Goal: Task Accomplishment & Management: Use online tool/utility

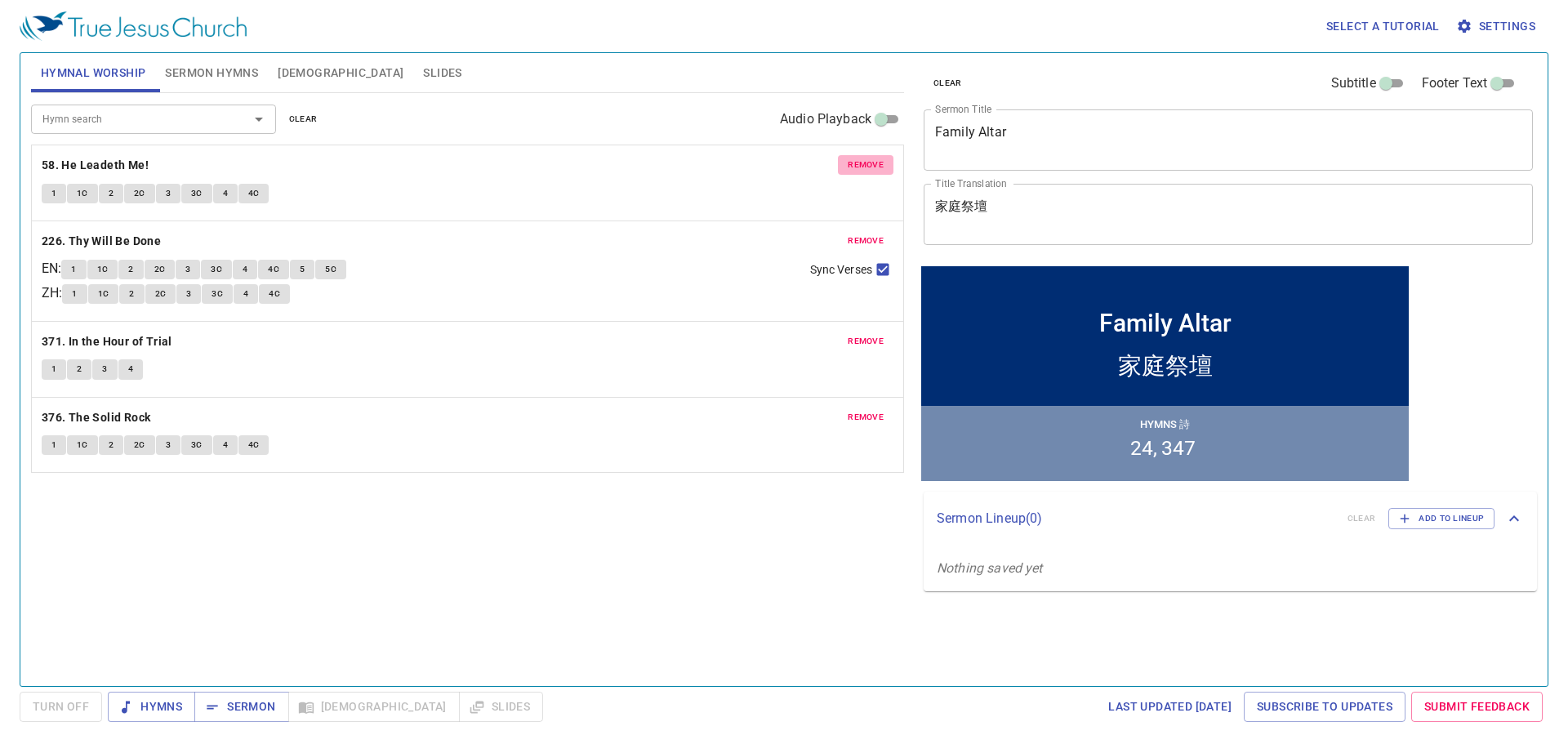
click at [873, 172] on span "remove" at bounding box center [865, 165] width 36 height 15
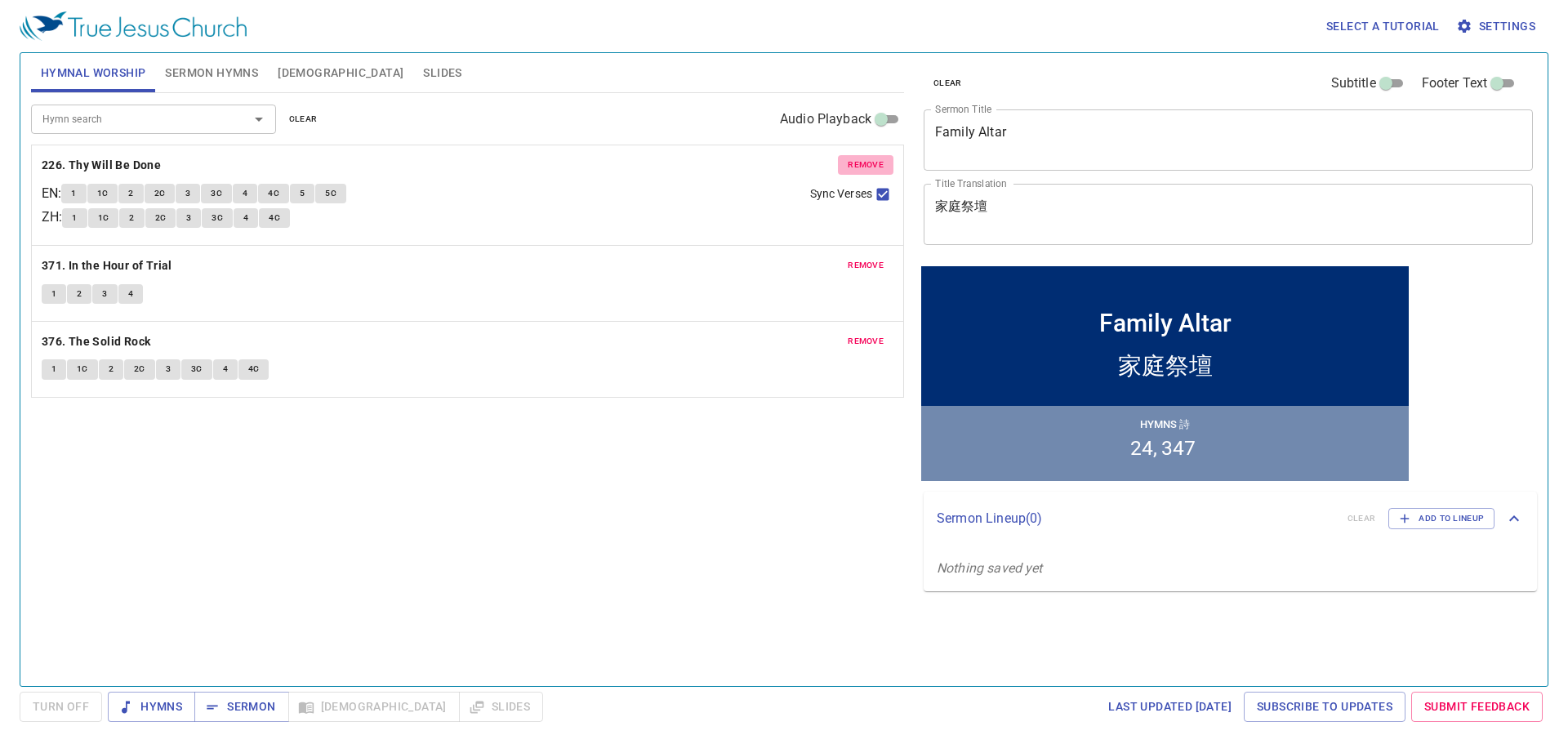
click at [873, 172] on span "remove" at bounding box center [865, 165] width 36 height 15
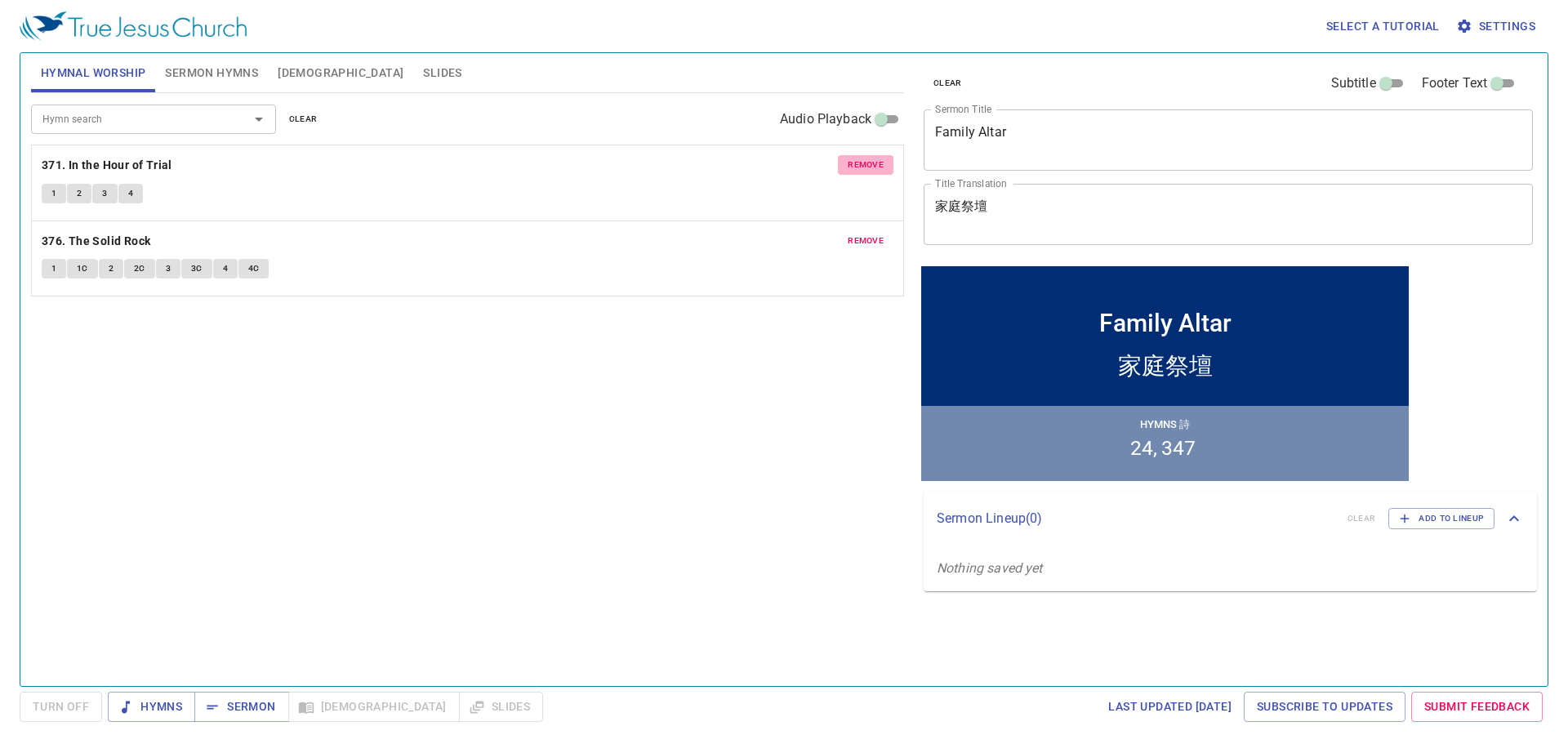
click at [873, 172] on span "remove" at bounding box center [865, 165] width 36 height 15
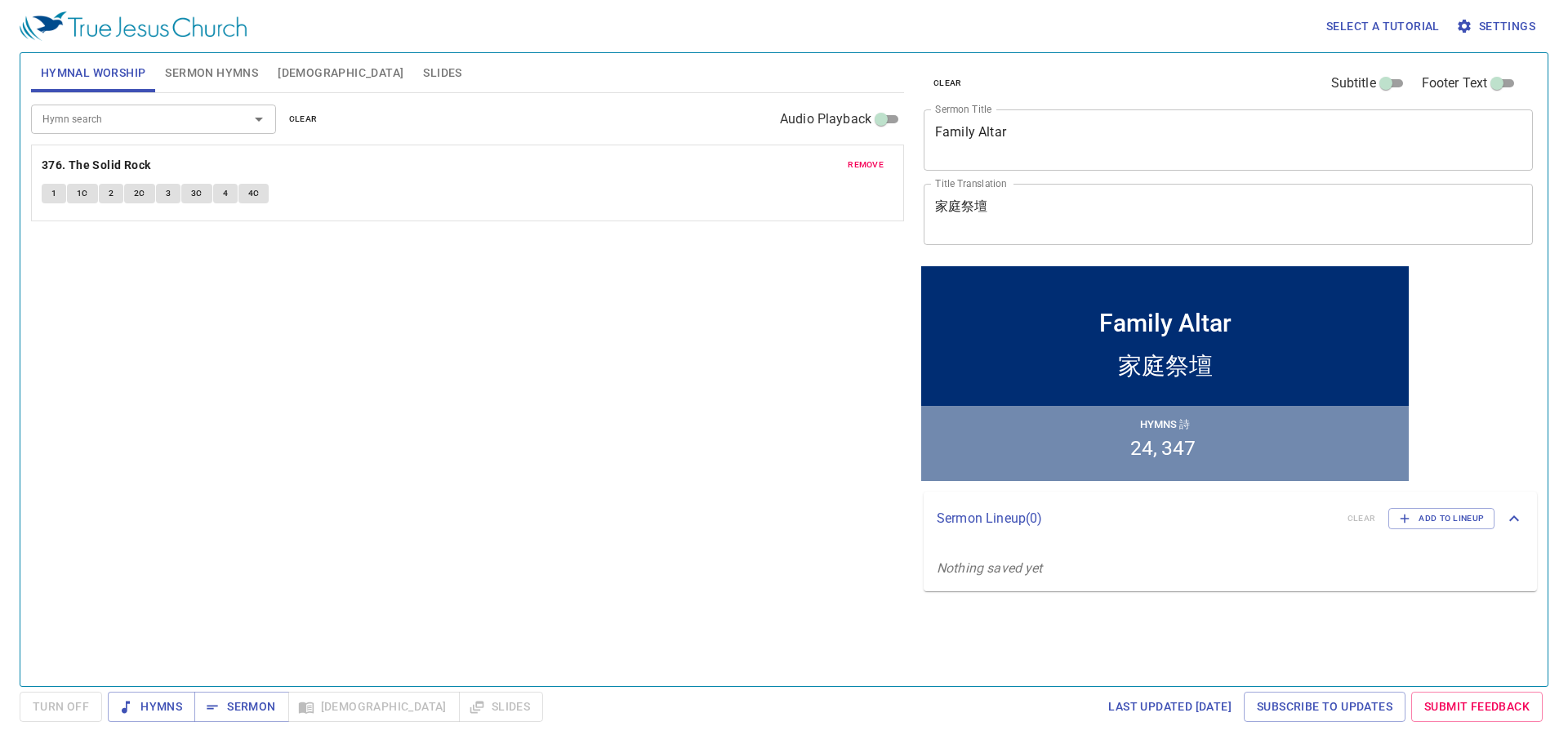
click at [873, 172] on span "remove" at bounding box center [865, 165] width 36 height 15
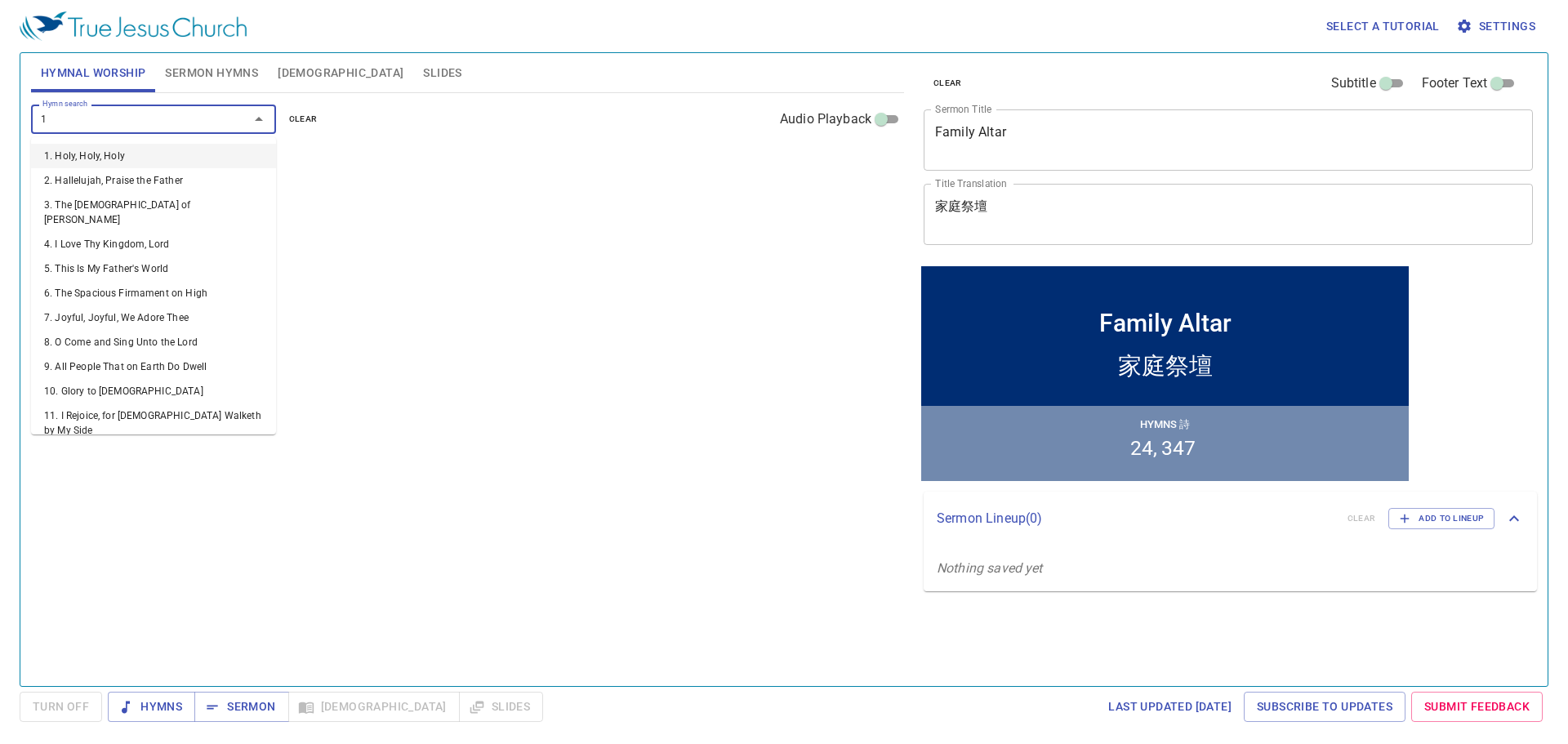
click at [157, 127] on input "1" at bounding box center [130, 118] width 187 height 19
type input "41"
type input "141"
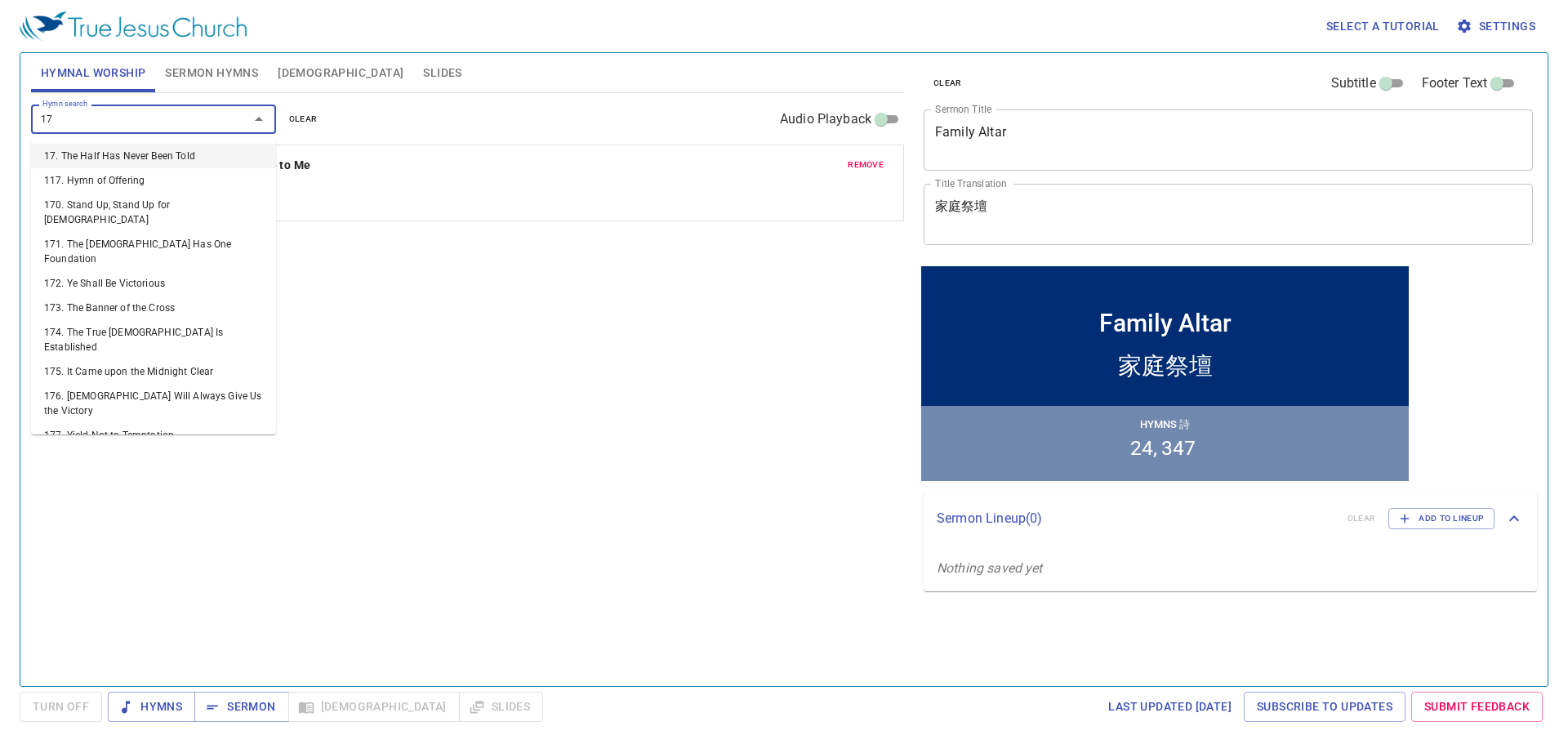
type input "177"
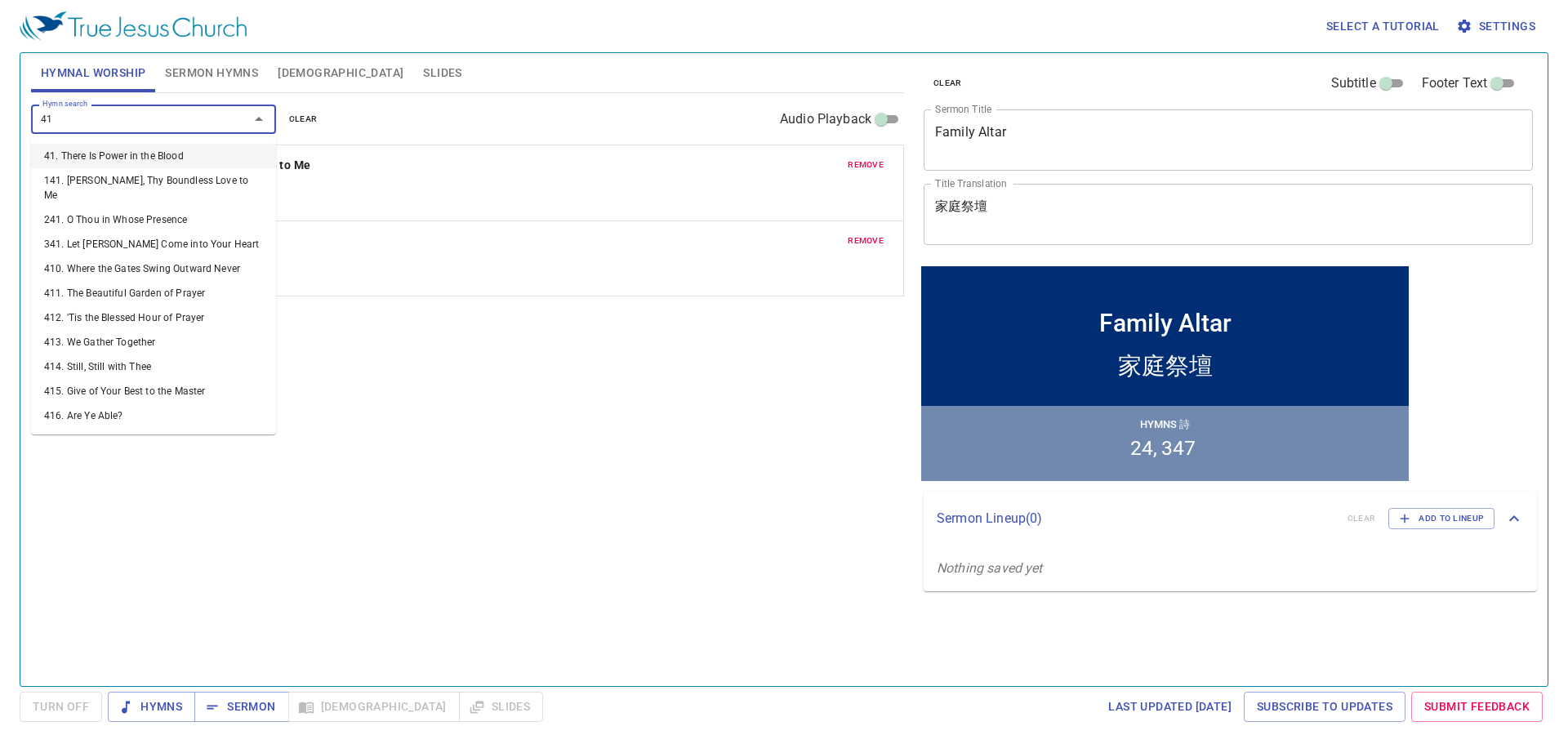
type input "412"
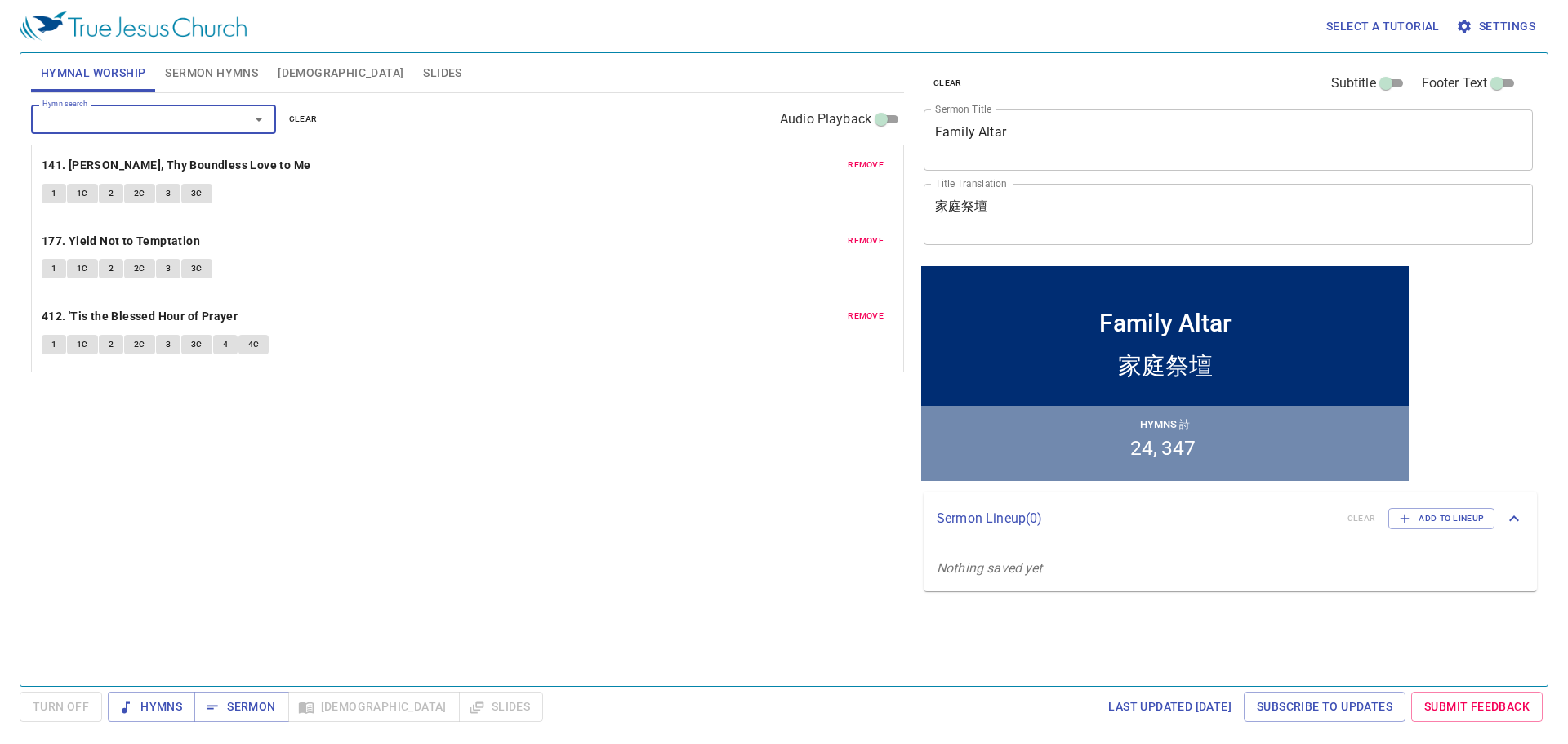
type input "5"
type input "441"
type input "\"
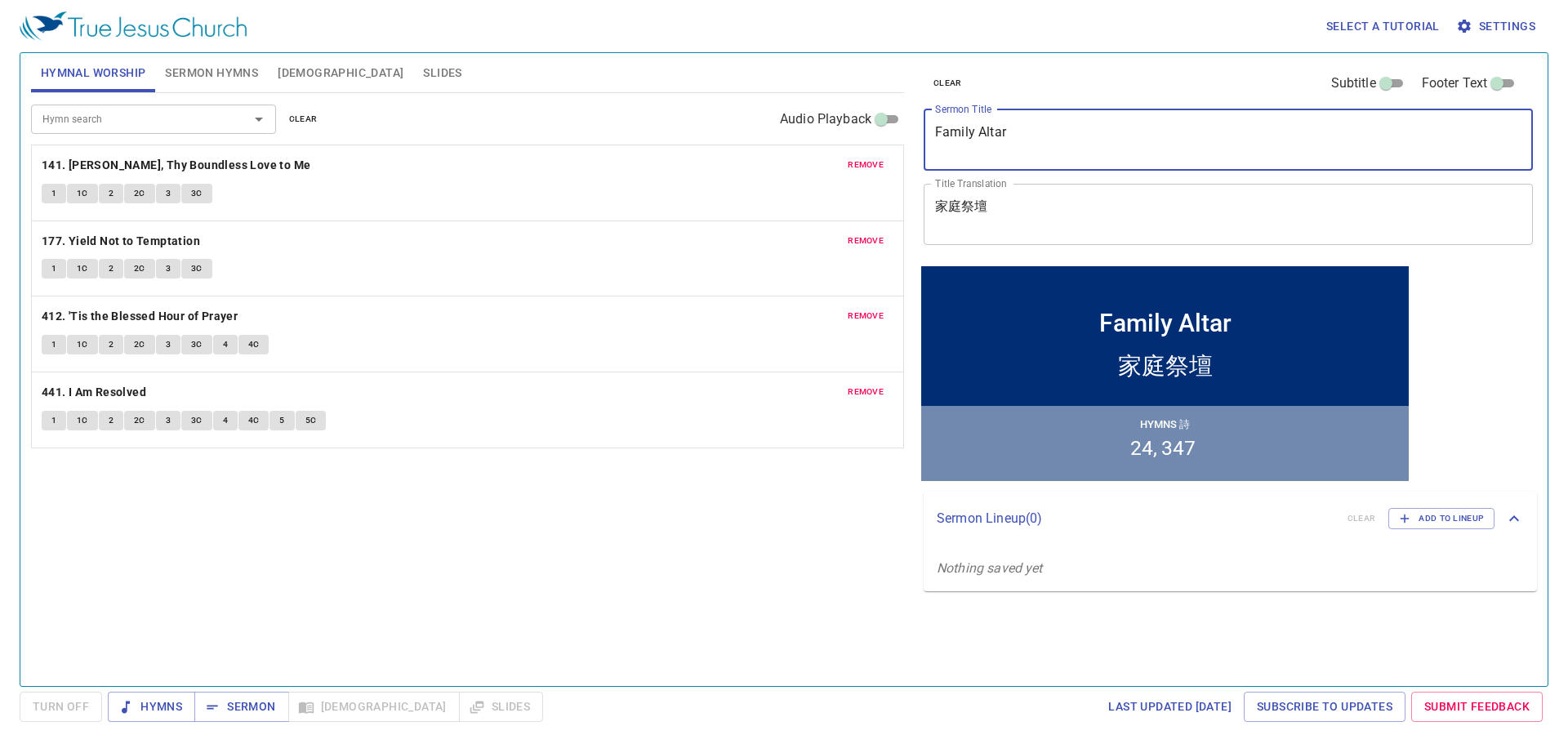
drag, startPoint x: 1062, startPoint y: 138, endPoint x: 844, endPoint y: 122, distance: 218.6
click at [844, 122] on div "Hymnal Worship Sermon Hymns Bible Slides Hymn search Hymn search clear Audio Pl…" at bounding box center [784, 363] width 1519 height 633
paste textarea "My Inheritance Is Beautiful"
type textarea "My Inheritance Is Beautiful"
click at [885, 159] on button "remove" at bounding box center [865, 165] width 56 height 20
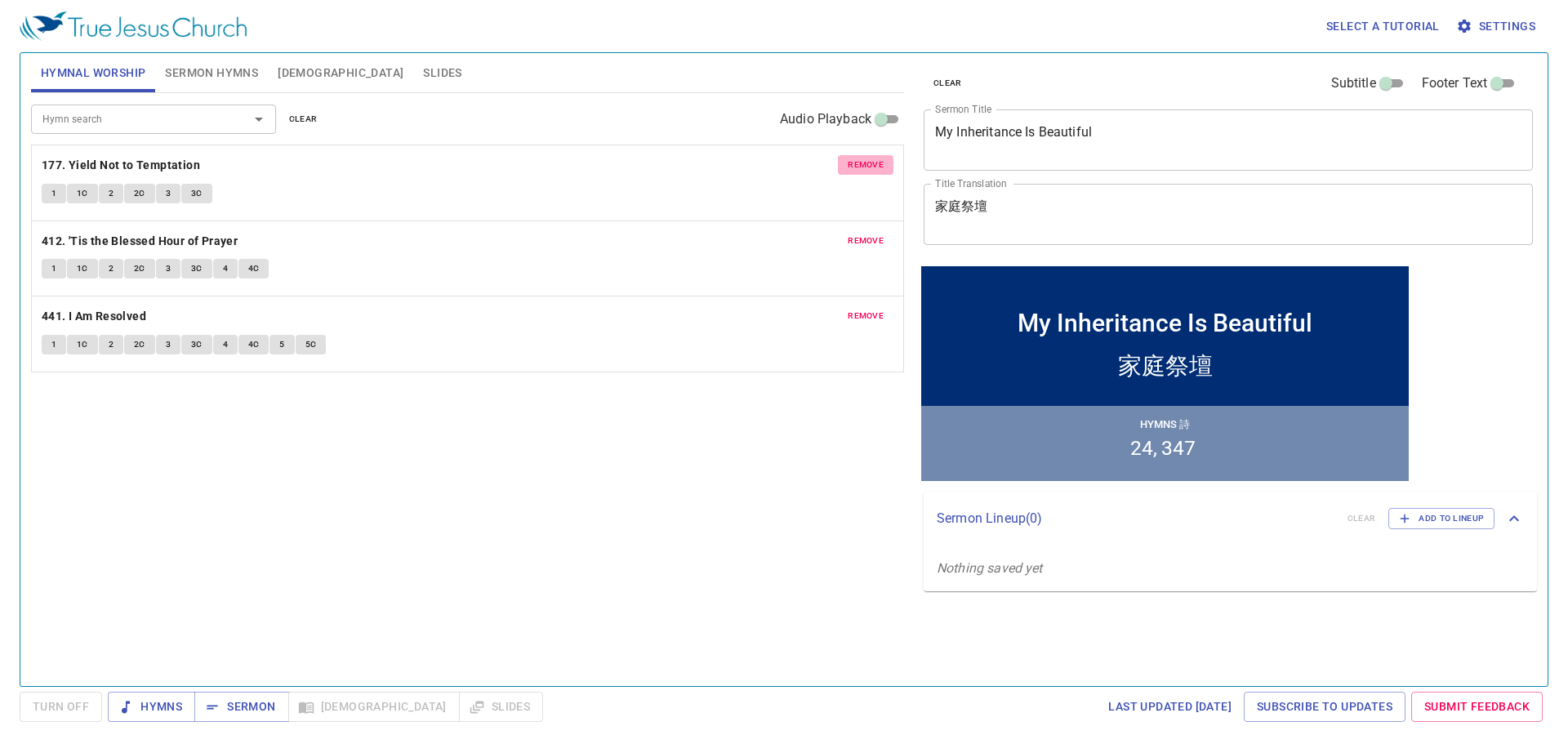
click at [878, 161] on span "remove" at bounding box center [865, 165] width 36 height 15
click at [878, 233] on span "remove" at bounding box center [865, 241] width 36 height 15
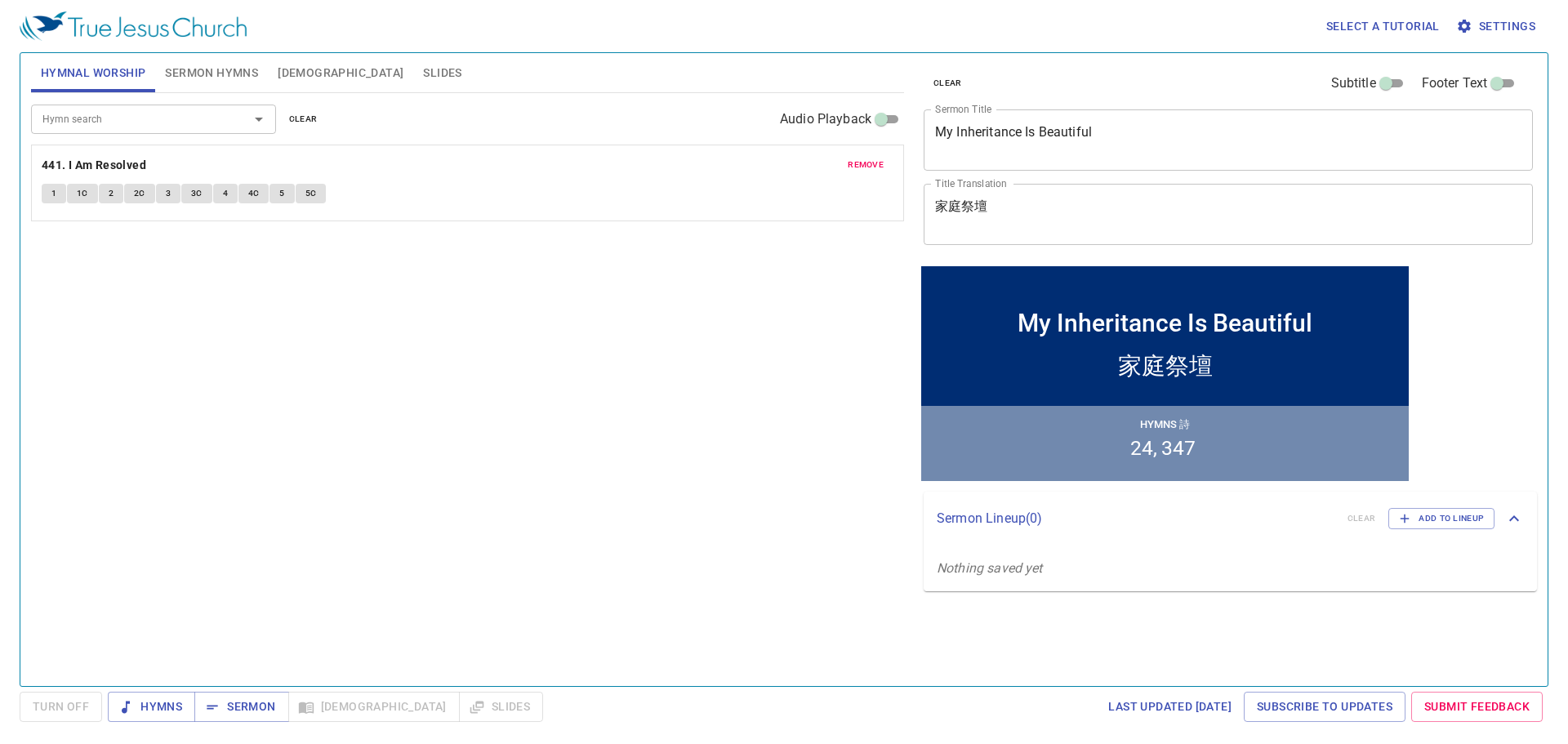
click at [878, 161] on span "remove" at bounding box center [865, 165] width 36 height 15
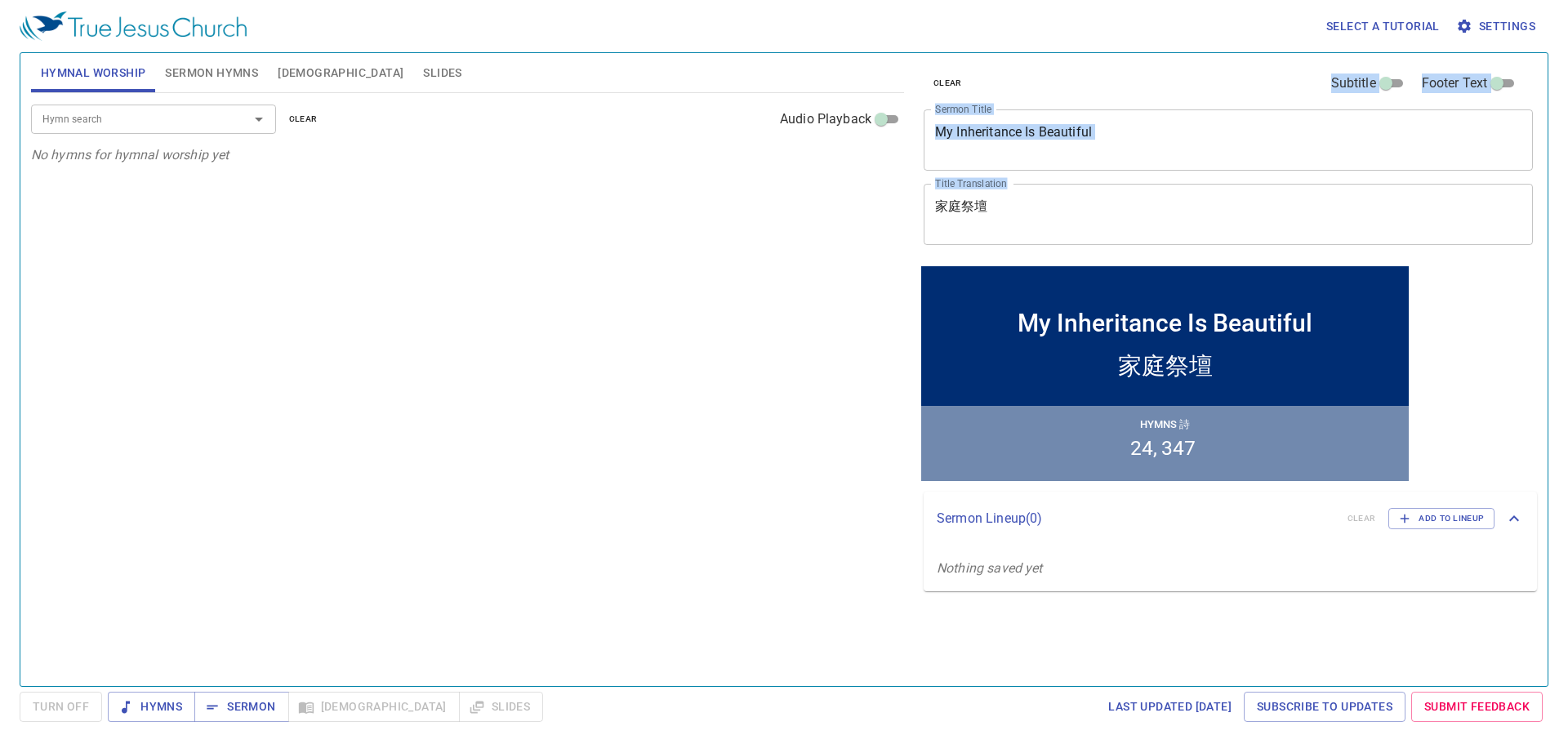
drag, startPoint x: 1056, startPoint y: 198, endPoint x: 873, endPoint y: 204, distance: 183.1
click at [873, 204] on div "Hymnal Worship Sermon Hymns Bible Slides Hymn search Hymn search clear Audio Pl…" at bounding box center [784, 363] width 1519 height 633
click at [1103, 223] on textarea "家庭祭壇" at bounding box center [1228, 214] width 586 height 31
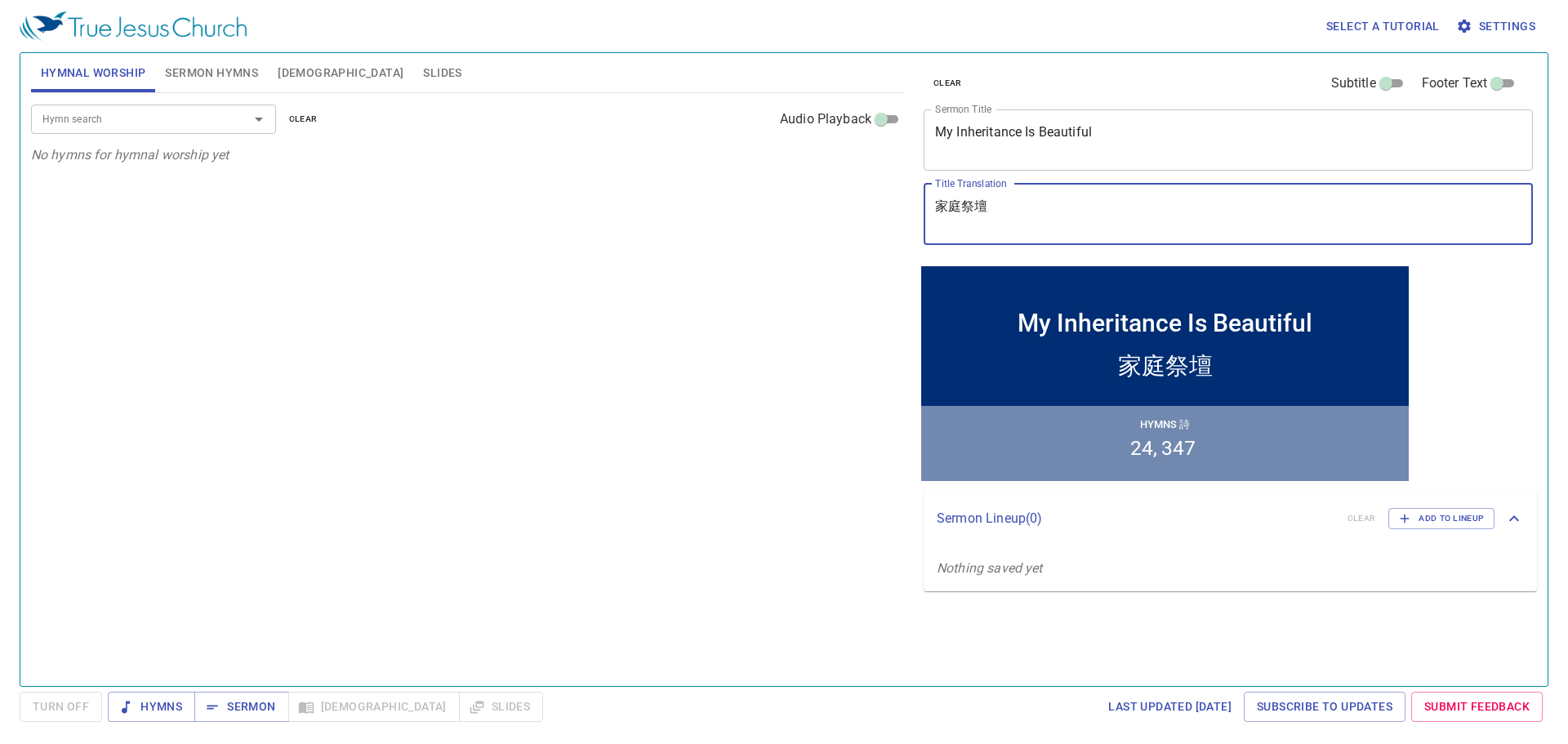
drag, startPoint x: 1107, startPoint y: 218, endPoint x: 922, endPoint y: 205, distance: 185.5
click at [922, 205] on div "clear Subtitle Footer Text Sermon Title My Inheritance Is Beautiful x Sermon Ti…" at bounding box center [1226, 158] width 620 height 209
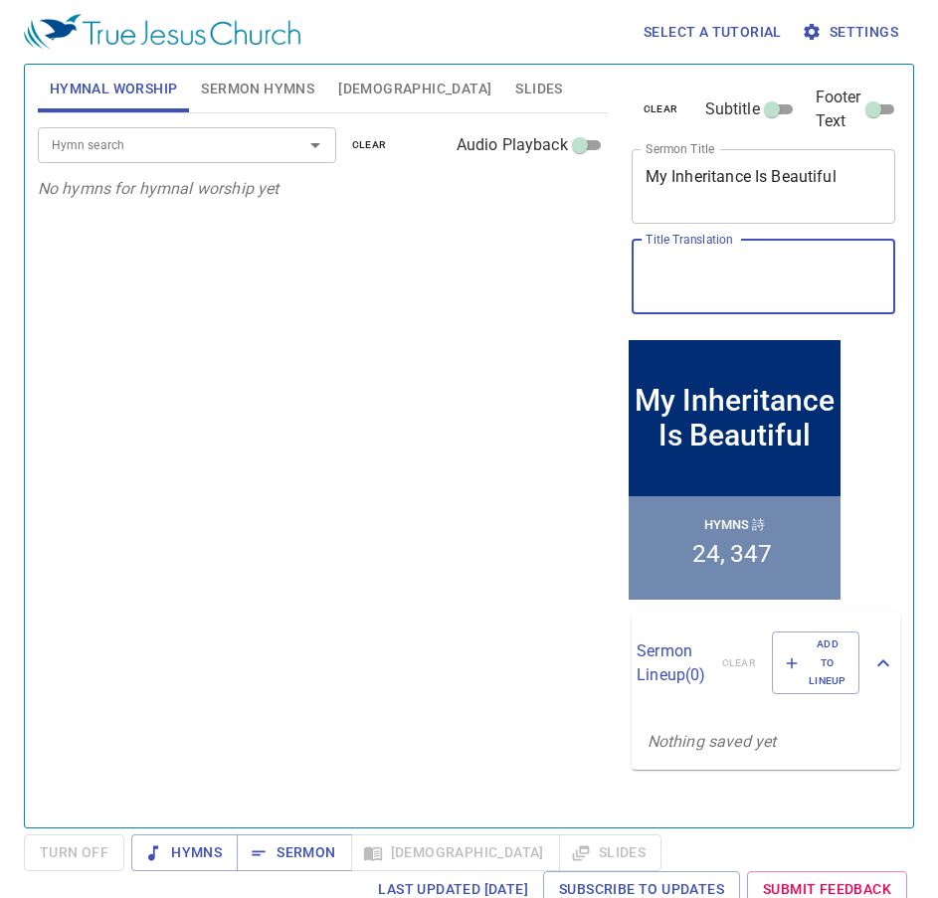
click at [769, 282] on textarea "Title Translation" at bounding box center [763, 277] width 237 height 38
paste textarea "我的產業實在美好"
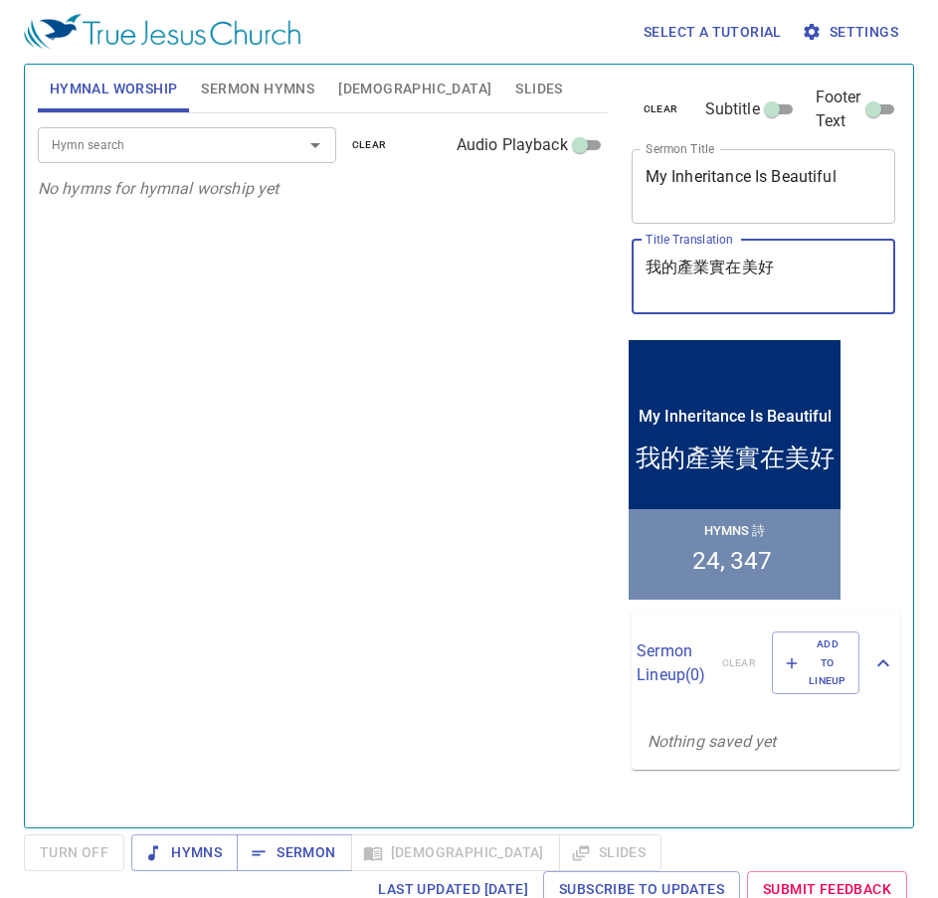
type textarea "我的產業實在美好"
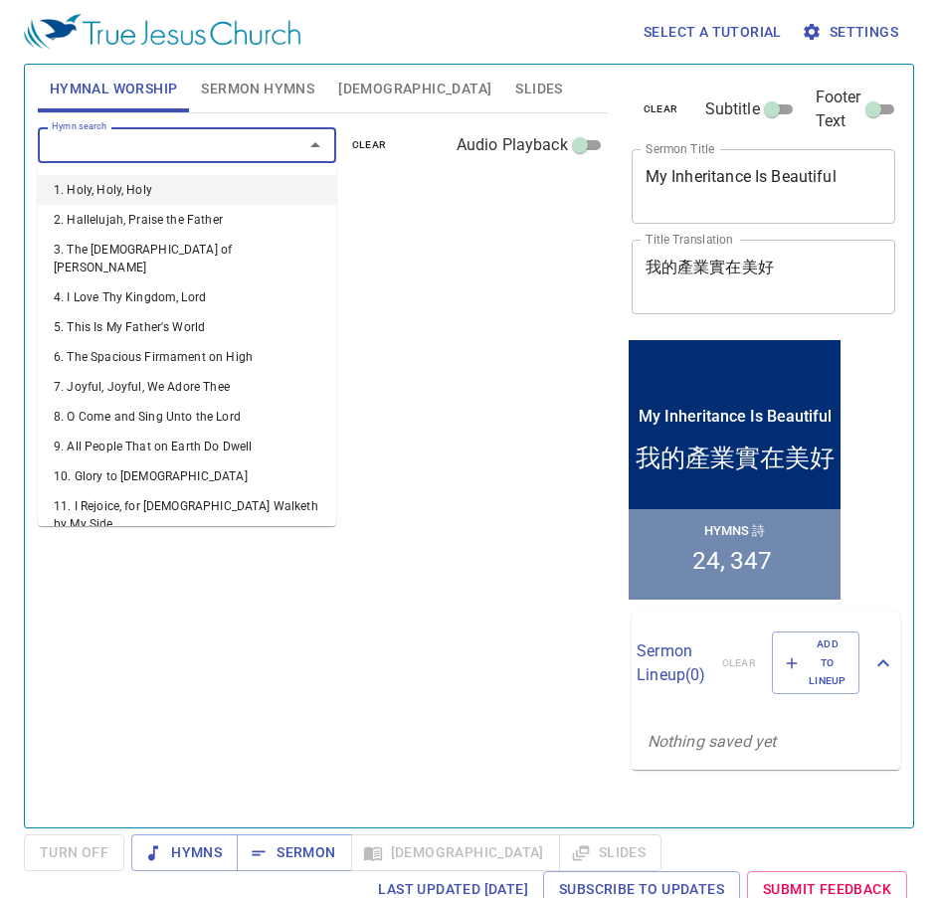
click at [215, 143] on input "Hymn search" at bounding box center [158, 144] width 228 height 23
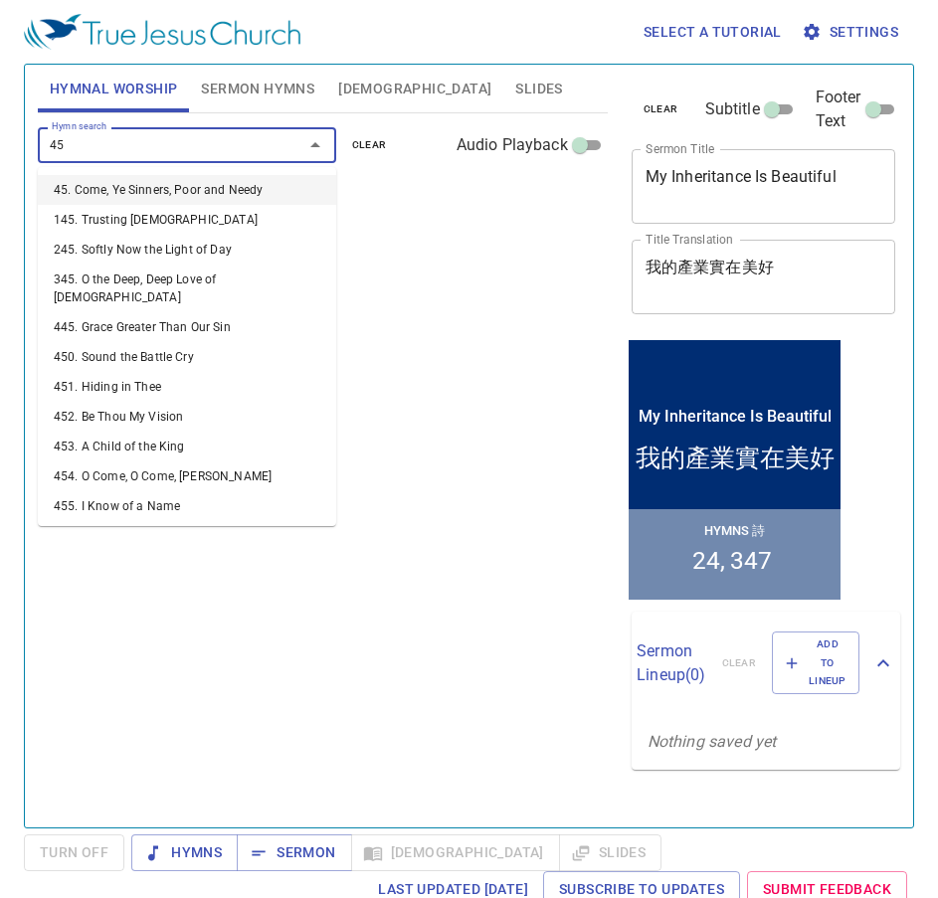
type input "454"
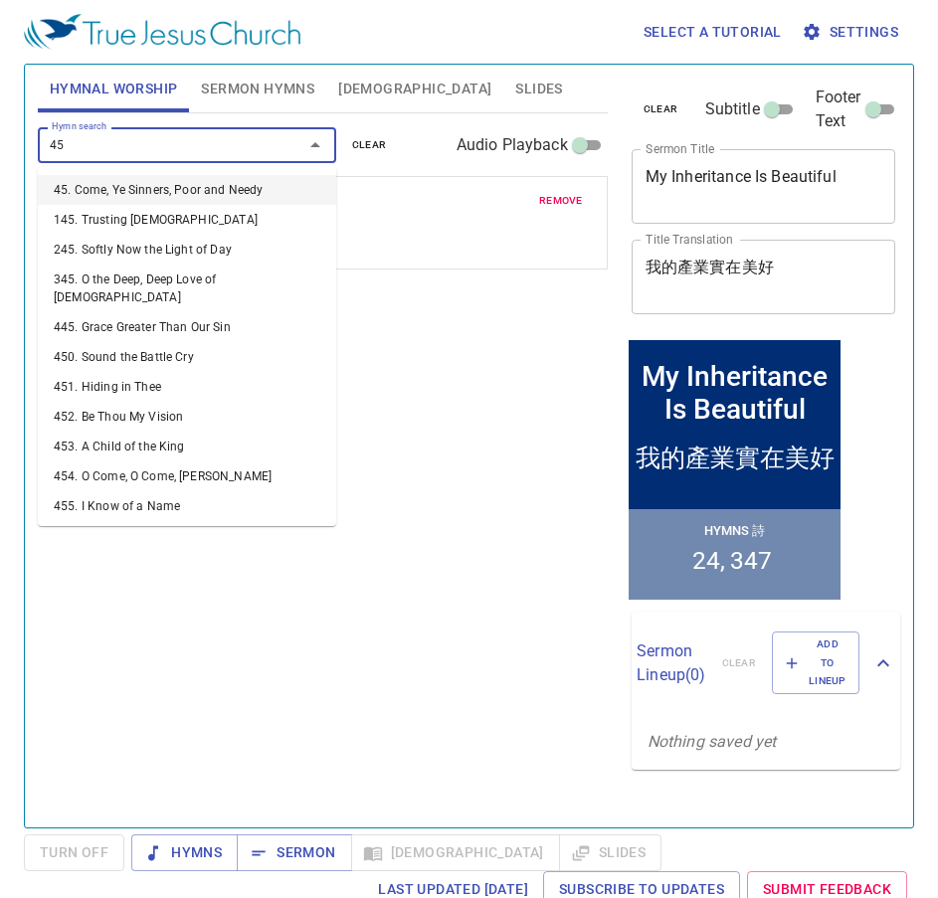
type input "453"
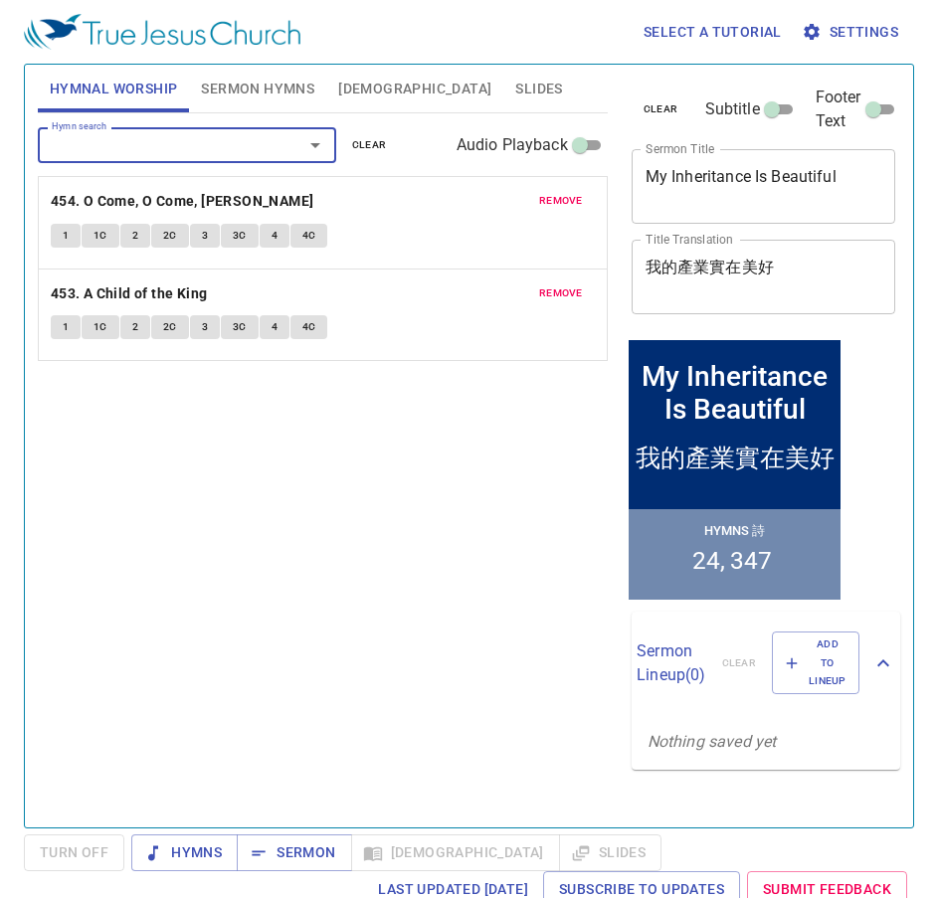
click at [775, 559] on ol "24 347" at bounding box center [734, 559] width 86 height 29
click at [566, 198] on span "remove" at bounding box center [561, 201] width 44 height 18
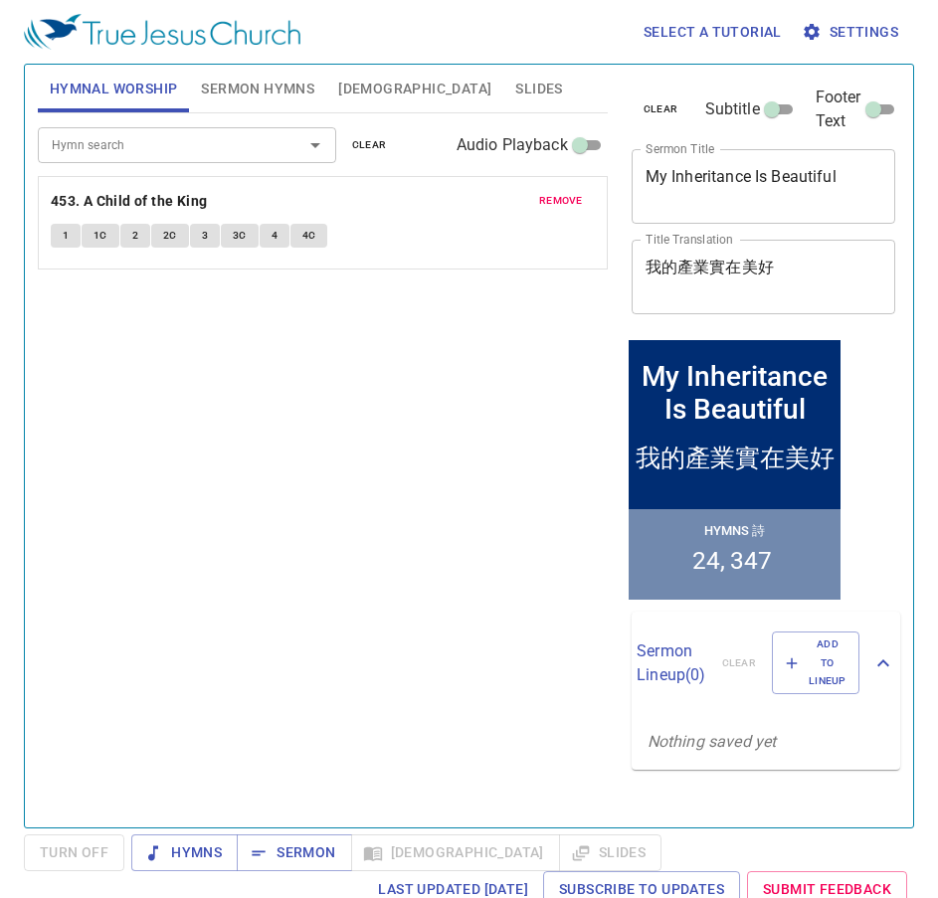
click at [579, 205] on span "remove" at bounding box center [561, 201] width 44 height 18
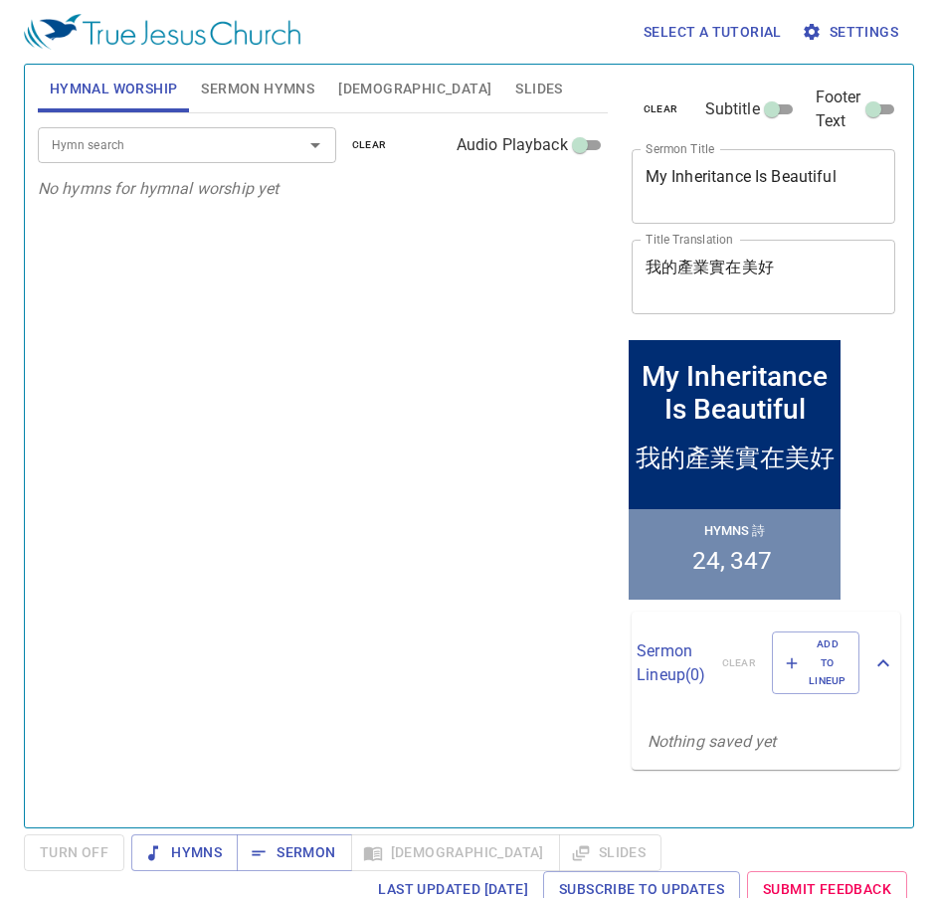
click at [256, 82] on span "Sermon Hymns" at bounding box center [257, 89] width 113 height 25
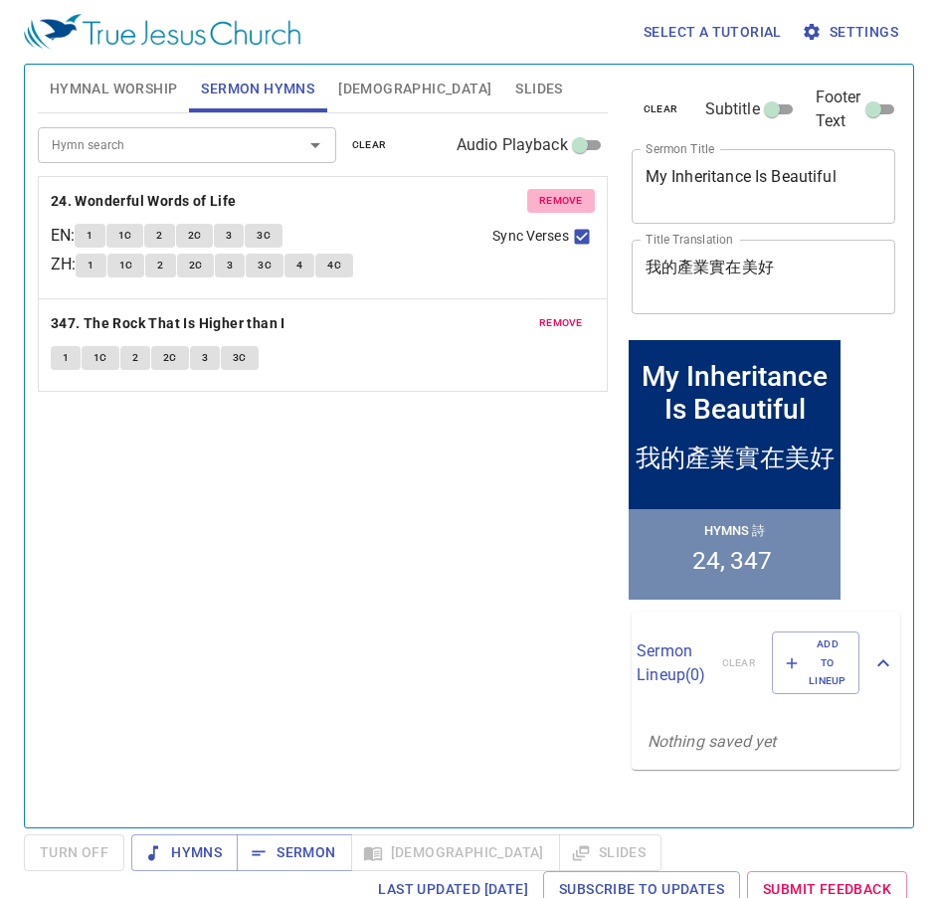
click at [555, 191] on button "remove" at bounding box center [561, 201] width 68 height 24
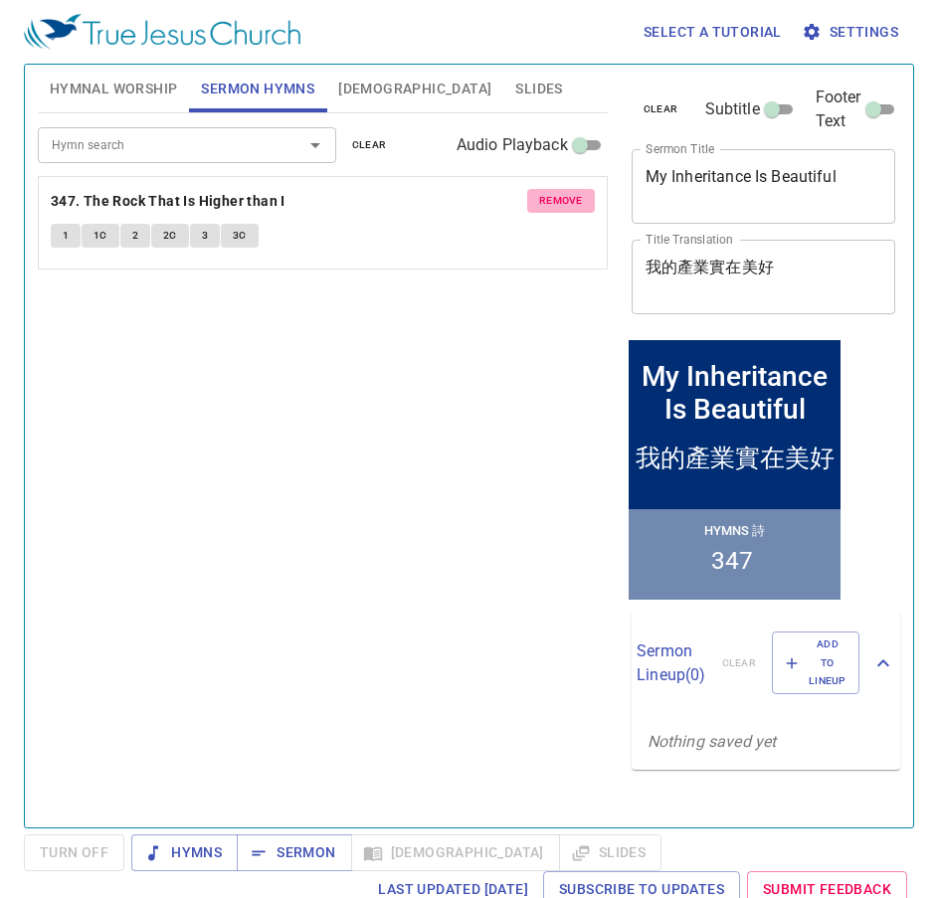
click at [557, 194] on span "remove" at bounding box center [561, 201] width 44 height 18
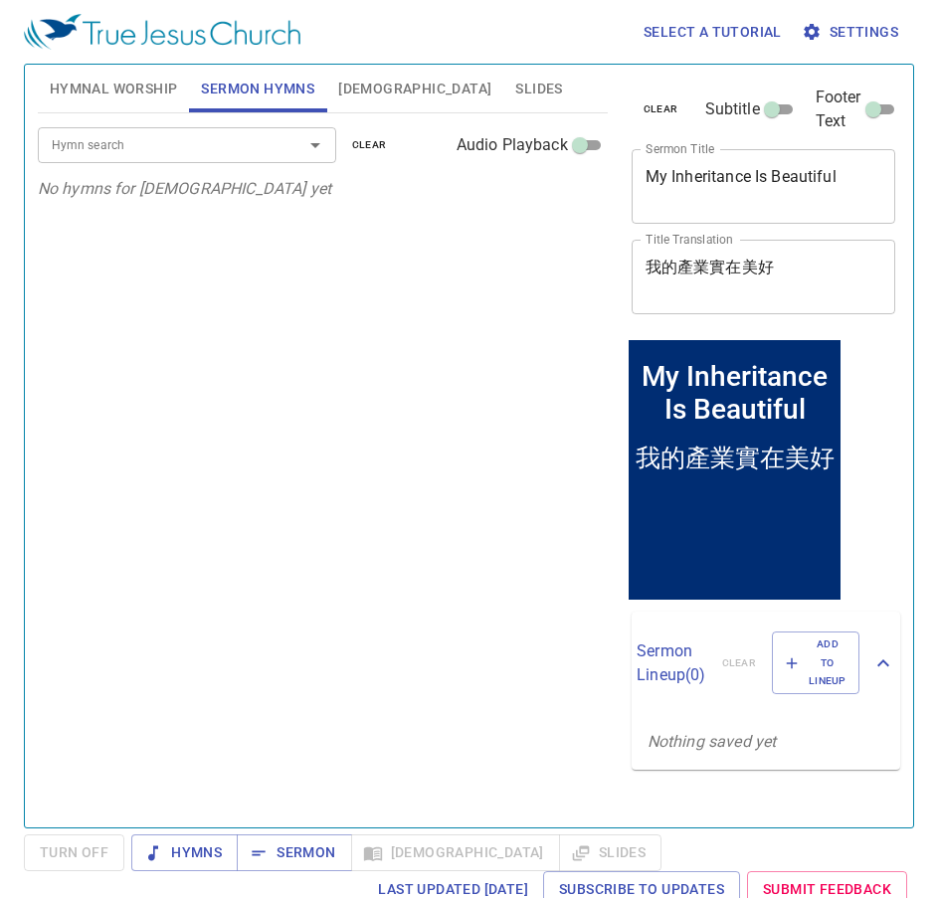
click at [279, 146] on div at bounding box center [301, 145] width 52 height 28
click at [262, 150] on input "Hymn search" at bounding box center [158, 144] width 228 height 23
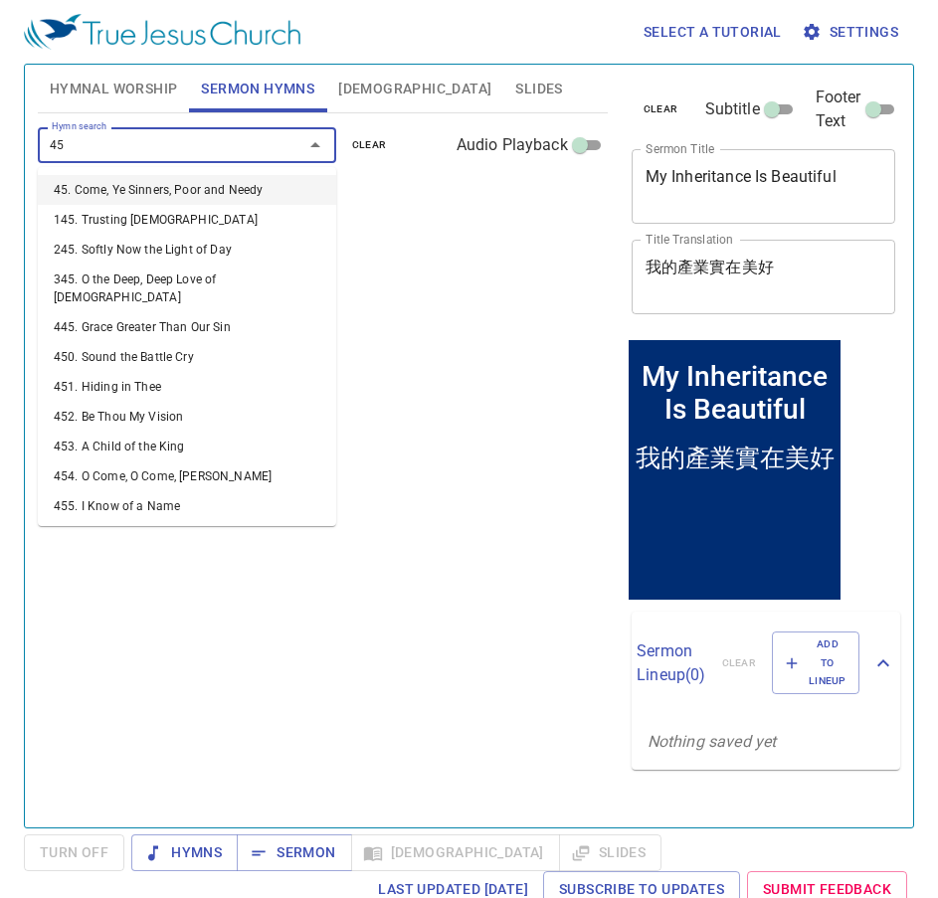
type input "454"
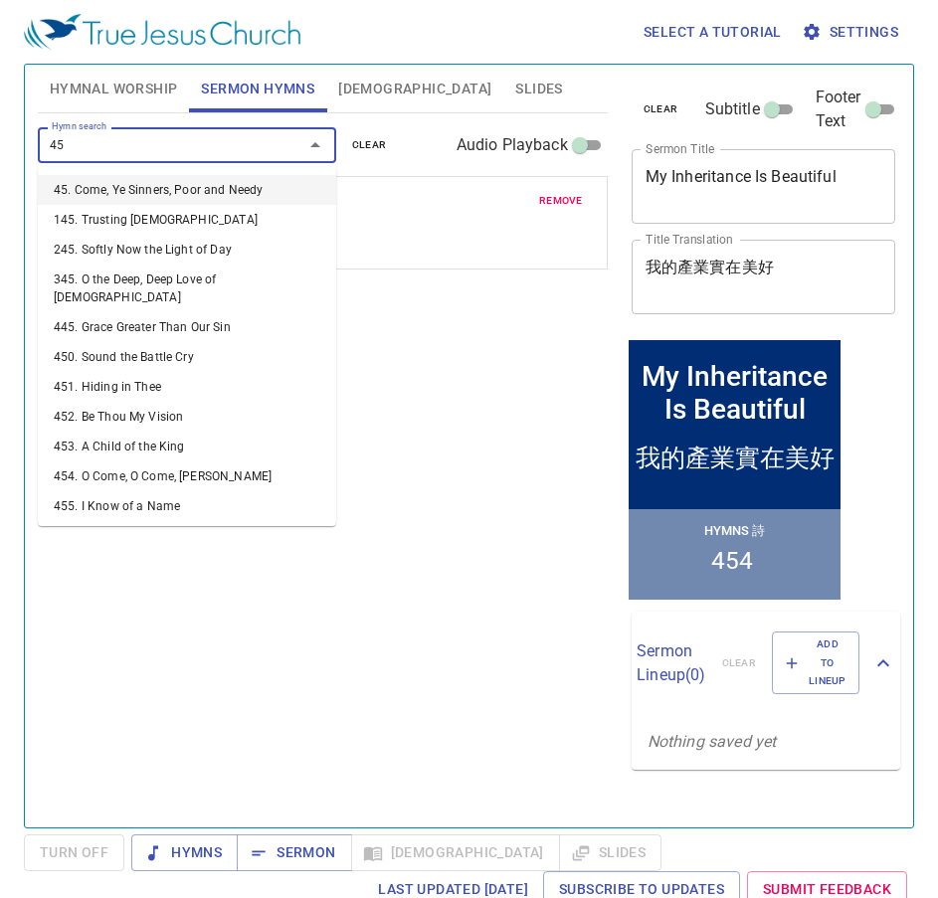
type input "453"
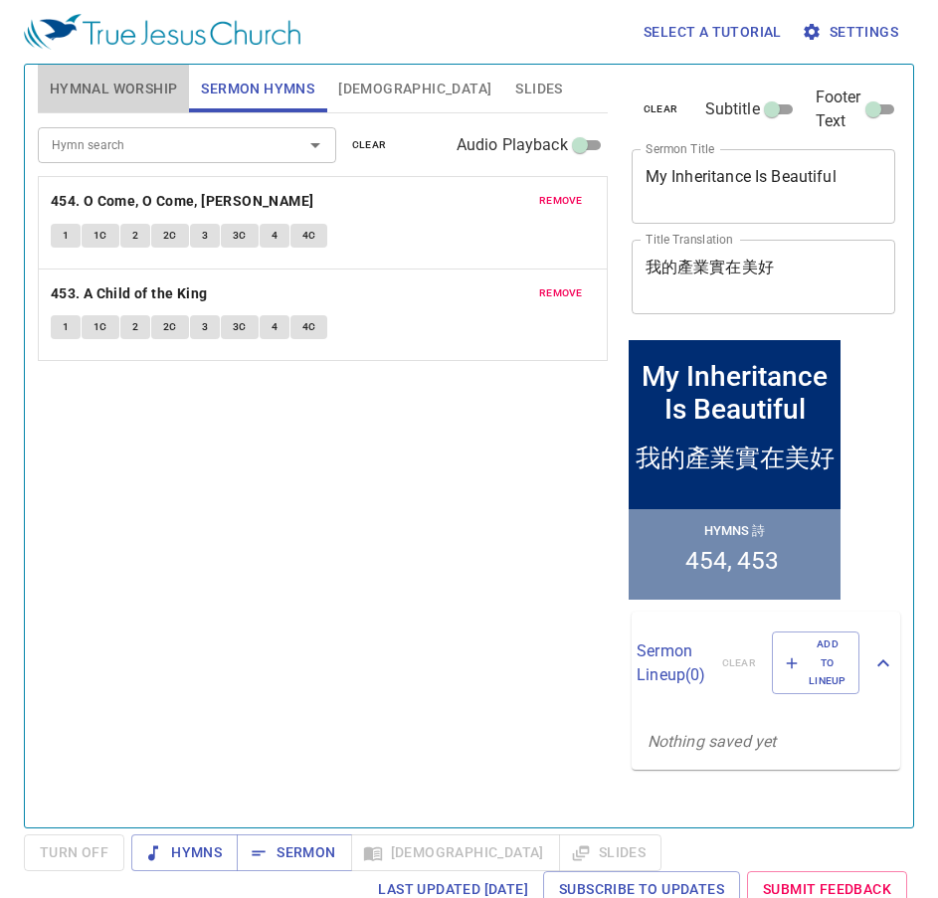
click at [114, 78] on span "Hymnal Worship" at bounding box center [114, 89] width 128 height 25
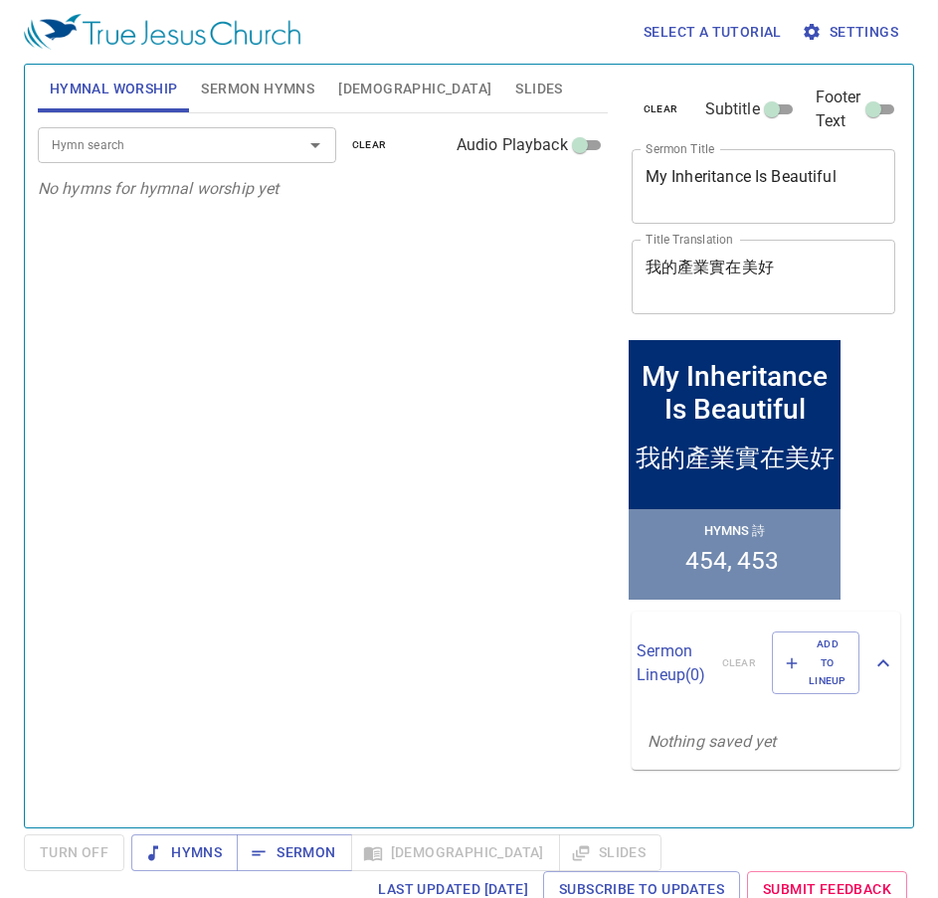
click at [148, 149] on input "Hymn search" at bounding box center [158, 144] width 228 height 23
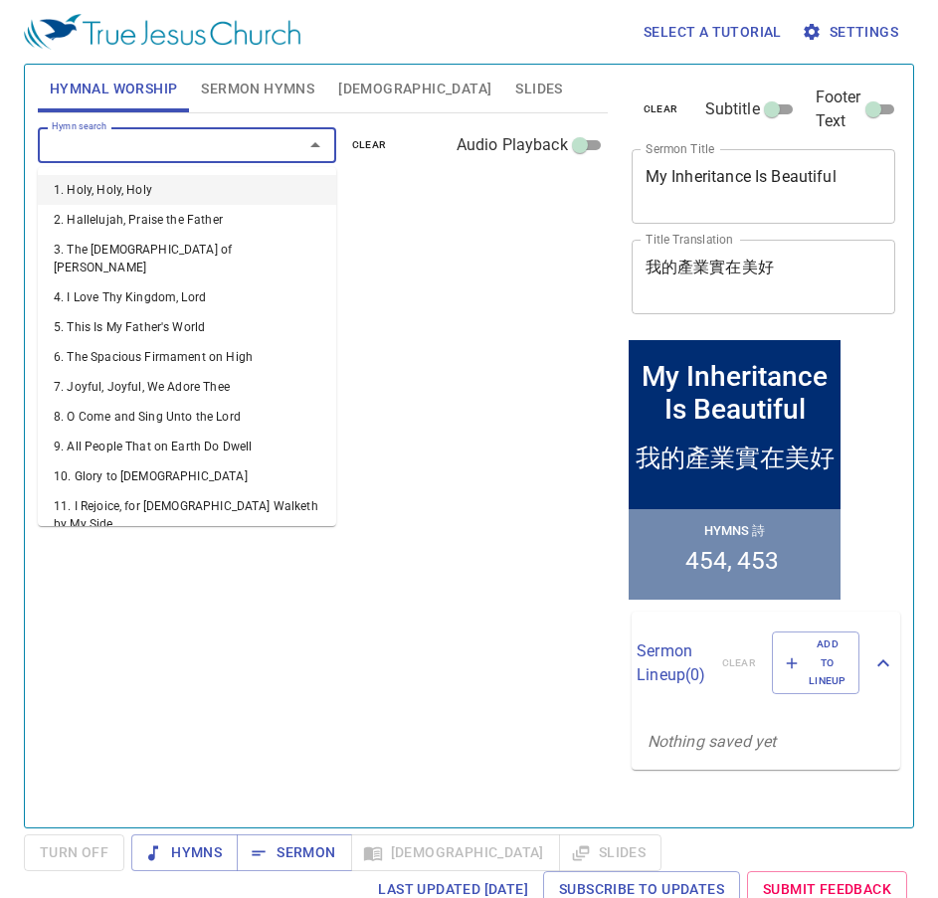
paste input "141, 177, 412, 441, 325"
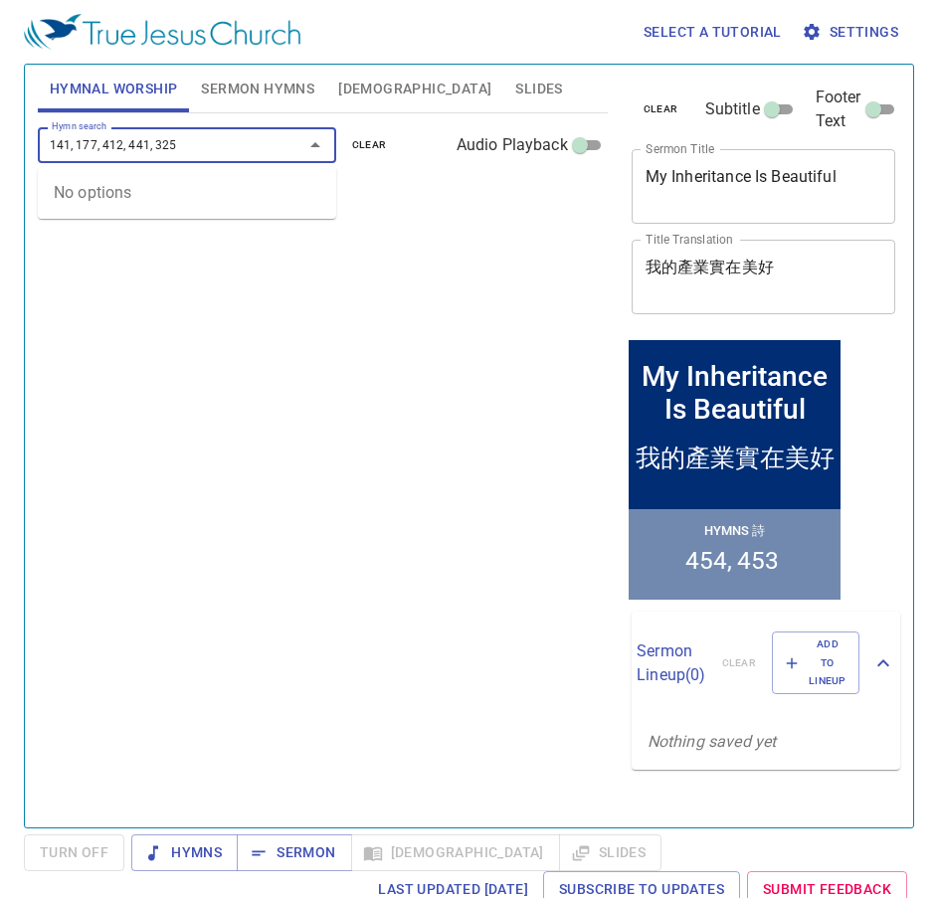
drag, startPoint x: 77, startPoint y: 141, endPoint x: 271, endPoint y: 155, distance: 194.4
click at [271, 155] on input "141, 177, 412, 441, 325" at bounding box center [158, 144] width 228 height 23
type input "141"
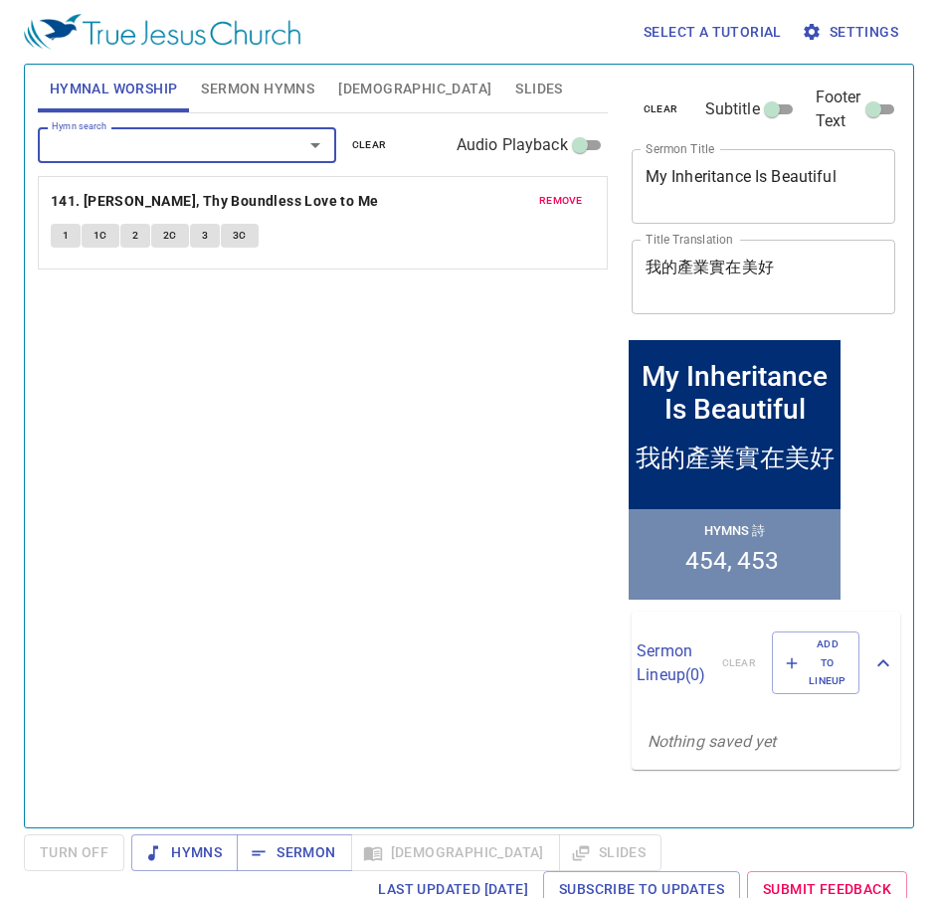
paste input "177, 412, 441, 325"
drag, startPoint x: 78, startPoint y: 144, endPoint x: 216, endPoint y: 140, distance: 138.3
click at [216, 140] on input "177, 412, 441, 325" at bounding box center [158, 144] width 228 height 23
type input "177"
paste input "412, 441, 325"
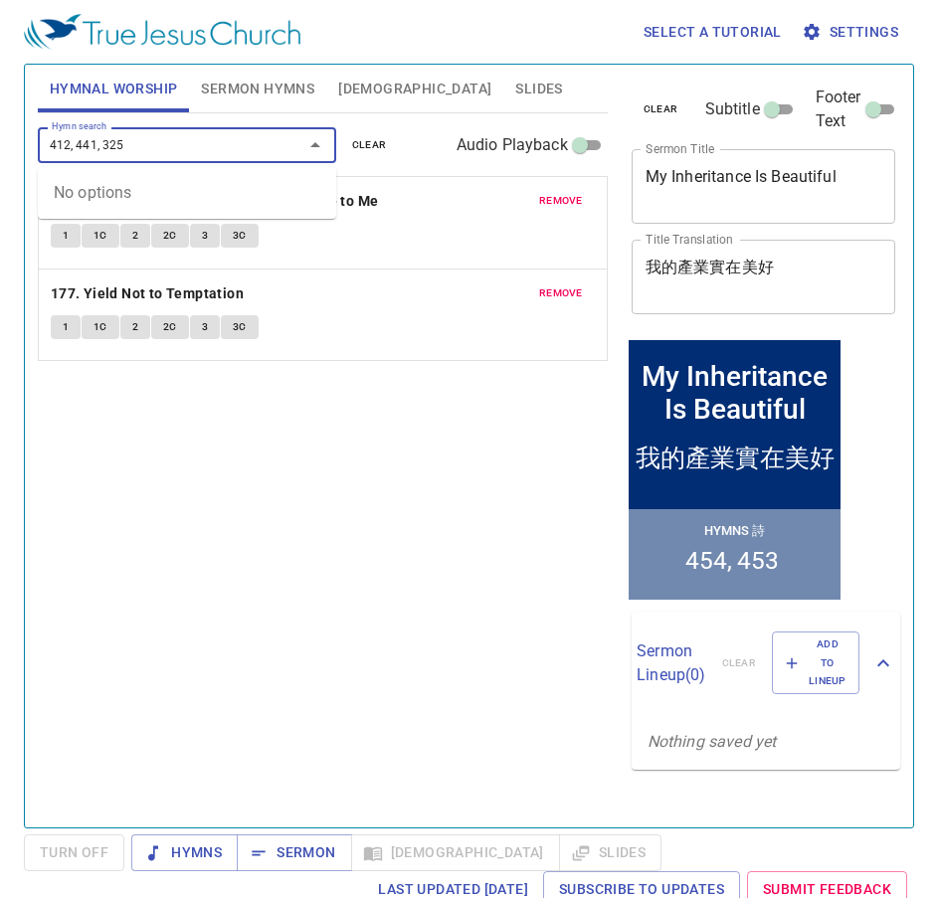
drag, startPoint x: 79, startPoint y: 153, endPoint x: 142, endPoint y: 137, distance: 65.6
click at [142, 137] on input "412, 441, 325" at bounding box center [158, 144] width 228 height 23
type input "412"
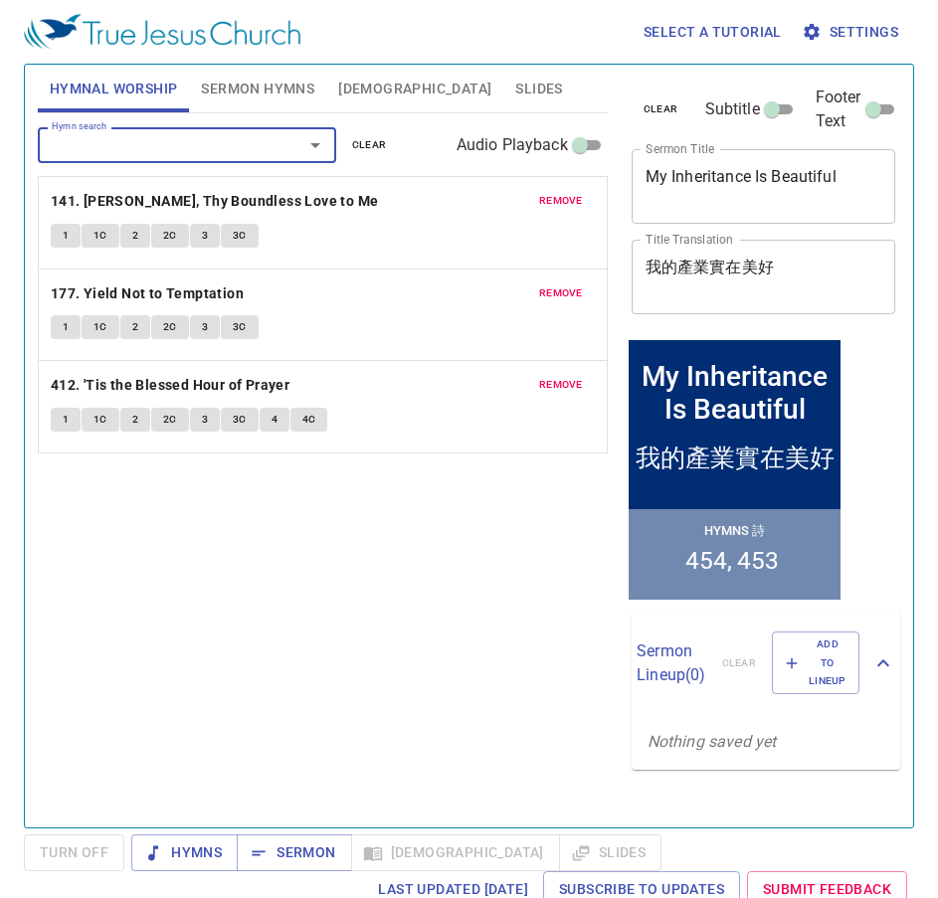
paste input "441, 325"
drag, startPoint x: 78, startPoint y: 152, endPoint x: 110, endPoint y: 146, distance: 33.4
click at [110, 146] on input "441, 325" at bounding box center [158, 144] width 228 height 23
type input "441"
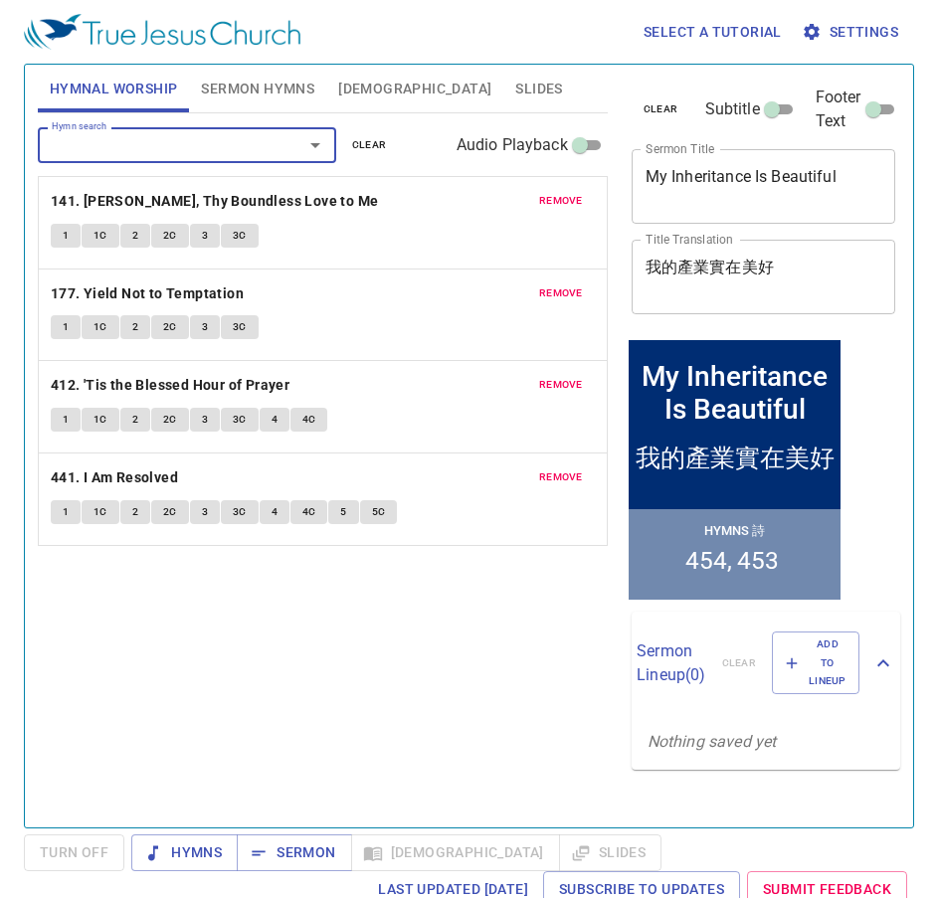
paste input "325"
type input "325"
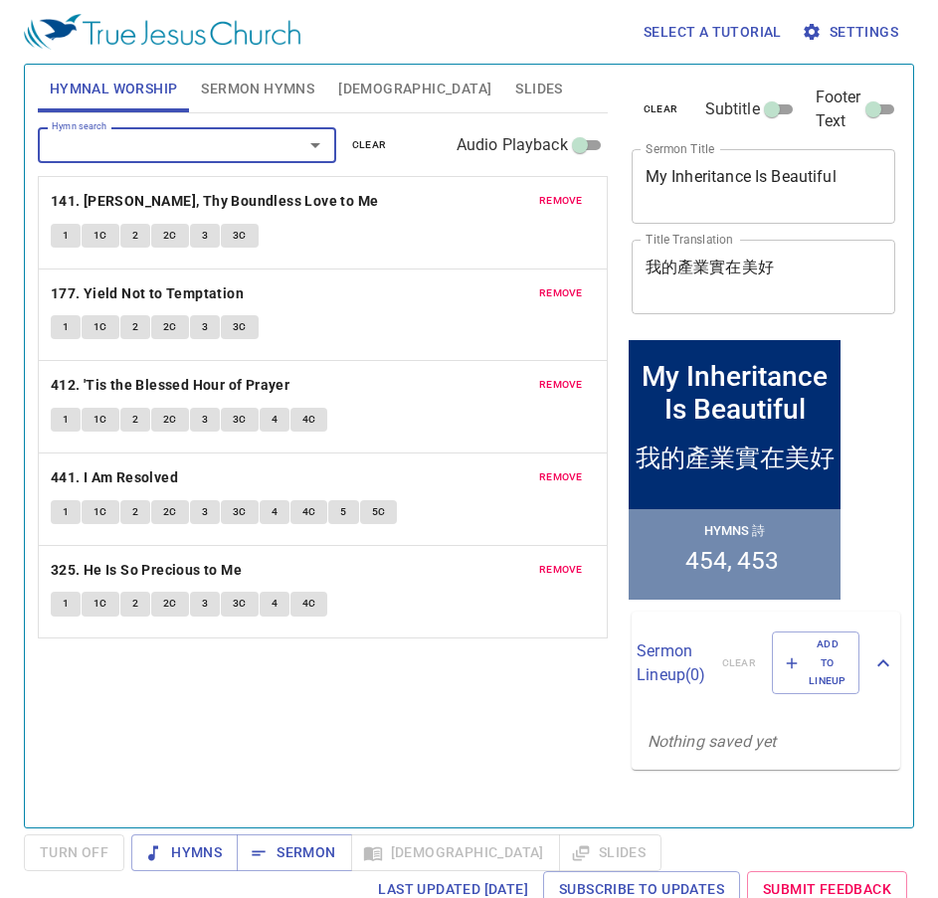
click at [268, 87] on span "Sermon Hymns" at bounding box center [257, 89] width 113 height 25
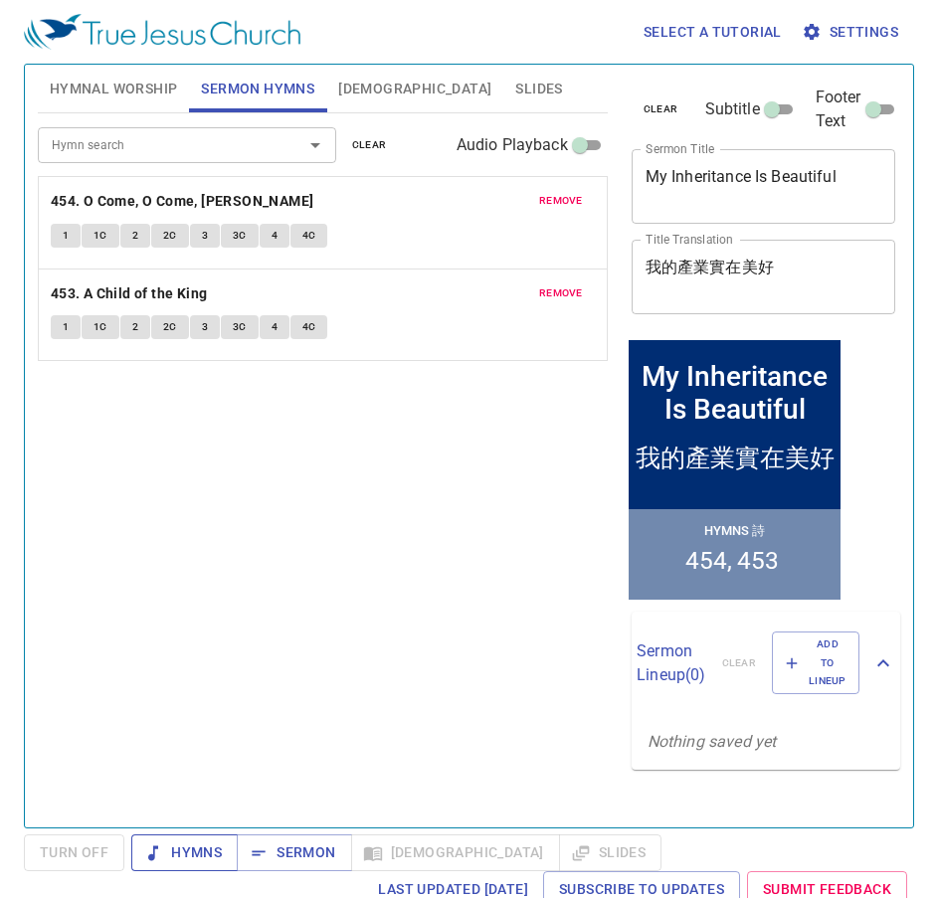
click at [198, 858] on span "Hymns" at bounding box center [184, 852] width 75 height 25
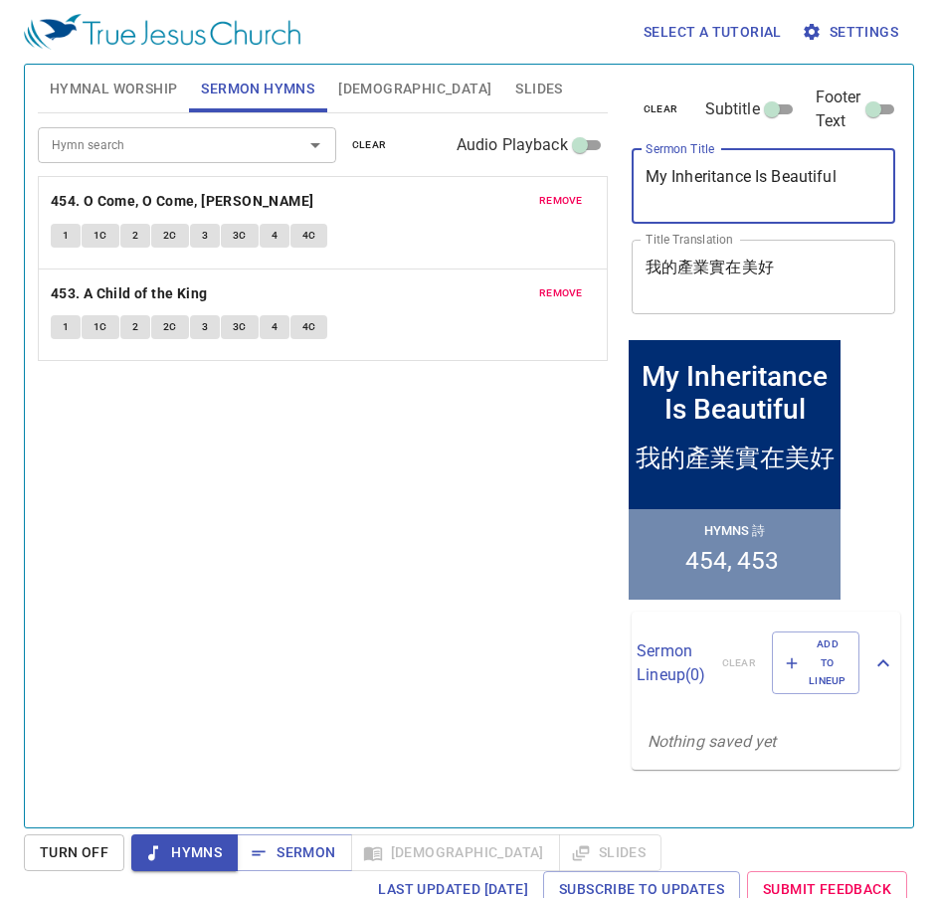
drag, startPoint x: 843, startPoint y: 180, endPoint x: 651, endPoint y: 177, distance: 192.0
click at [651, 177] on textarea "My Inheritance Is Beautiful" at bounding box center [763, 186] width 237 height 38
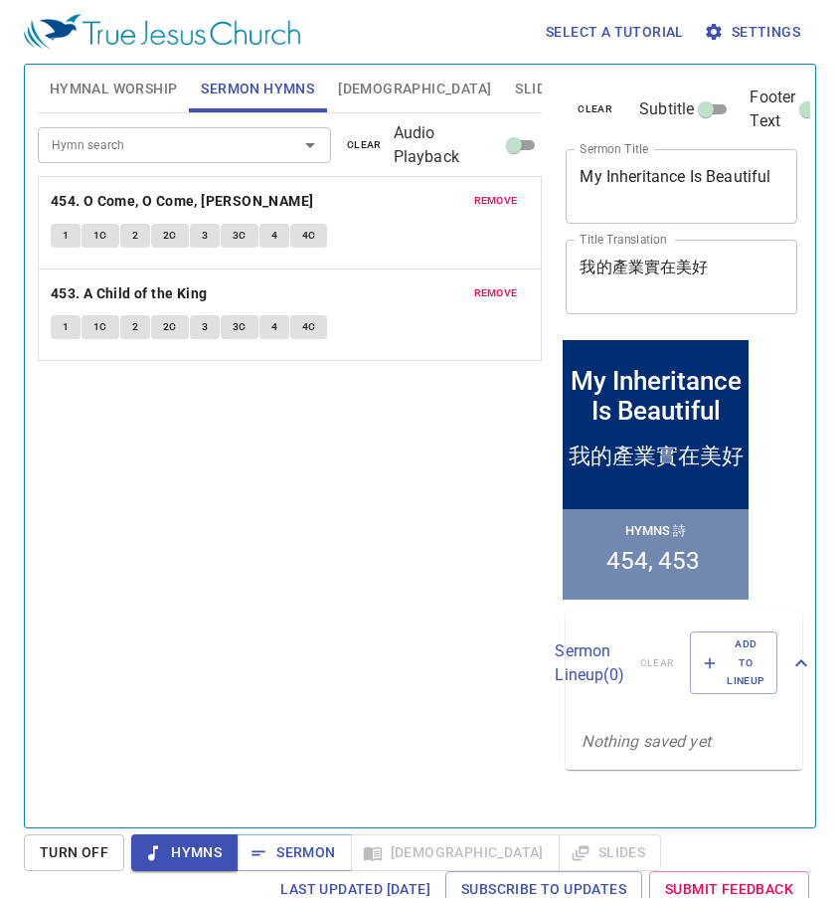
click at [117, 86] on span "Hymnal Worship" at bounding box center [114, 89] width 128 height 25
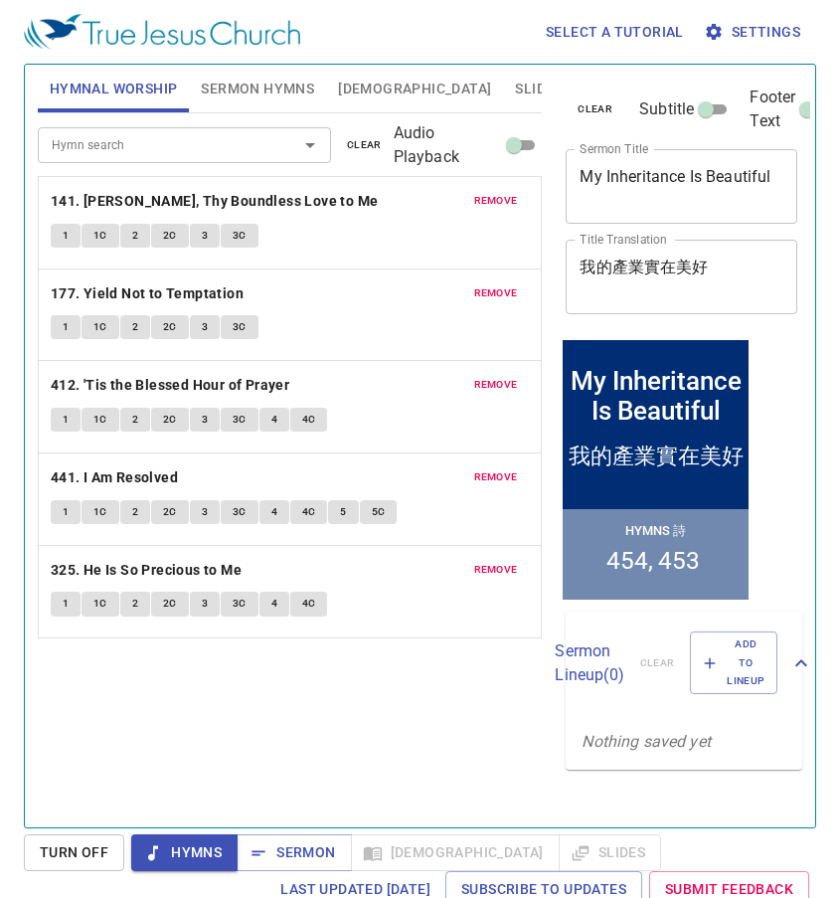
click at [63, 236] on span "1" at bounding box center [66, 236] width 6 height 18
click at [108, 241] on button "1C" at bounding box center [101, 236] width 38 height 24
click at [137, 243] on span "2" at bounding box center [135, 236] width 6 height 18
click at [167, 237] on span "2C" at bounding box center [170, 236] width 14 height 18
click at [202, 239] on span "3" at bounding box center [205, 236] width 6 height 18
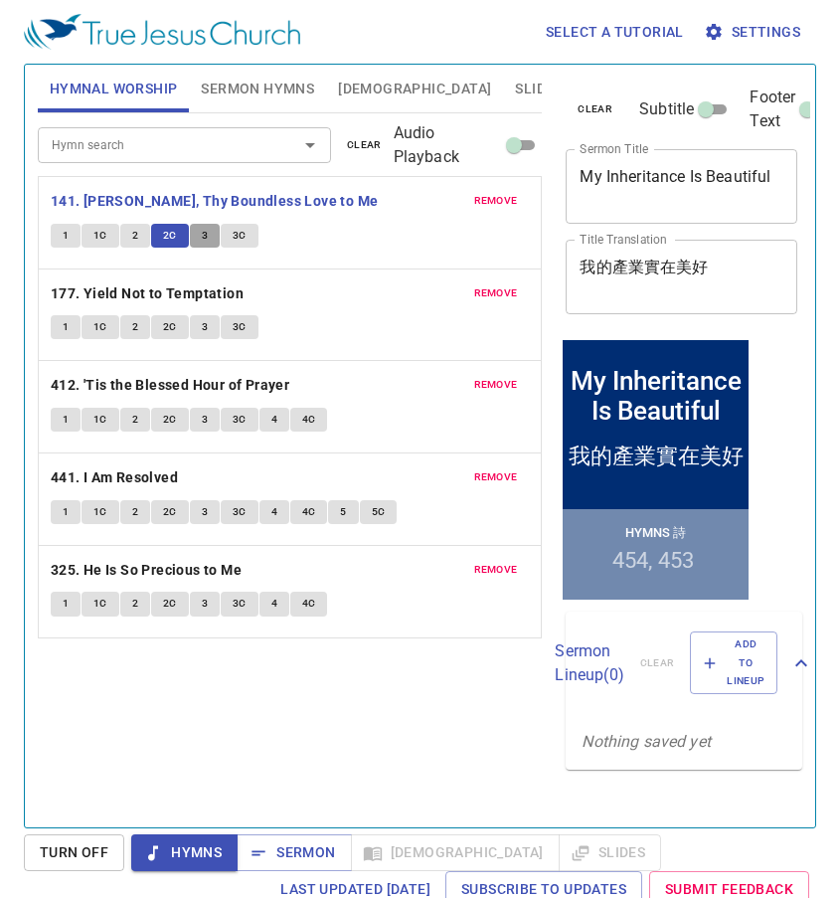
click at [202, 239] on span "3" at bounding box center [205, 236] width 6 height 18
click at [235, 236] on span "3C" at bounding box center [240, 236] width 14 height 18
click at [154, 291] on b "177. Yield Not to Temptation" at bounding box center [147, 293] width 193 height 25
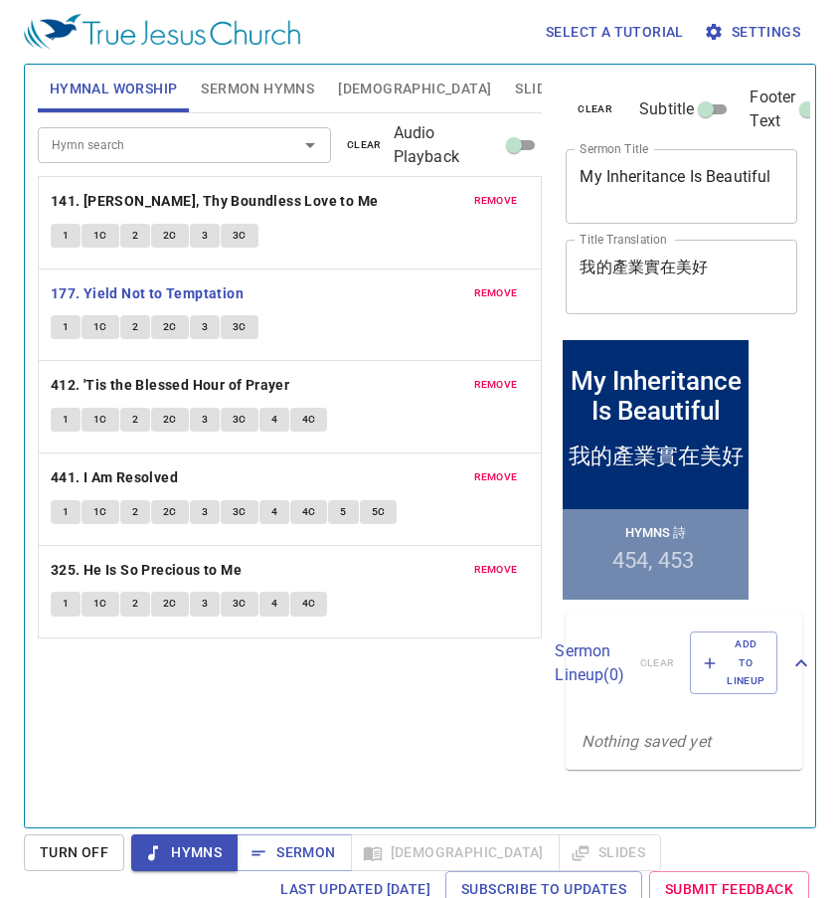
click at [69, 335] on span "1" at bounding box center [66, 327] width 6 height 18
click at [105, 337] on button "1C" at bounding box center [101, 327] width 38 height 24
click at [132, 333] on span "2" at bounding box center [135, 327] width 6 height 18
click at [168, 332] on span "2C" at bounding box center [170, 327] width 14 height 18
click at [202, 334] on span "3" at bounding box center [205, 327] width 6 height 18
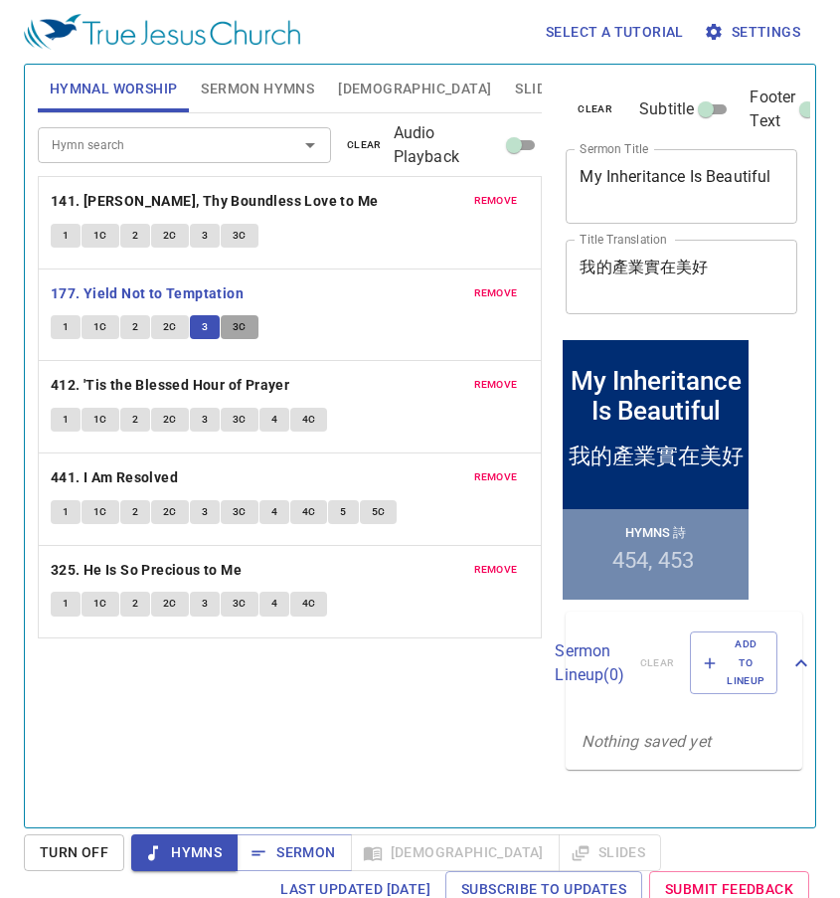
click at [246, 336] on button "3C" at bounding box center [240, 327] width 38 height 24
click at [262, 386] on b "412. 'Tis the Blessed Hour of Prayer" at bounding box center [170, 385] width 239 height 25
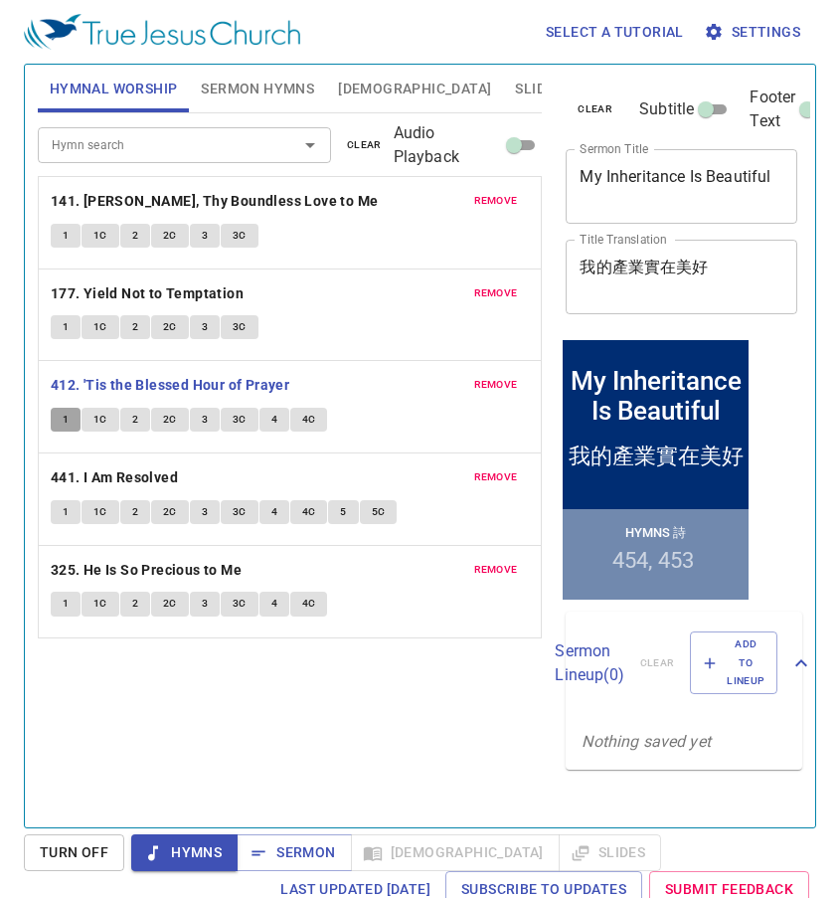
click at [55, 420] on button "1" at bounding box center [66, 420] width 30 height 24
click at [110, 419] on button "1C" at bounding box center [101, 420] width 38 height 24
click at [132, 423] on span "2" at bounding box center [135, 420] width 6 height 18
click at [166, 424] on span "2C" at bounding box center [170, 420] width 14 height 18
click at [205, 424] on span "3" at bounding box center [205, 420] width 6 height 18
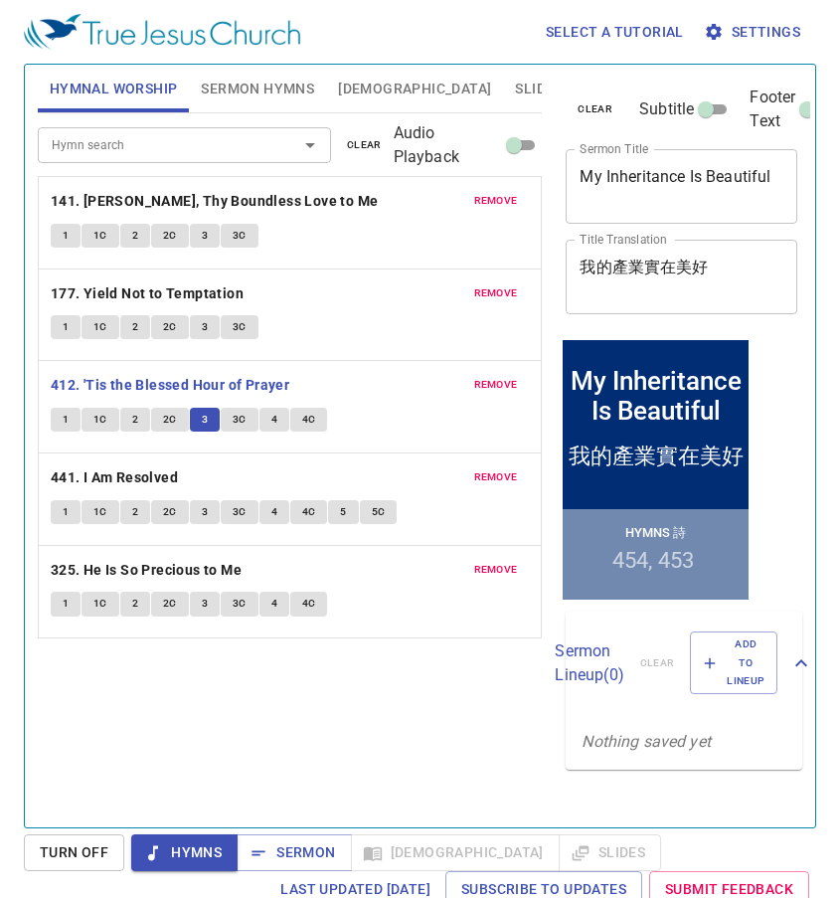
click at [246, 417] on button "3C" at bounding box center [240, 420] width 38 height 24
click at [276, 422] on button "4" at bounding box center [275, 420] width 30 height 24
click at [310, 422] on span "4C" at bounding box center [309, 420] width 14 height 18
click at [168, 473] on b "441. I Am Resolved" at bounding box center [114, 477] width 127 height 25
click at [66, 513] on span "1" at bounding box center [66, 512] width 6 height 18
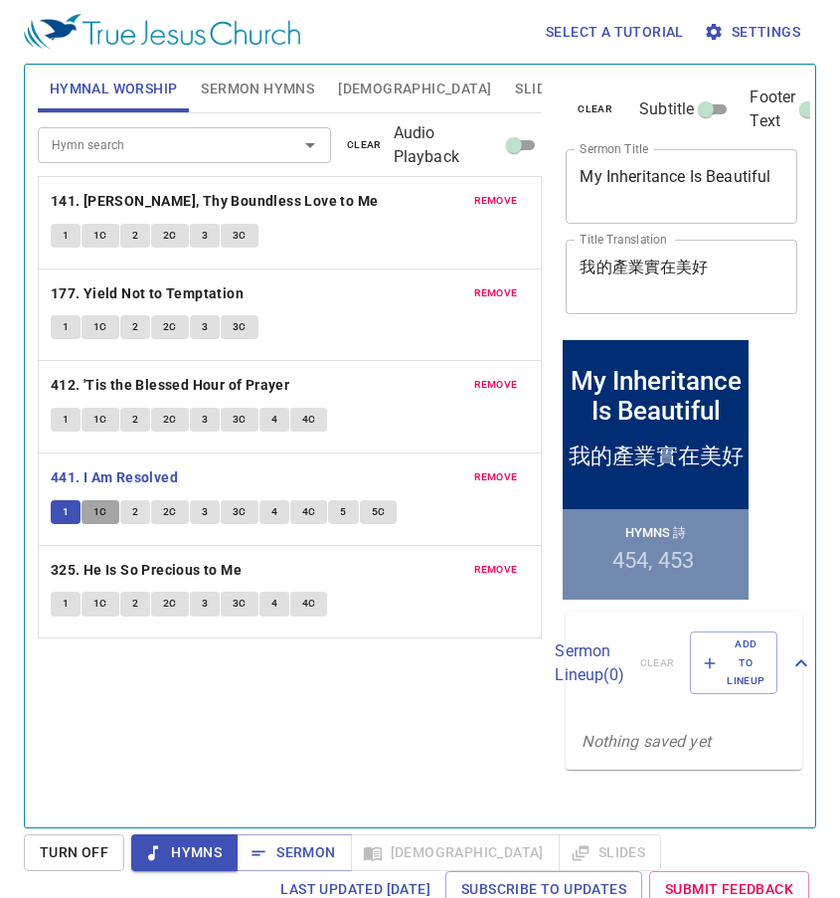
click at [106, 519] on span "1C" at bounding box center [100, 512] width 14 height 18
click at [132, 513] on span "2" at bounding box center [135, 512] width 6 height 18
click at [178, 514] on button "2C" at bounding box center [170, 512] width 38 height 24
click at [206, 517] on span "3" at bounding box center [205, 512] width 6 height 18
click at [242, 509] on span "3C" at bounding box center [240, 512] width 14 height 18
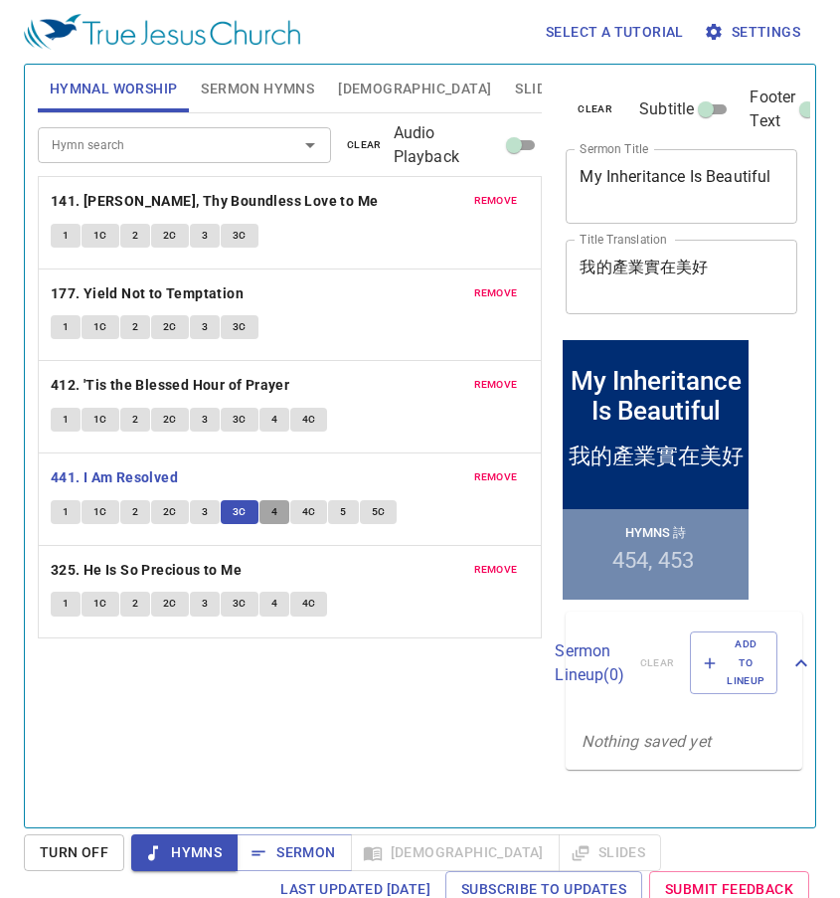
click at [272, 513] on span "4" at bounding box center [275, 512] width 6 height 18
click at [312, 515] on span "4C" at bounding box center [309, 512] width 14 height 18
click at [346, 515] on button "5" at bounding box center [343, 512] width 30 height 24
click at [376, 511] on span "5C" at bounding box center [379, 512] width 14 height 18
click at [294, 857] on span "Sermon" at bounding box center [294, 852] width 83 height 25
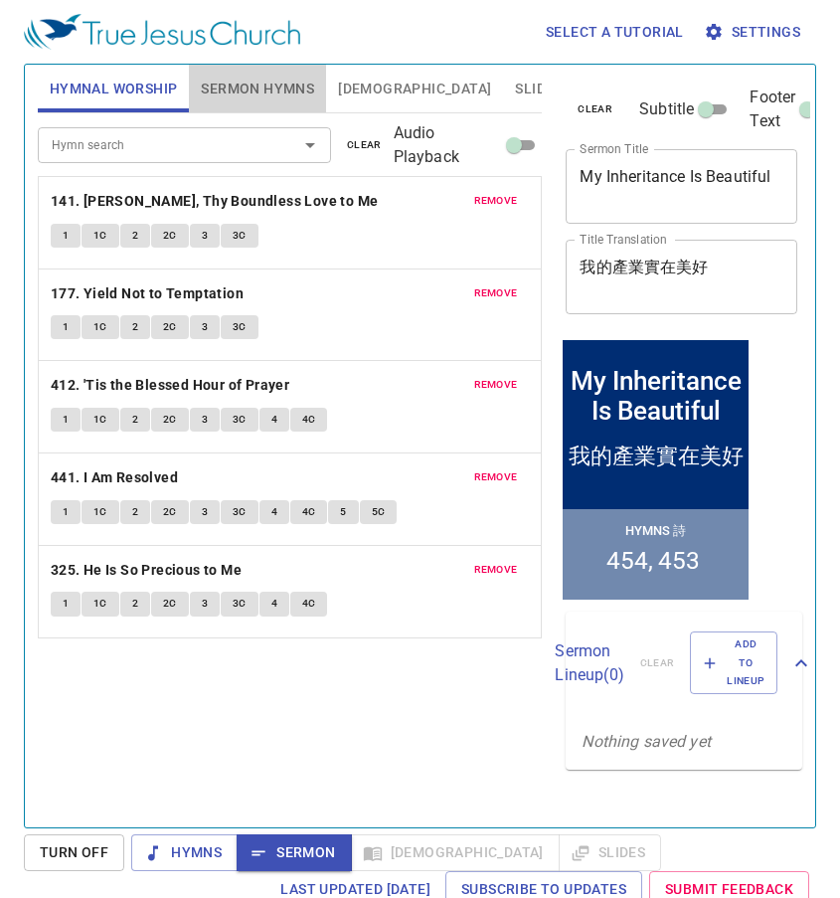
click at [274, 86] on span "Sermon Hymns" at bounding box center [257, 89] width 113 height 25
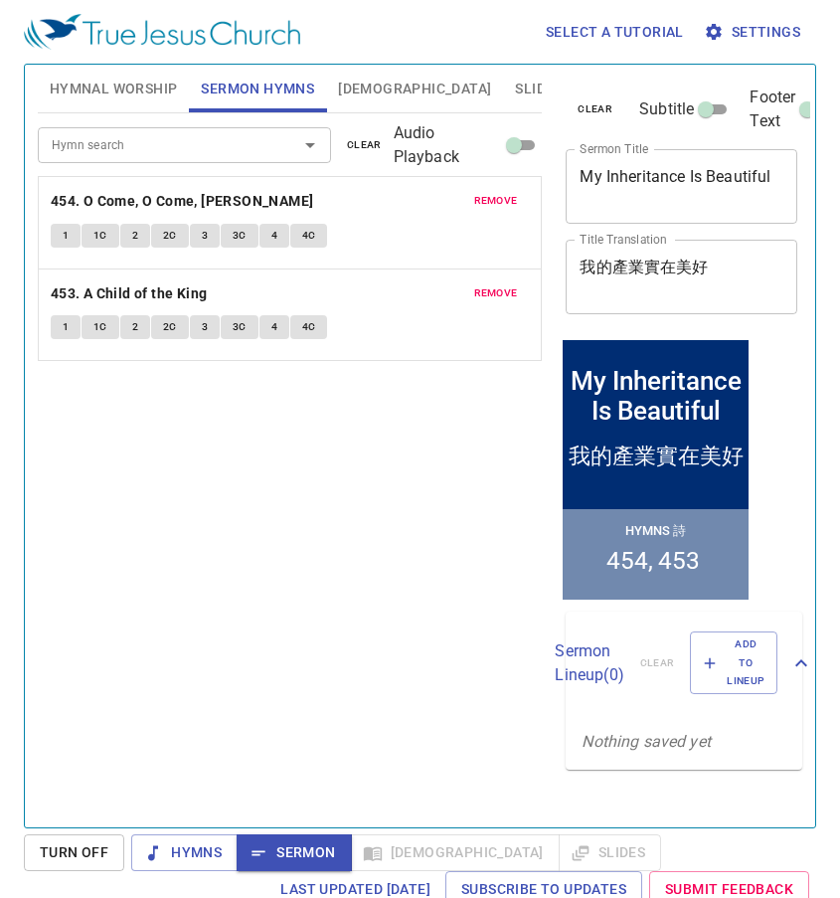
click at [67, 236] on span "1" at bounding box center [66, 236] width 6 height 18
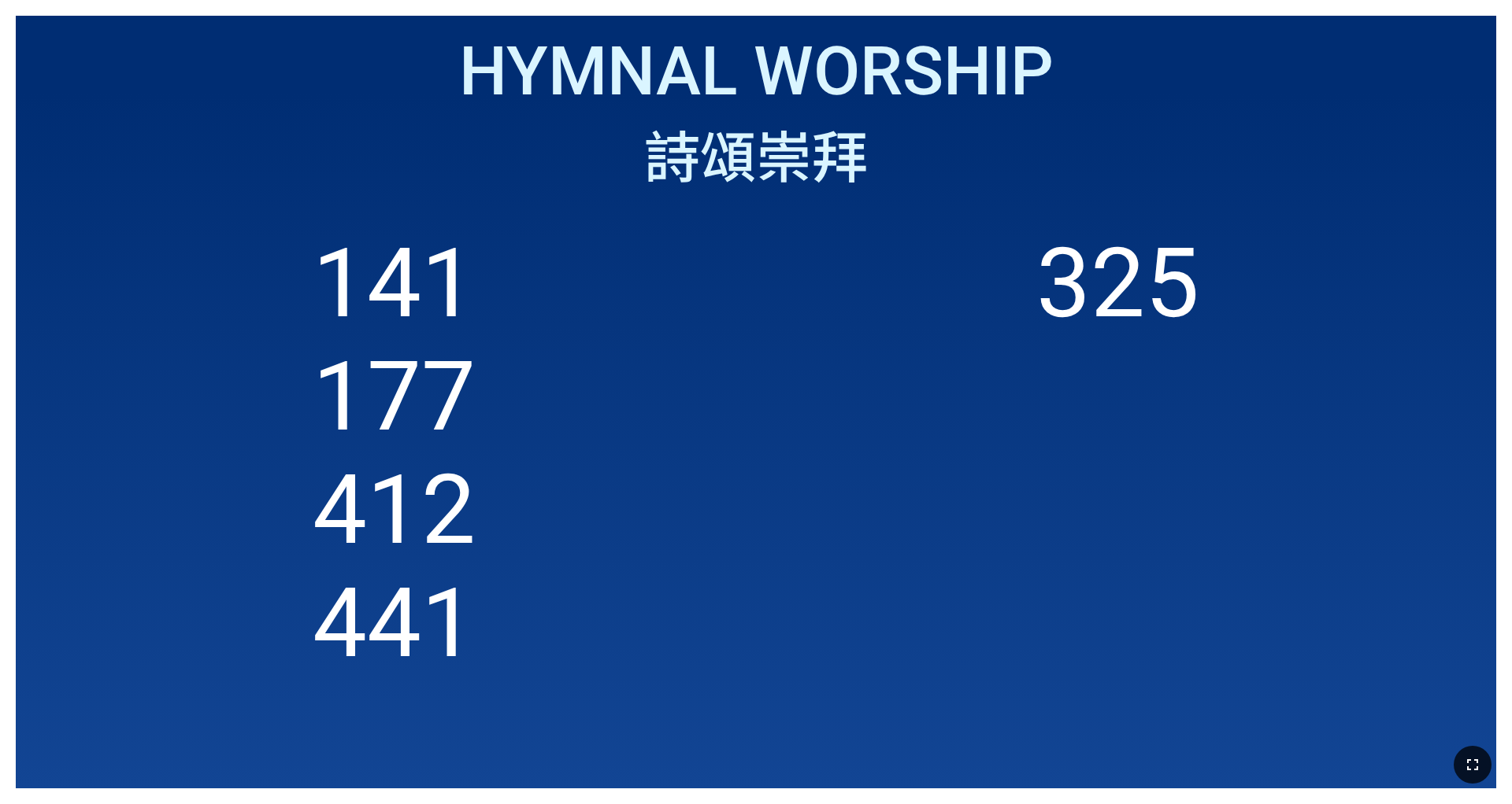
click at [629, 502] on button "button" at bounding box center [1472, 765] width 38 height 38
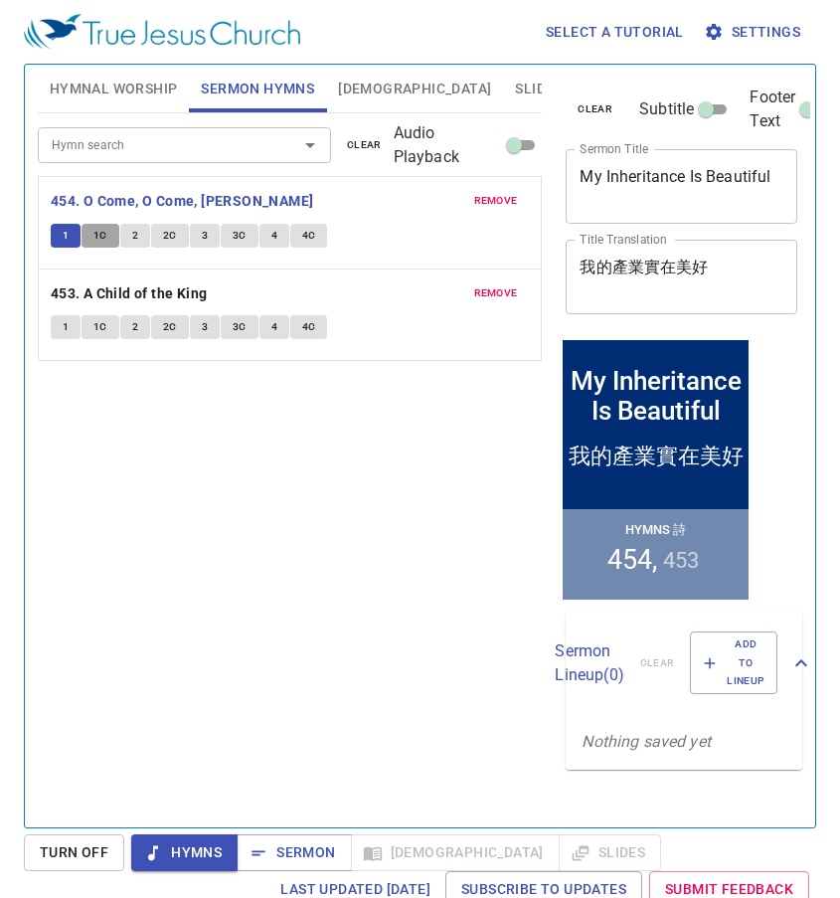
click at [105, 235] on span "1C" at bounding box center [100, 236] width 14 height 18
click at [141, 236] on button "2" at bounding box center [135, 236] width 30 height 24
click at [176, 241] on button "2C" at bounding box center [170, 236] width 38 height 24
click at [209, 241] on button "3" at bounding box center [205, 236] width 30 height 24
click at [238, 241] on span "3C" at bounding box center [240, 236] width 14 height 18
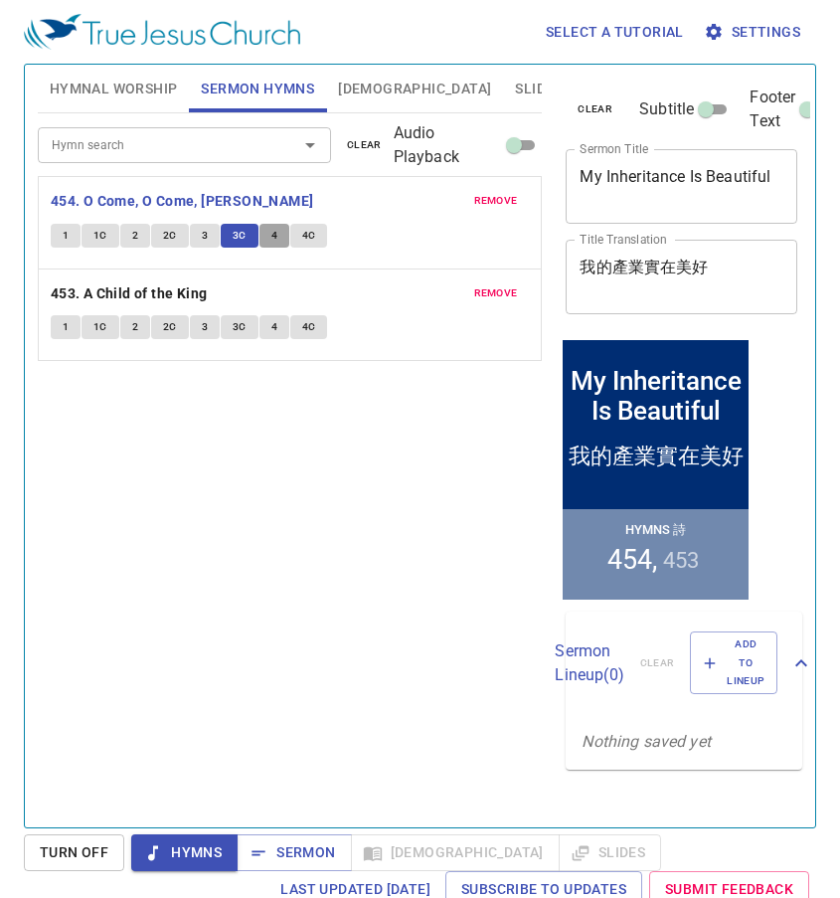
click at [272, 242] on span "4" at bounding box center [275, 236] width 6 height 18
click at [318, 240] on button "4C" at bounding box center [309, 236] width 38 height 24
click at [315, 859] on span "Sermon" at bounding box center [294, 852] width 83 height 25
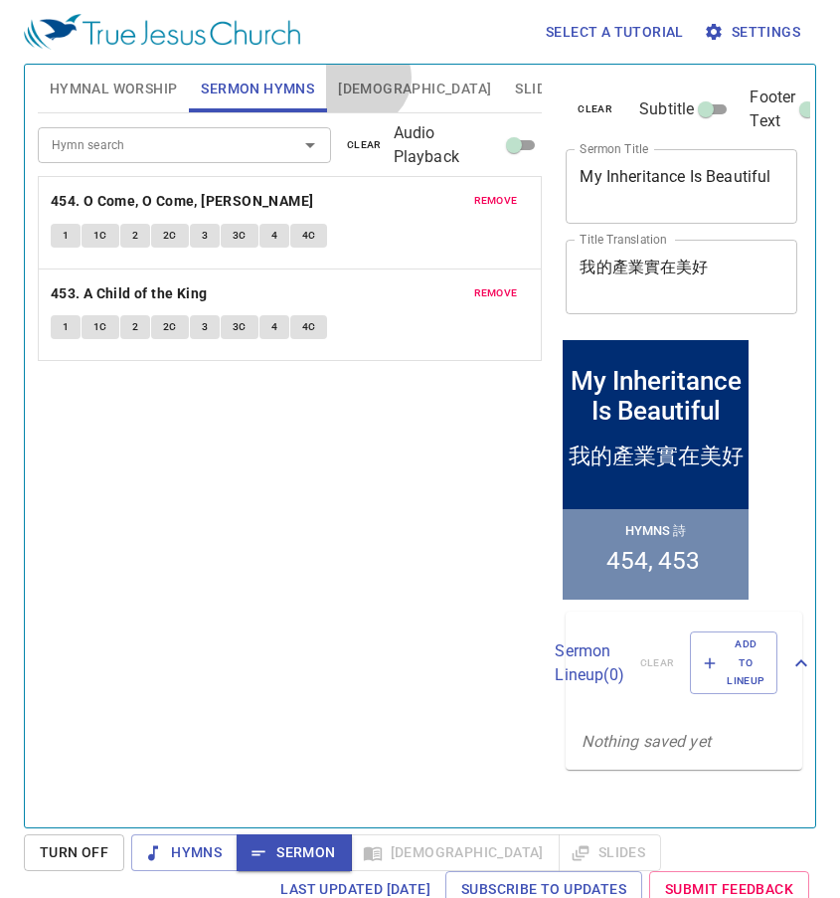
click at [362, 78] on span "[DEMOGRAPHIC_DATA]" at bounding box center [414, 89] width 153 height 25
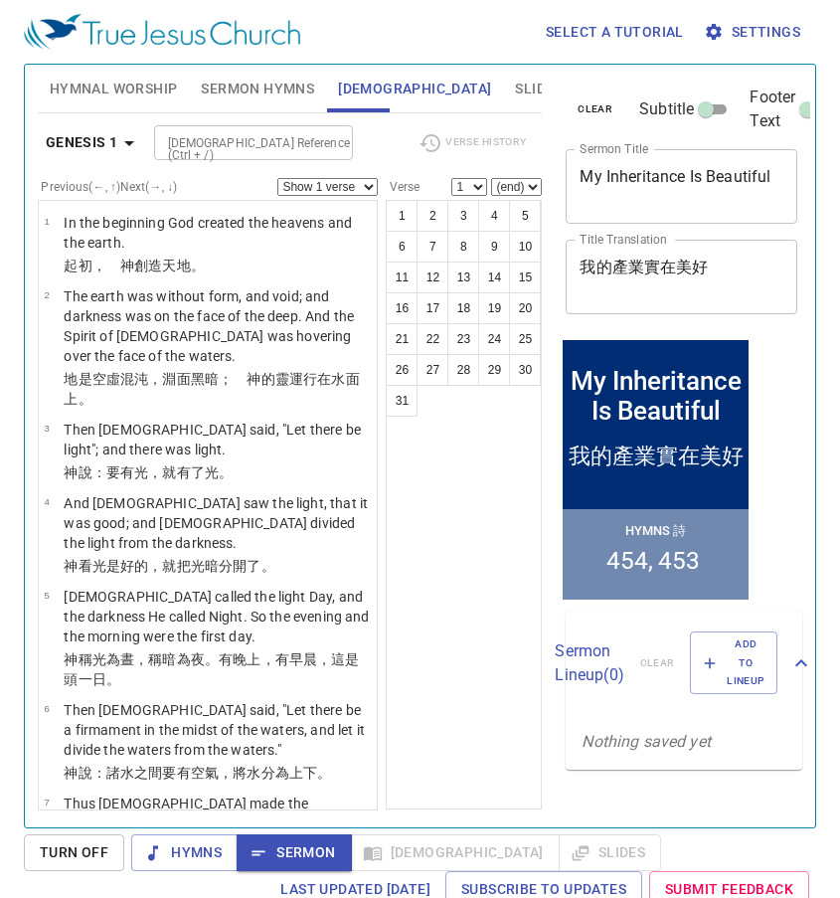
click at [338, 139] on div at bounding box center [331, 143] width 26 height 28
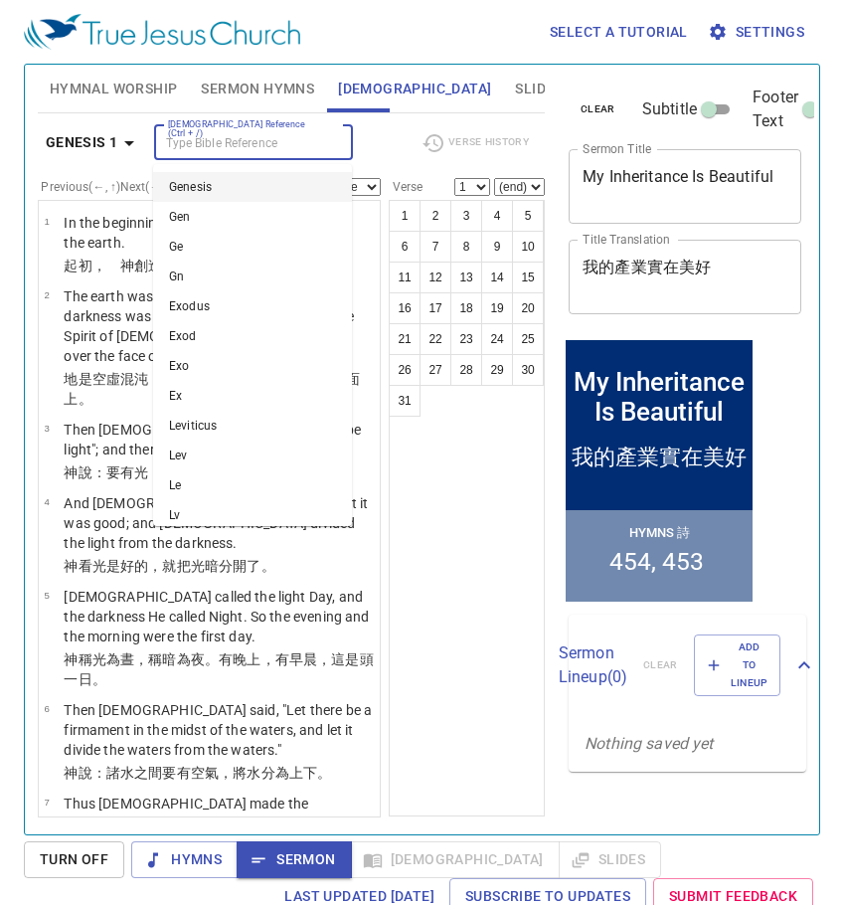
click at [259, 149] on input "[DEMOGRAPHIC_DATA] Reference (Ctrl + /)" at bounding box center [237, 142] width 154 height 23
click at [266, 143] on input "[DEMOGRAPHIC_DATA] Reference (Ctrl + /)" at bounding box center [237, 142] width 154 height 23
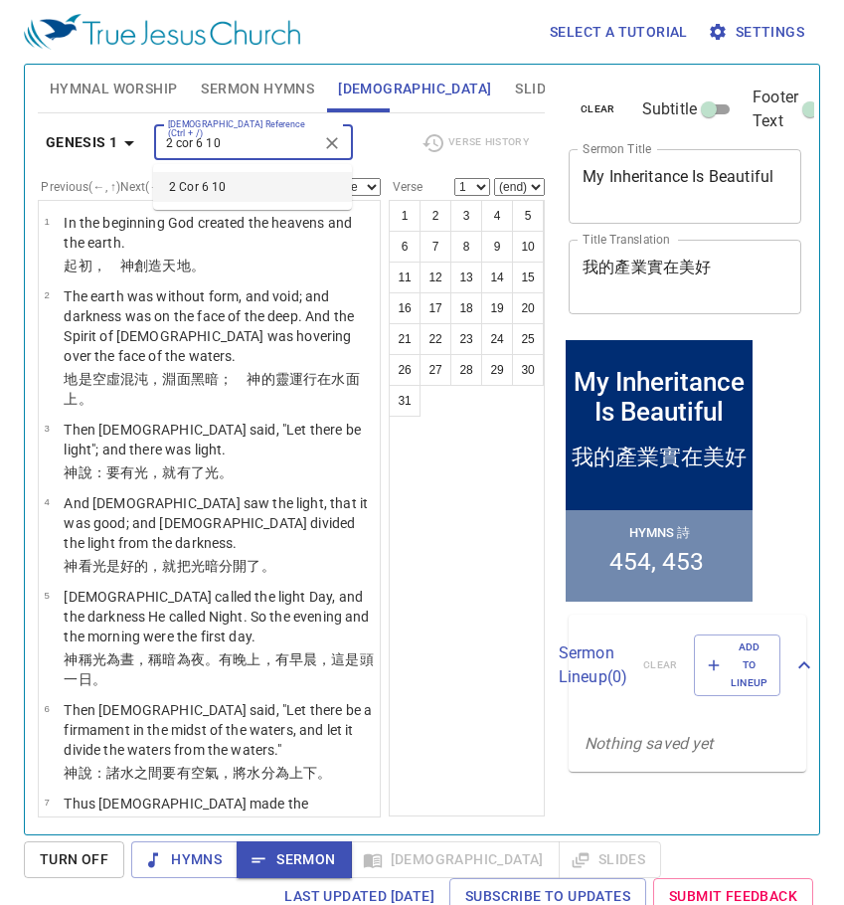
type input "2 cor 6 10"
select select "10"
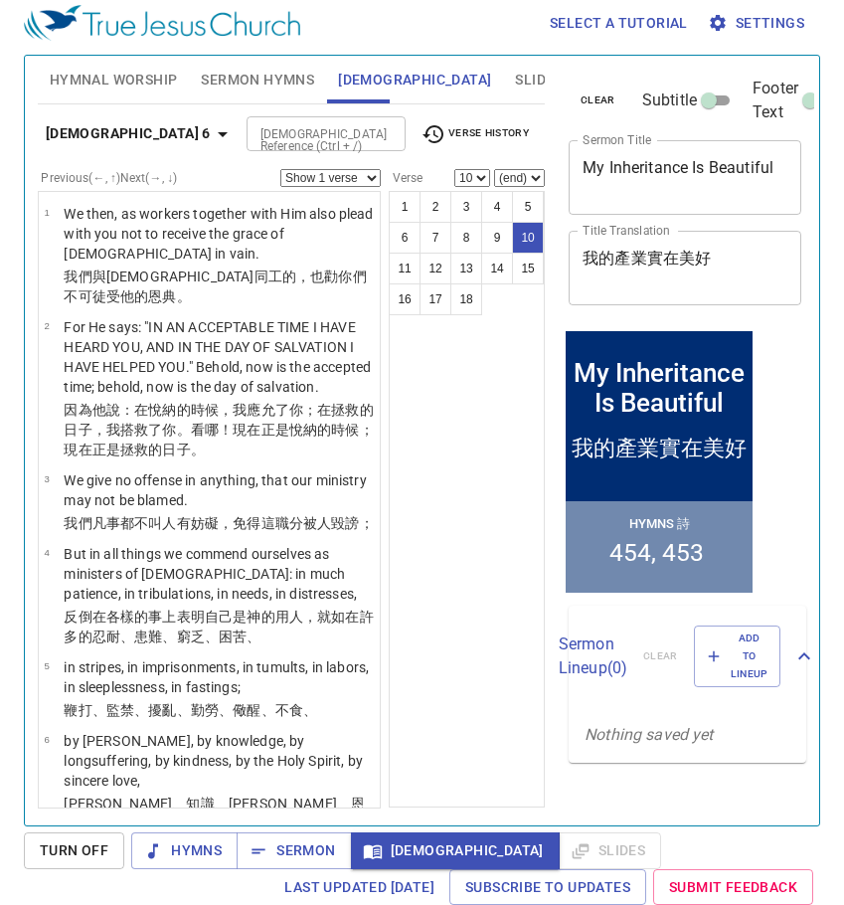
scroll to position [768, 0]
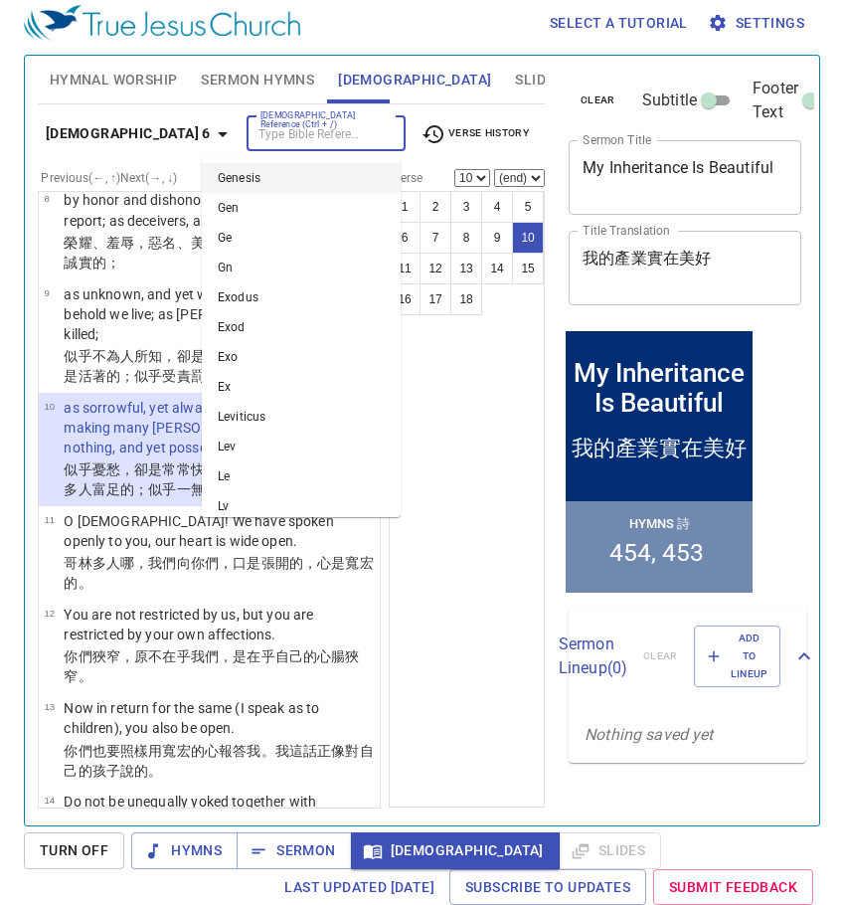
click at [313, 137] on input "[DEMOGRAPHIC_DATA] Reference (Ctrl + /)" at bounding box center [310, 133] width 114 height 23
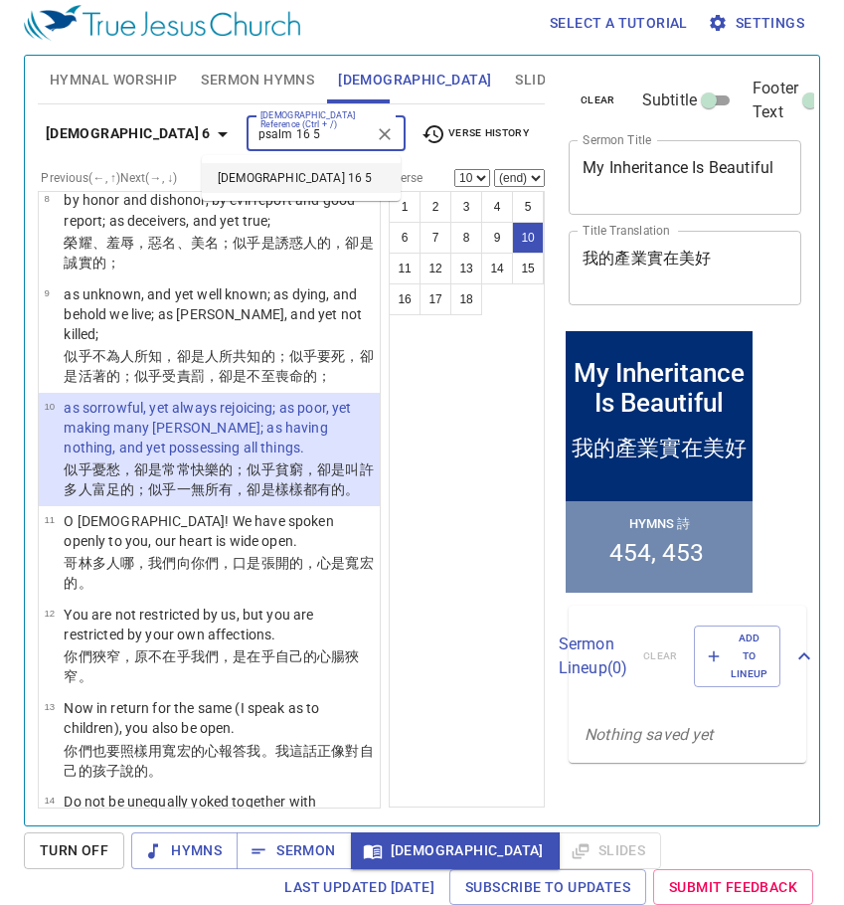
type input "psalm 16 5"
select select "5"
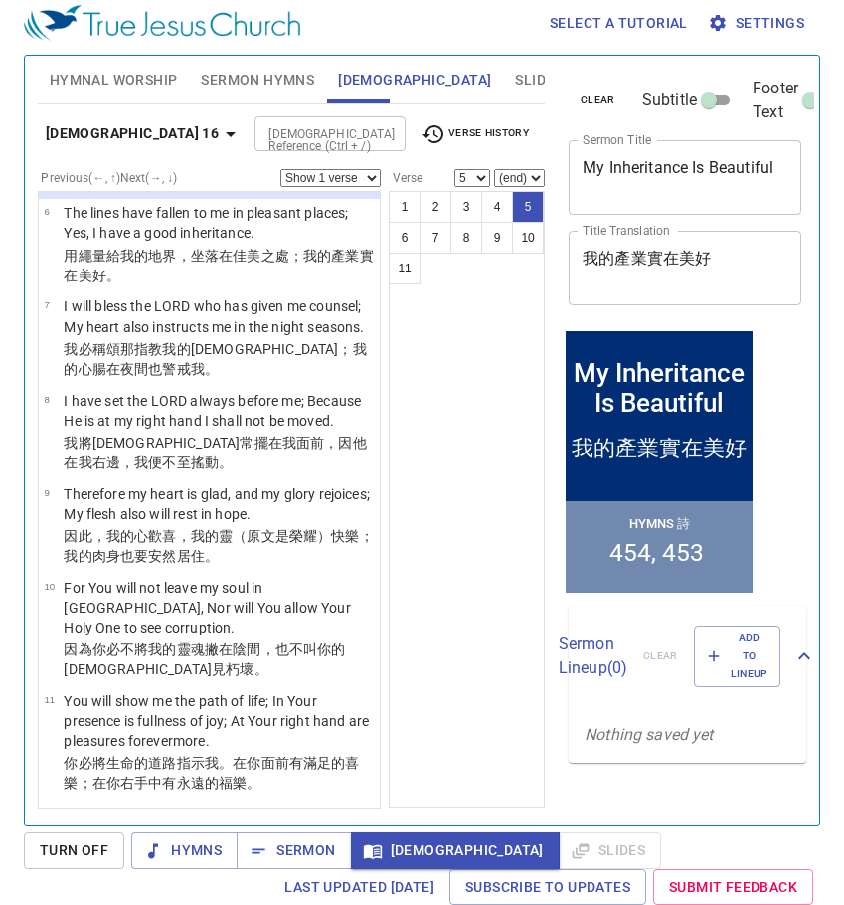
scroll to position [221, 0]
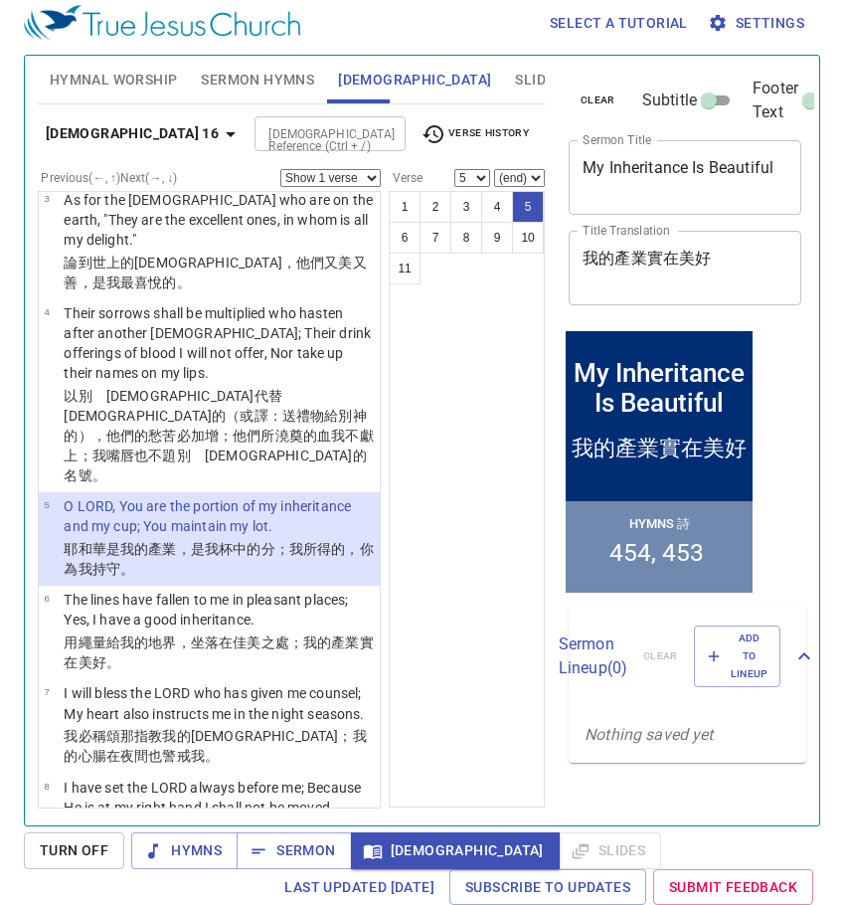
click at [376, 182] on select "Show 1 verse Show 2 verses Show 3 verses Show 4 verses Show 5 verses" at bounding box center [330, 178] width 100 height 18
select select "2"
click at [280, 169] on select "Show 1 verse Show 2 verses Show 3 verses Show 4 verses Show 5 verses" at bounding box center [330, 178] width 100 height 18
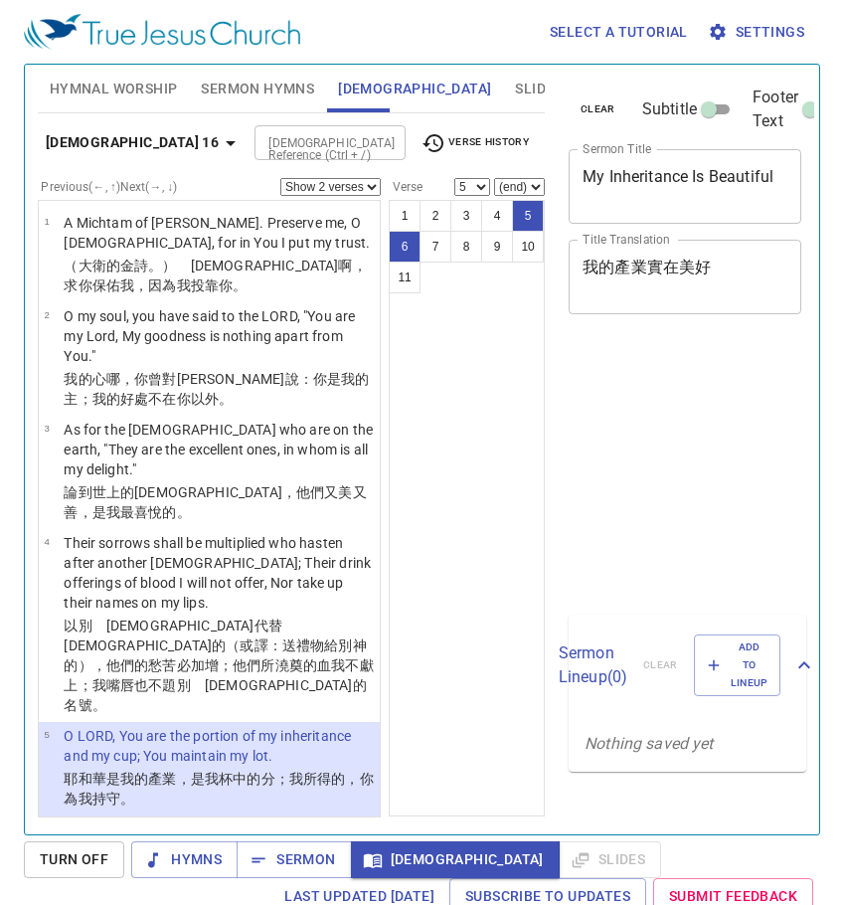
select select "2"
select select "5"
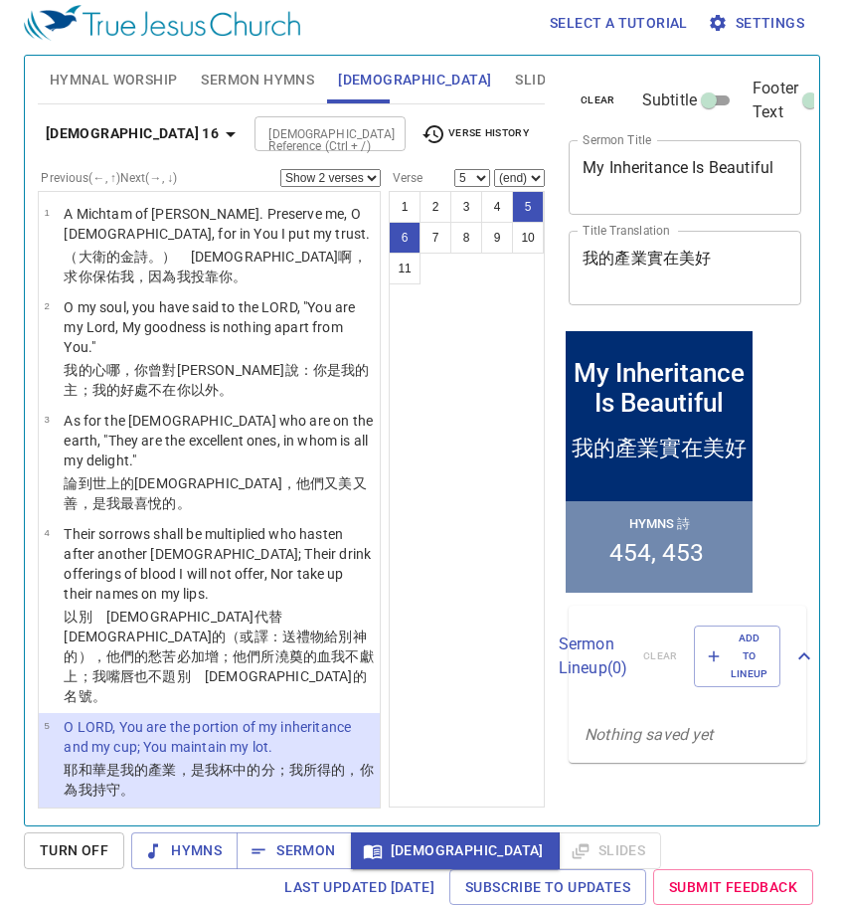
scroll to position [221, 0]
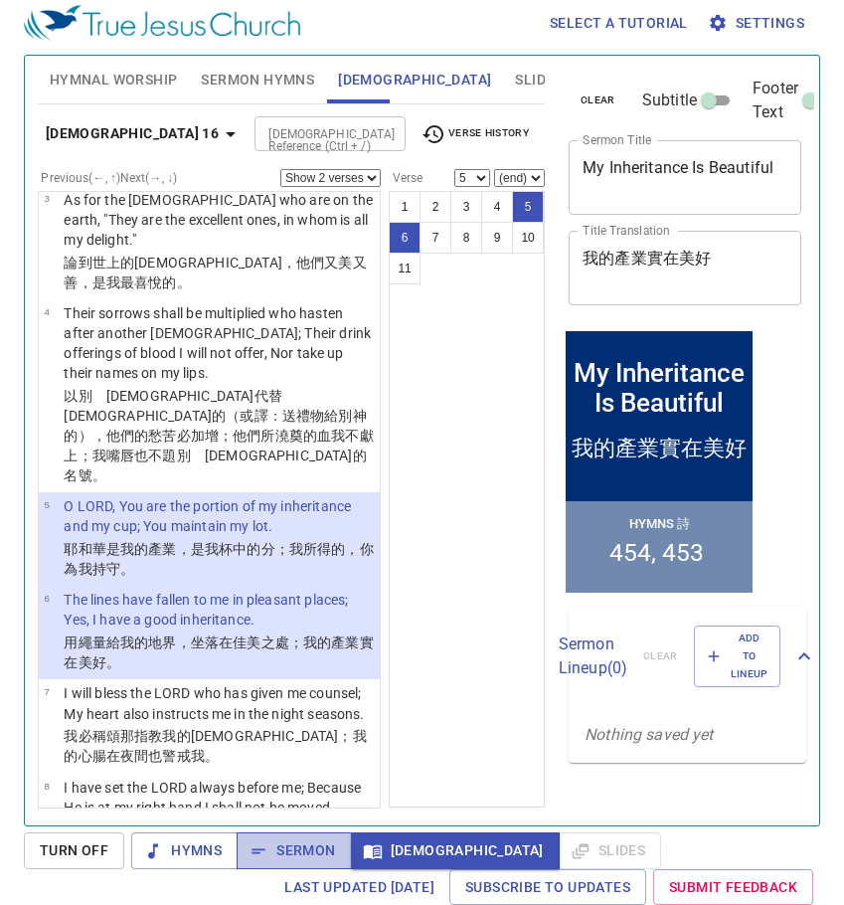
click at [304, 856] on span "Sermon" at bounding box center [294, 850] width 83 height 25
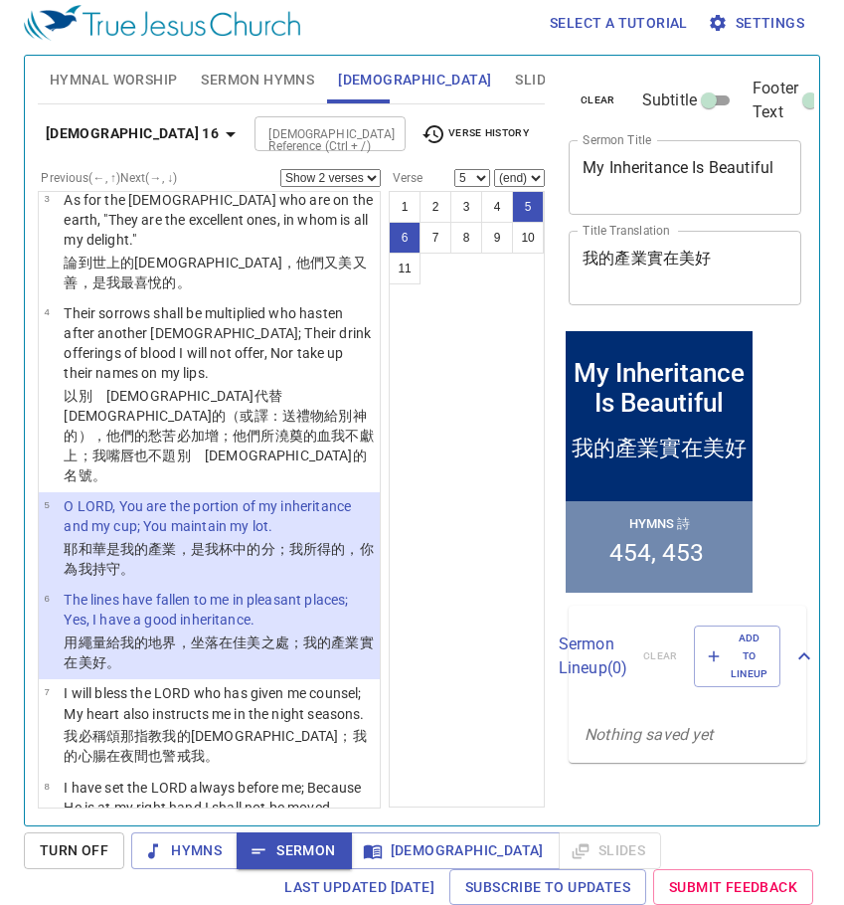
click at [291, 496] on p "O LORD, You are the portion of my inheritance and my cup; You maintain my lot." at bounding box center [219, 516] width 310 height 40
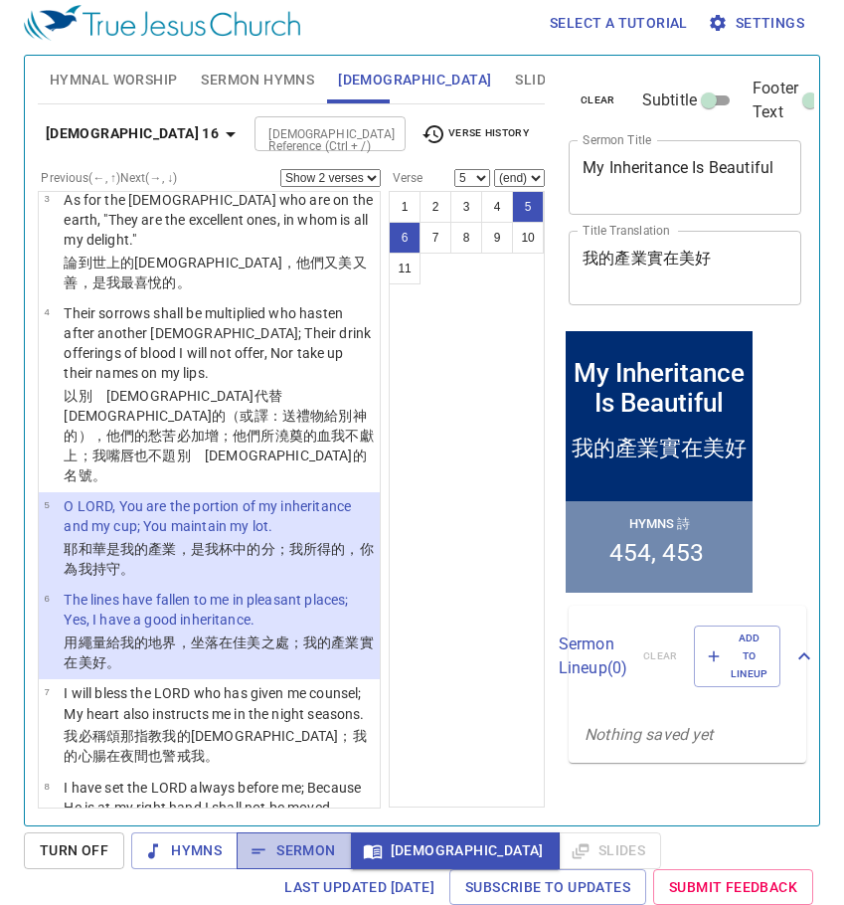
click at [320, 844] on span "Sermon" at bounding box center [294, 850] width 83 height 25
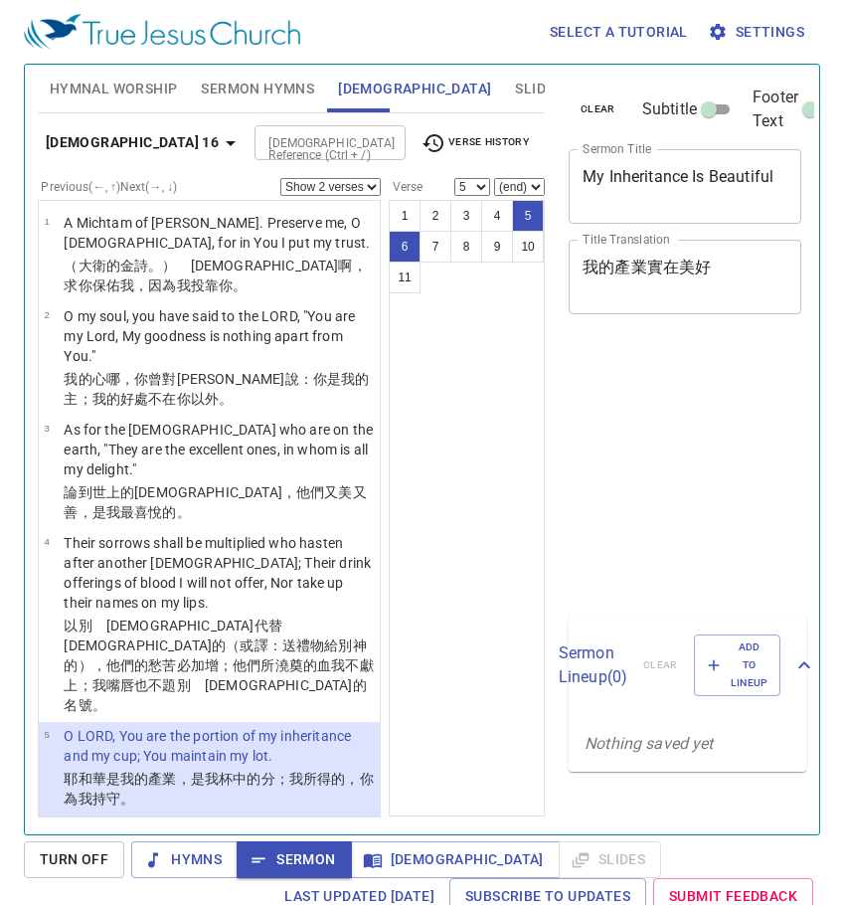
select select "2"
select select "5"
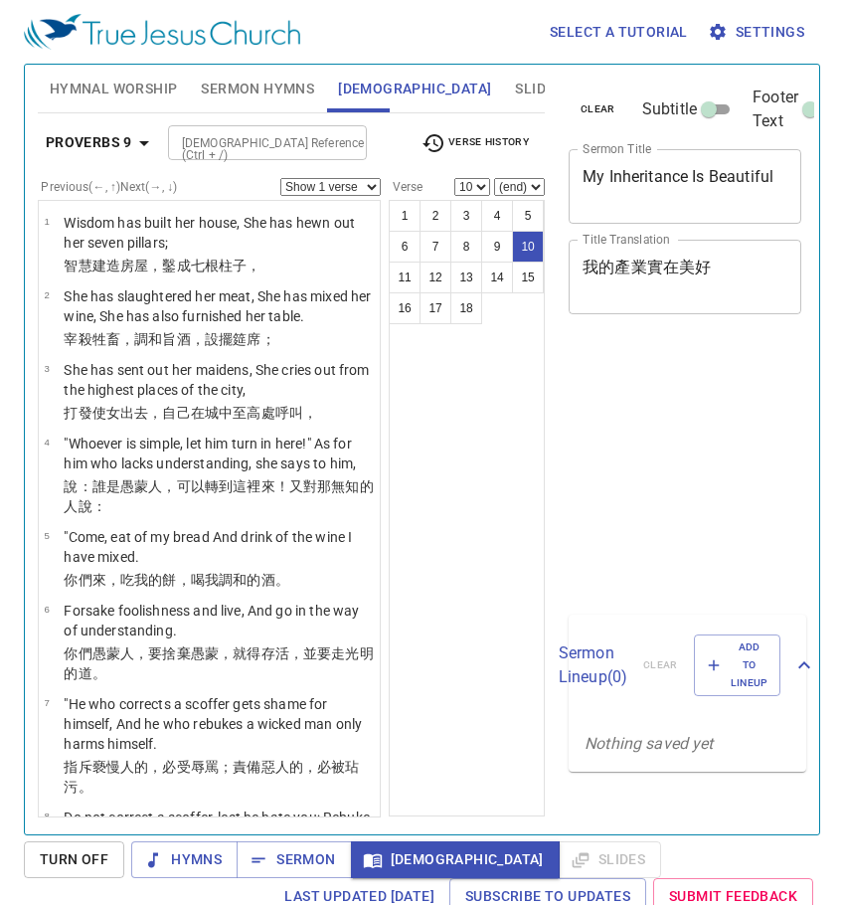
select select "10"
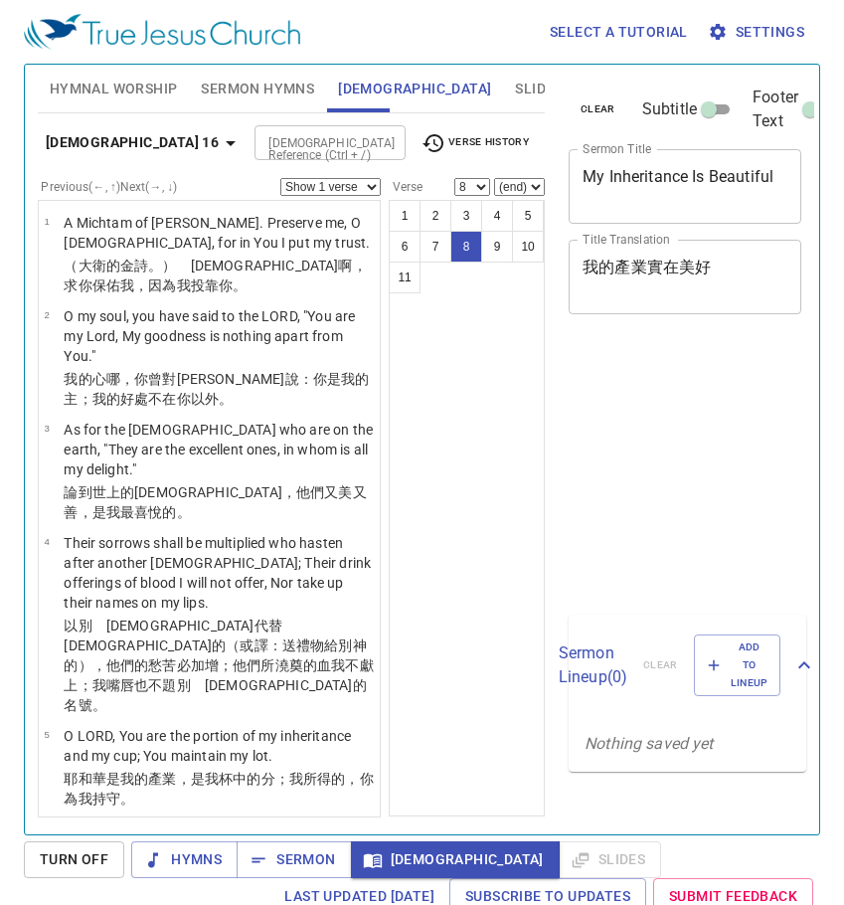
select select "8"
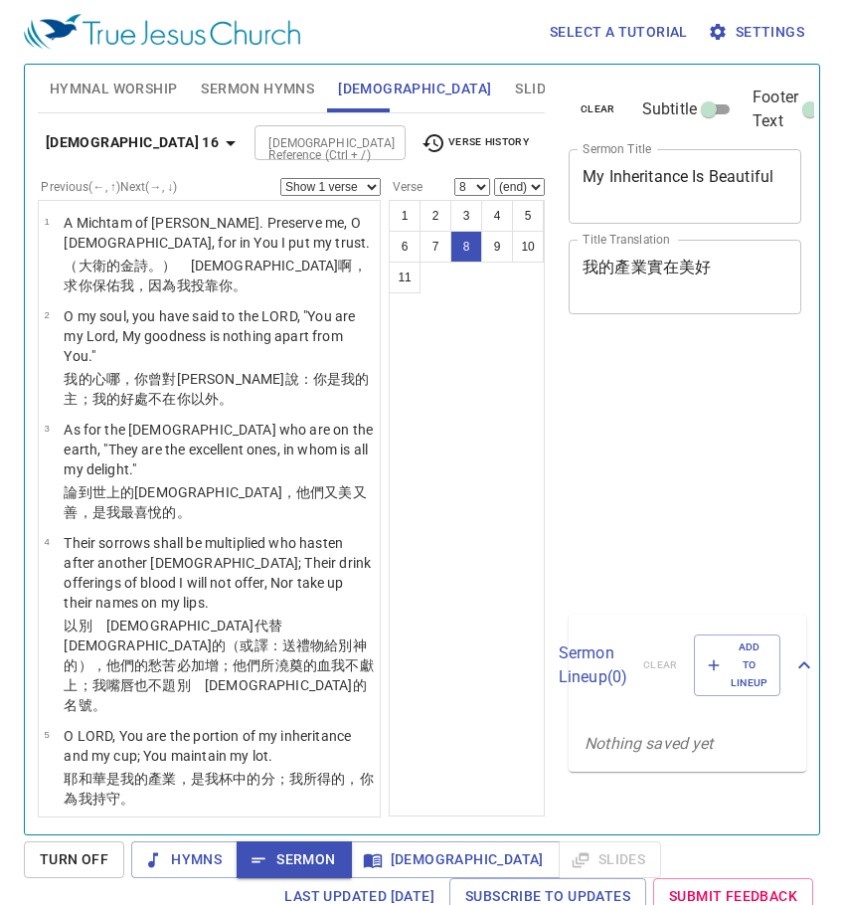
select select "8"
select select "9"
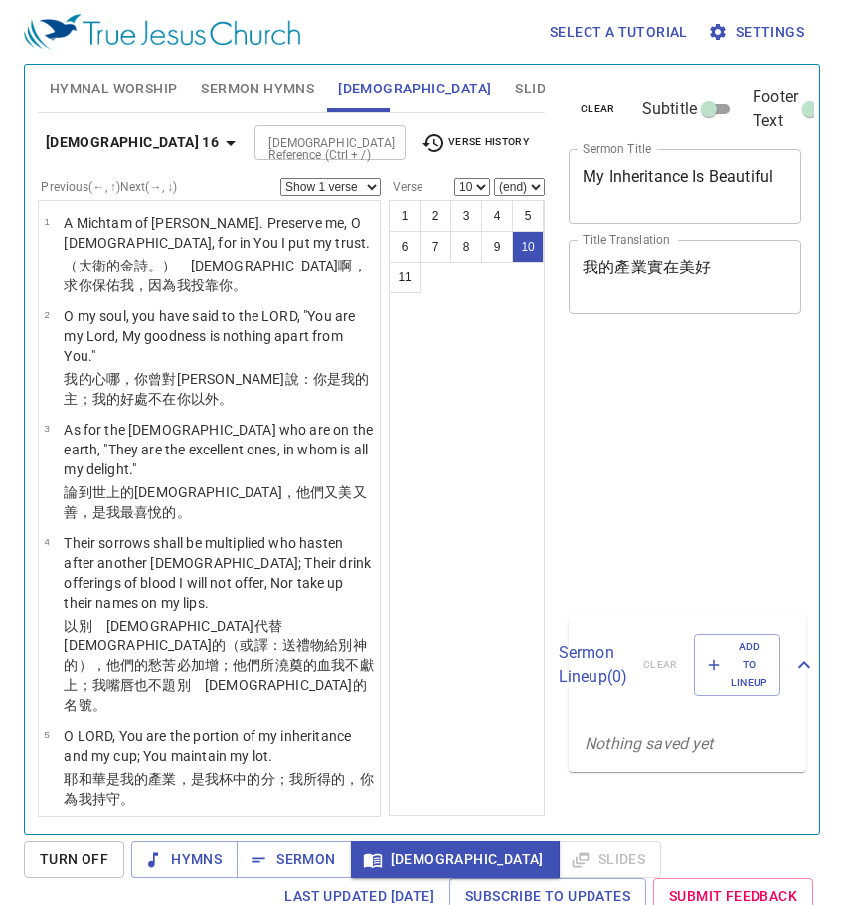
select select "10"
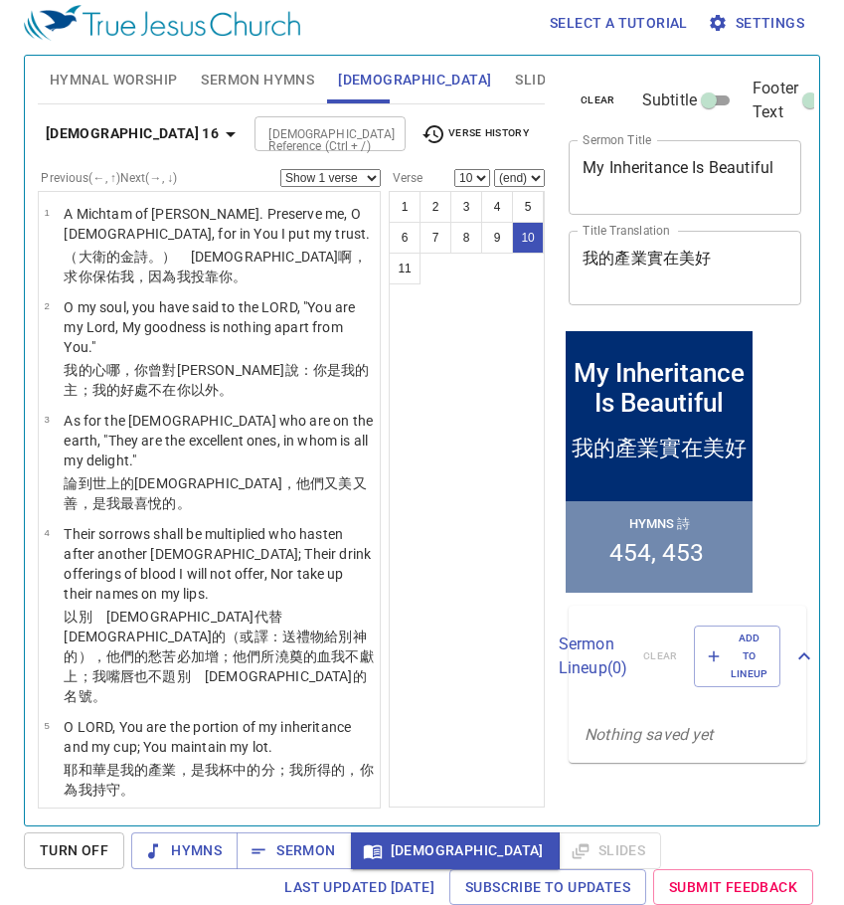
scroll to position [588, 0]
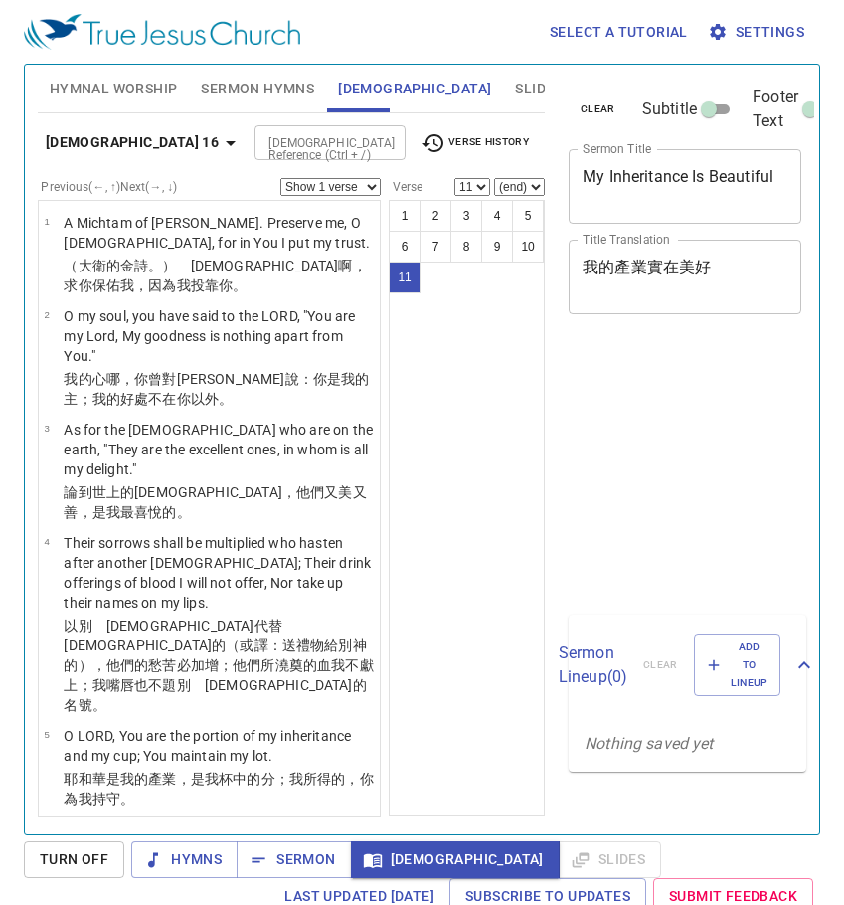
select select "11"
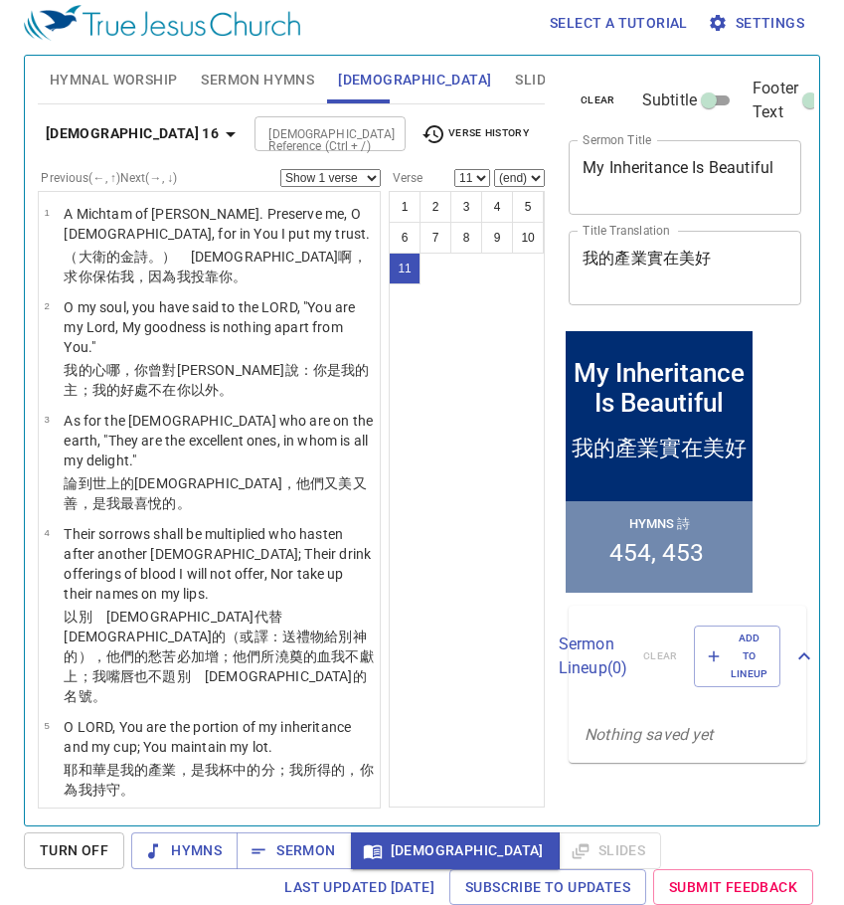
scroll to position [588, 0]
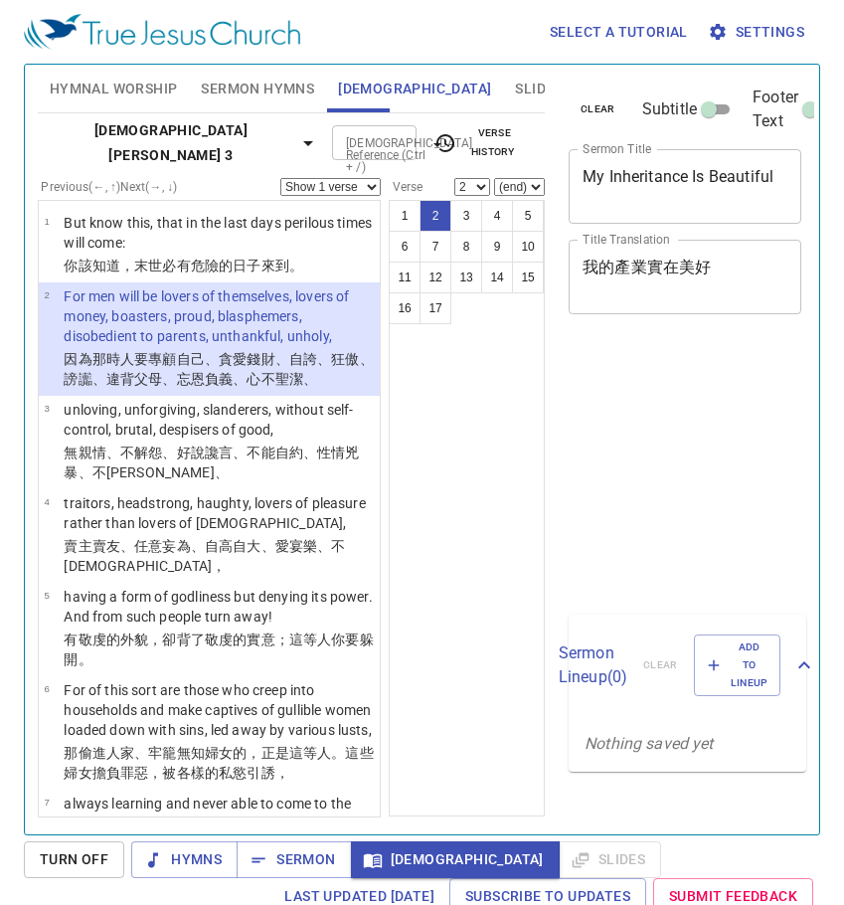
select select "2"
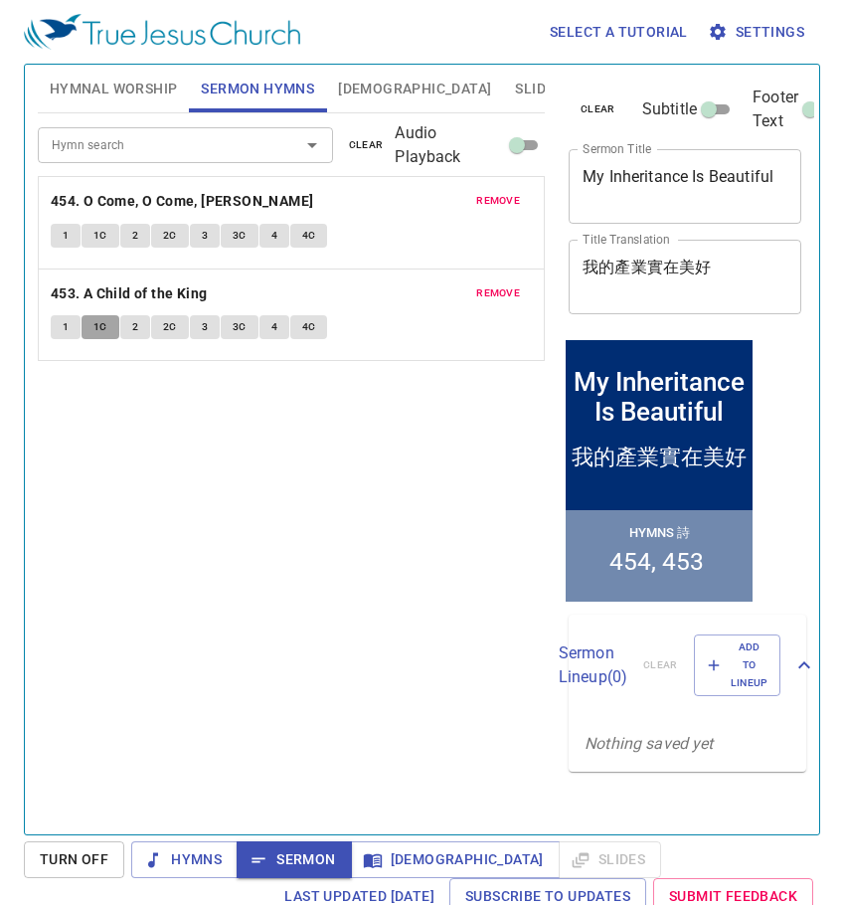
click at [101, 332] on span "1C" at bounding box center [100, 327] width 14 height 18
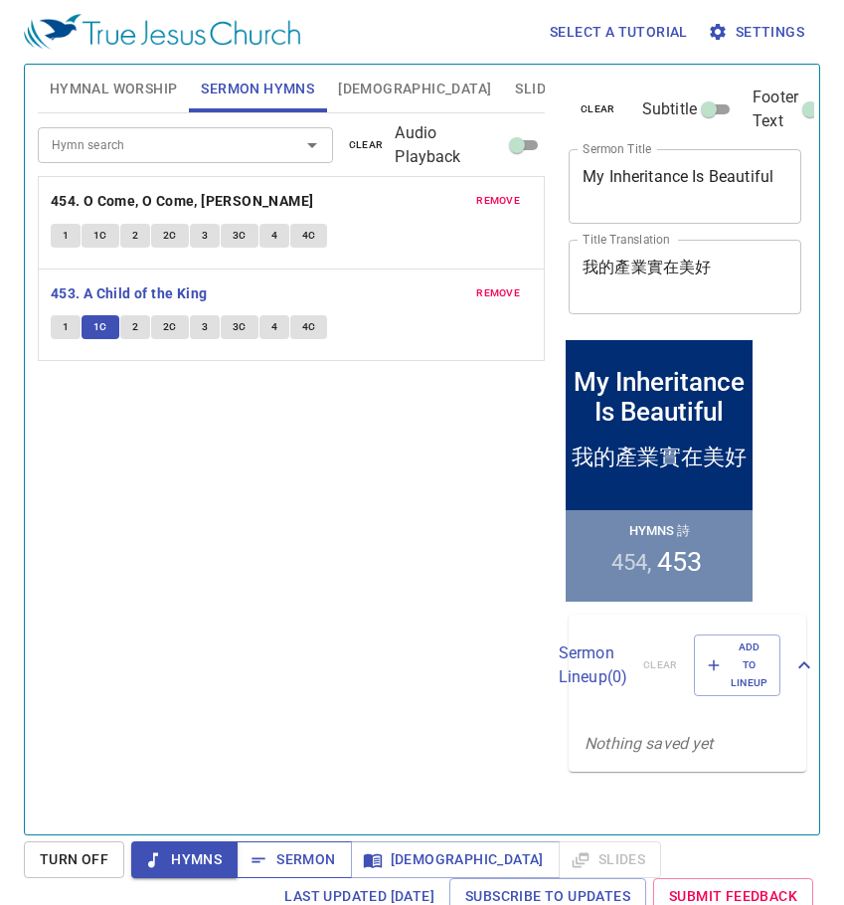
click at [292, 867] on span "Sermon" at bounding box center [294, 859] width 83 height 25
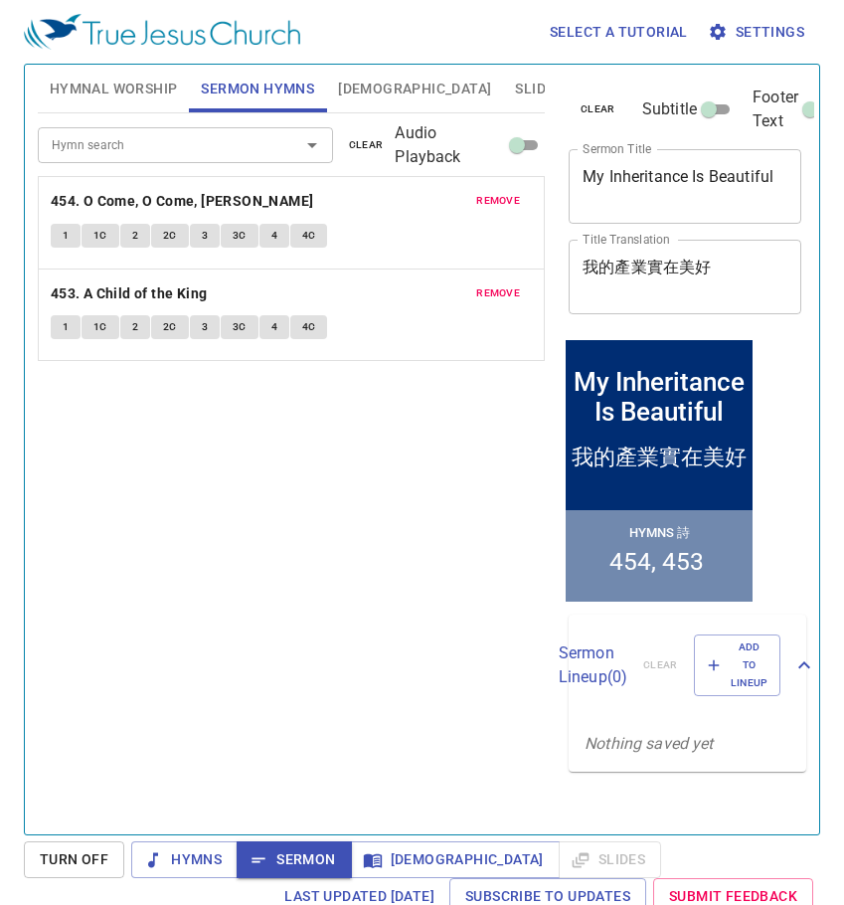
click at [510, 196] on span "remove" at bounding box center [498, 201] width 44 height 18
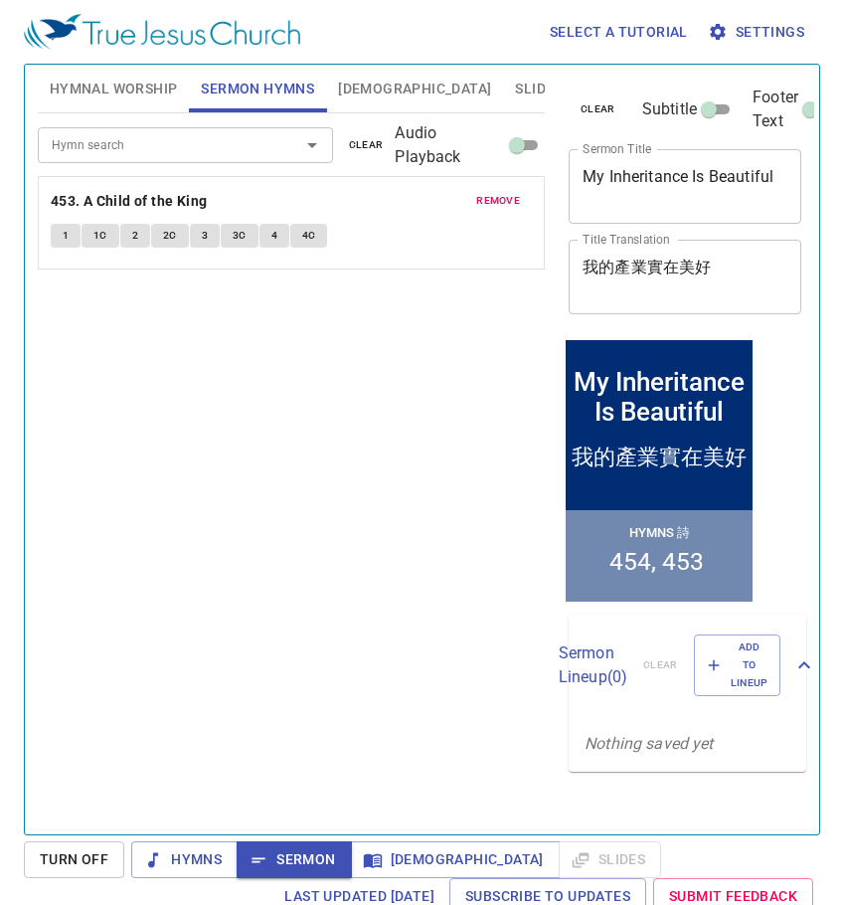
click at [510, 196] on span "remove" at bounding box center [498, 201] width 44 height 18
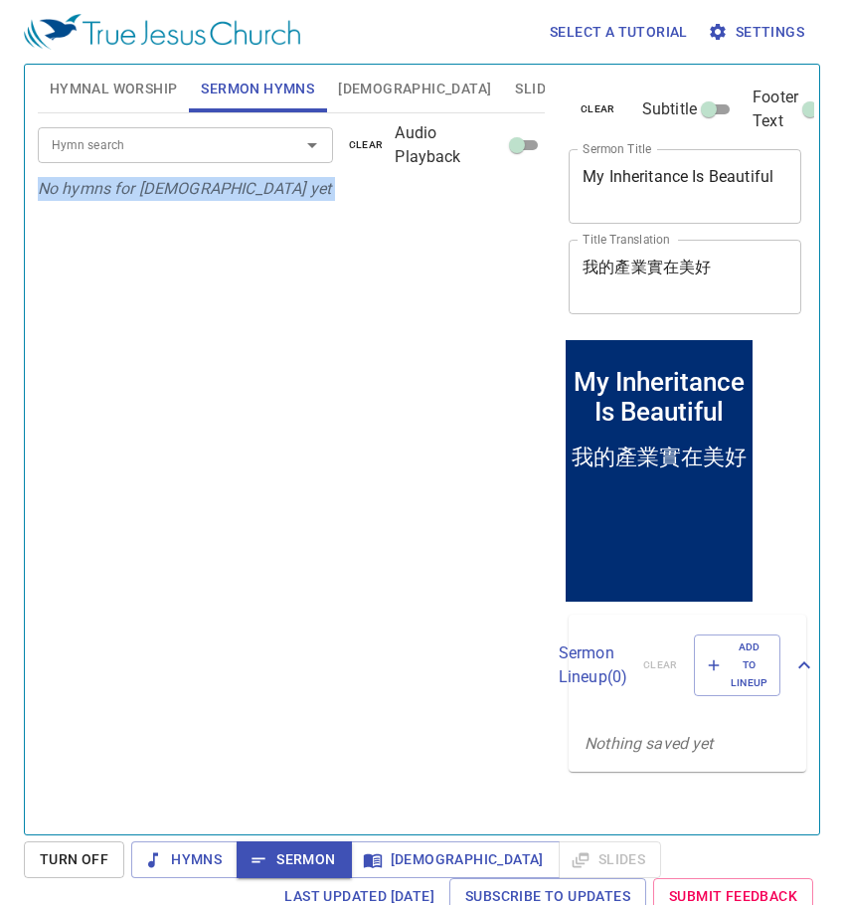
click at [510, 196] on p "No hymns for [DEMOGRAPHIC_DATA] yet" at bounding box center [291, 189] width 507 height 24
click at [138, 87] on span "Hymnal Worship" at bounding box center [114, 89] width 128 height 25
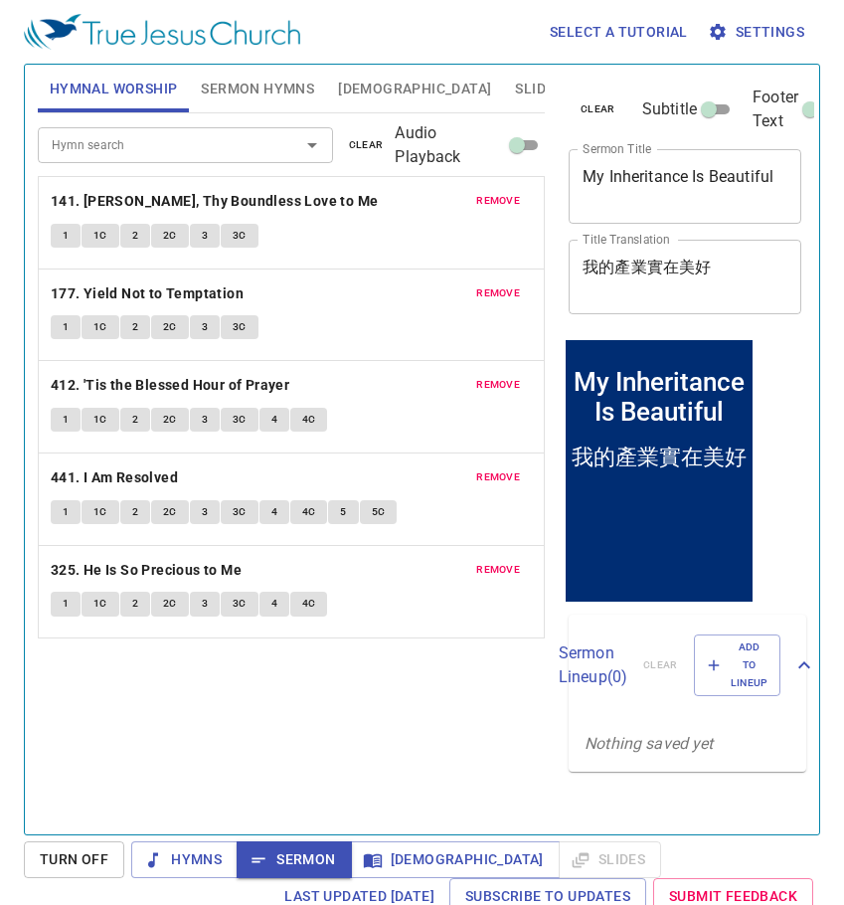
click at [501, 193] on span "remove" at bounding box center [498, 201] width 44 height 18
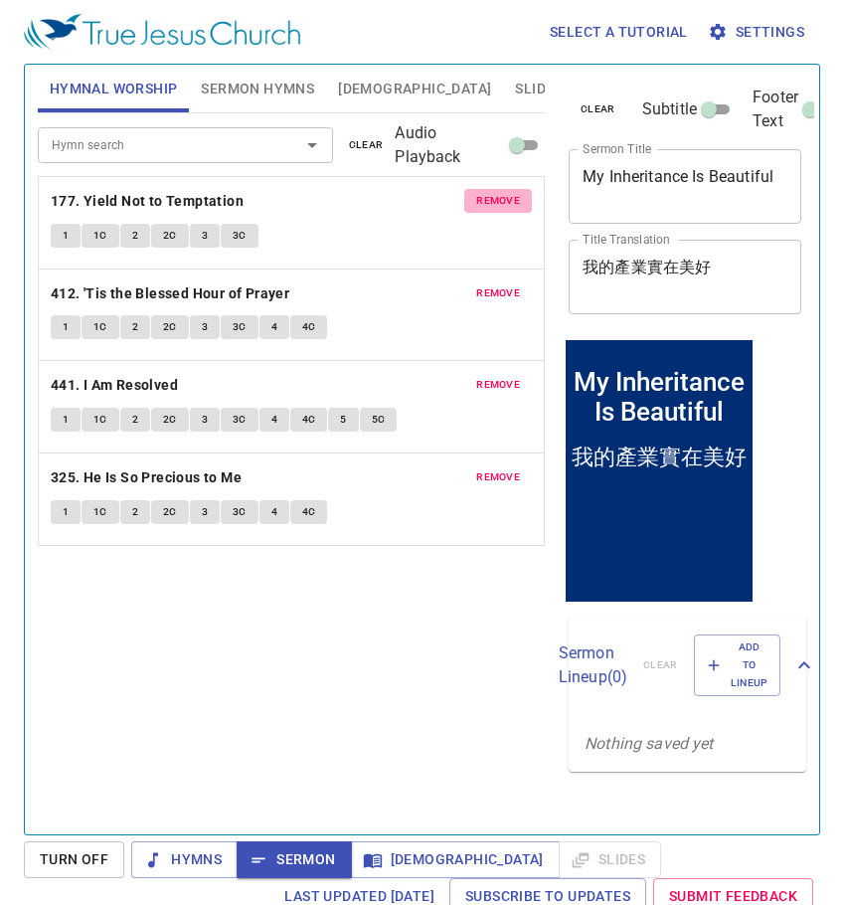
click at [501, 193] on span "remove" at bounding box center [498, 201] width 44 height 18
click at [501, 284] on span "remove" at bounding box center [498, 293] width 44 height 18
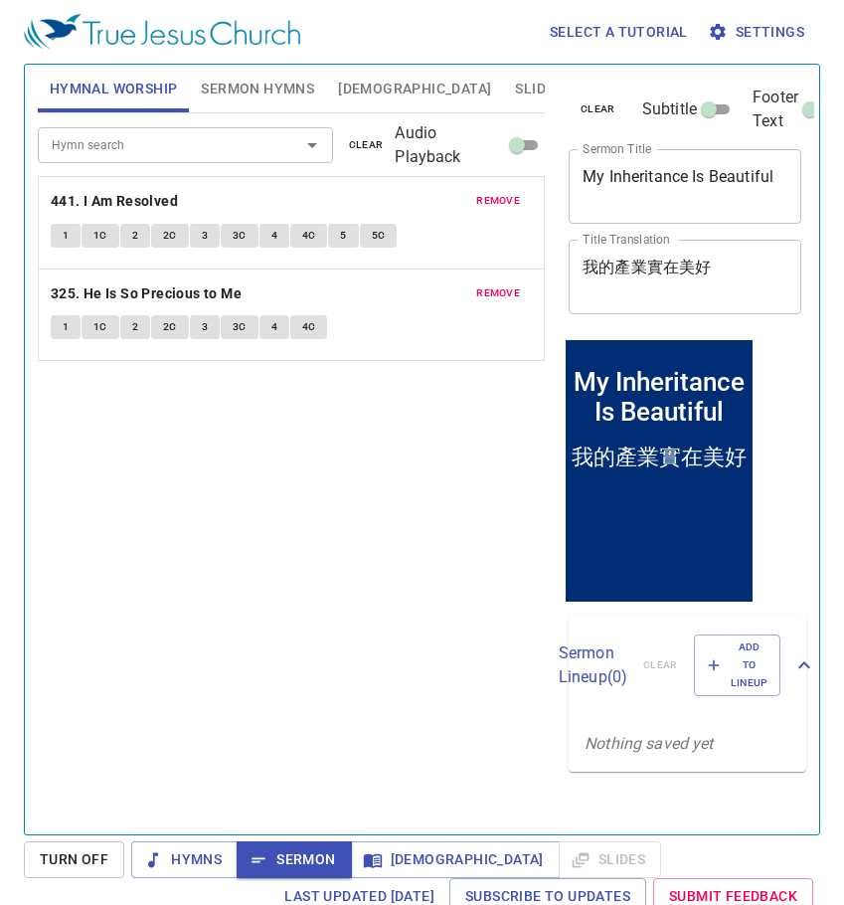
click at [501, 193] on span "remove" at bounding box center [498, 201] width 44 height 18
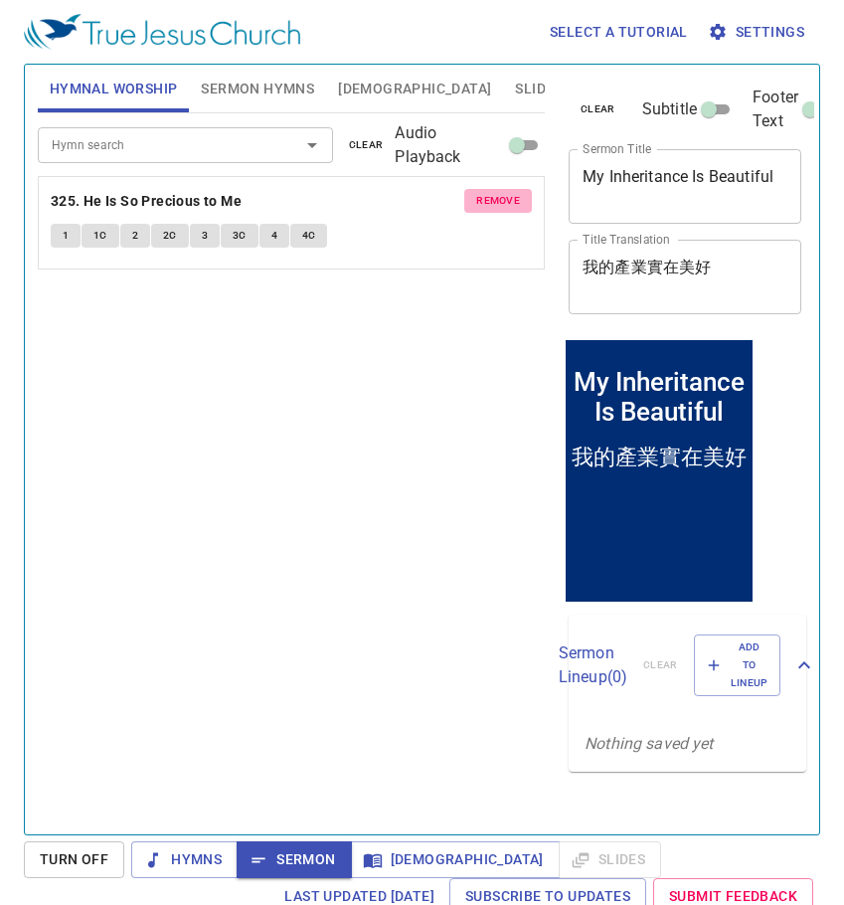
click at [501, 193] on span "remove" at bounding box center [498, 201] width 44 height 18
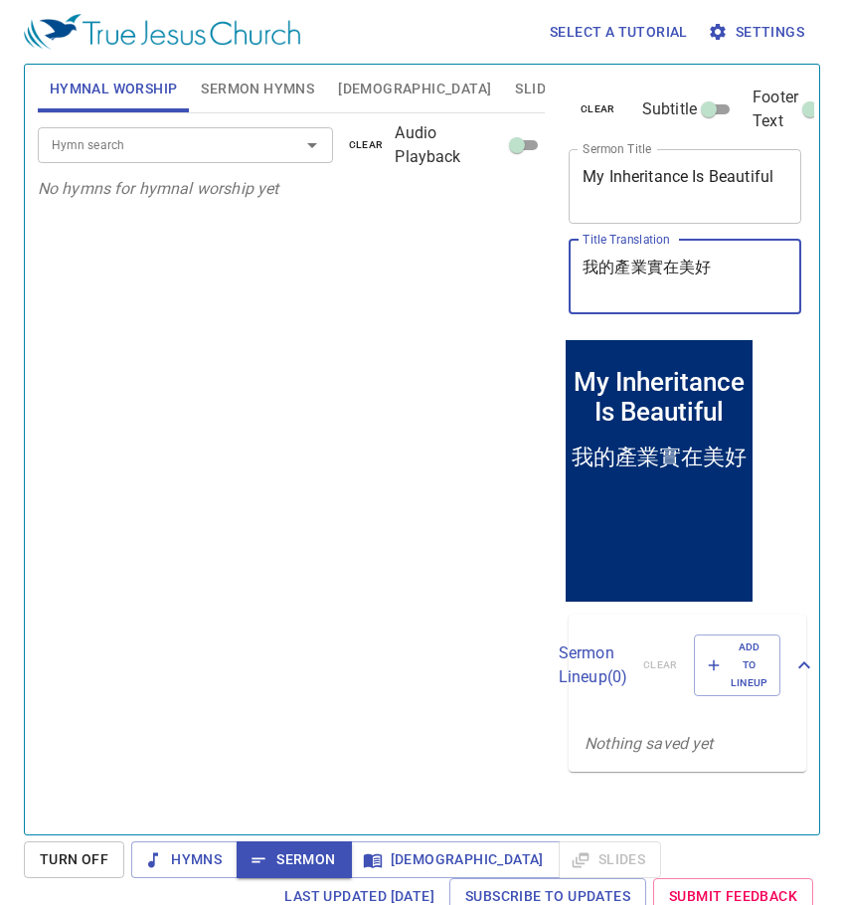
drag, startPoint x: 734, startPoint y: 266, endPoint x: 532, endPoint y: 241, distance: 203.4
click at [532, 241] on div "Hymnal Worship Sermon Hymns [DEMOGRAPHIC_DATA] Slides Hymn search Hymn search c…" at bounding box center [422, 442] width 785 height 770
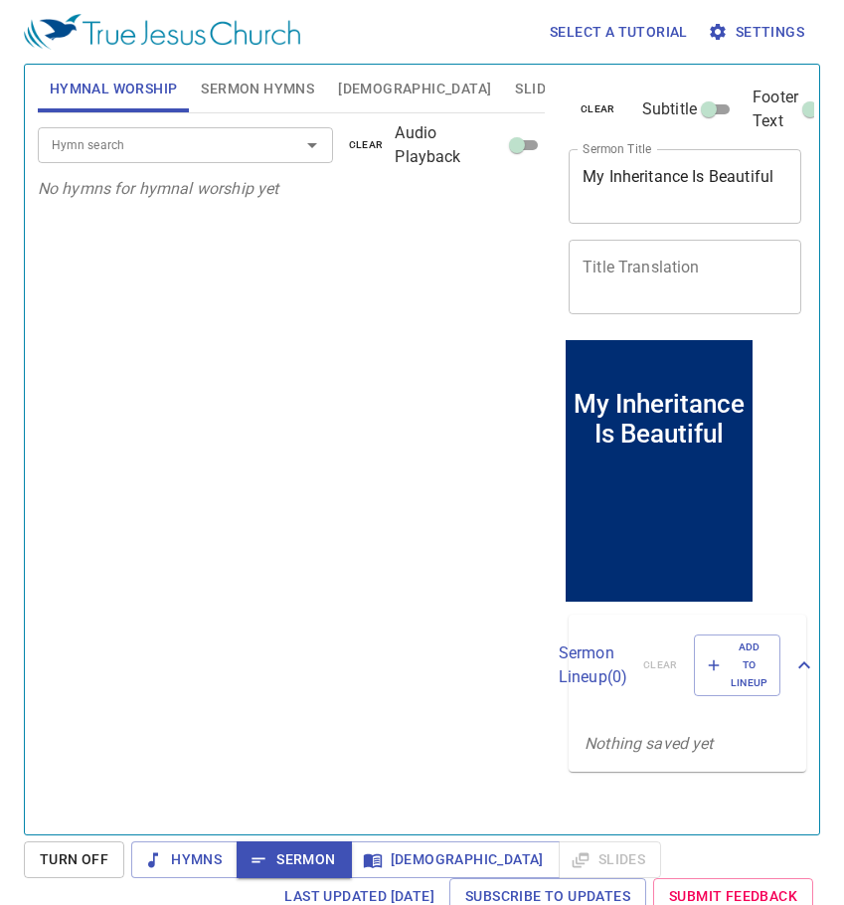
drag, startPoint x: 790, startPoint y: 171, endPoint x: 570, endPoint y: 153, distance: 220.5
click at [570, 153] on div "My Inheritance Is Beautiful x Sermon Title" at bounding box center [685, 186] width 233 height 75
